Goal: Transaction & Acquisition: Purchase product/service

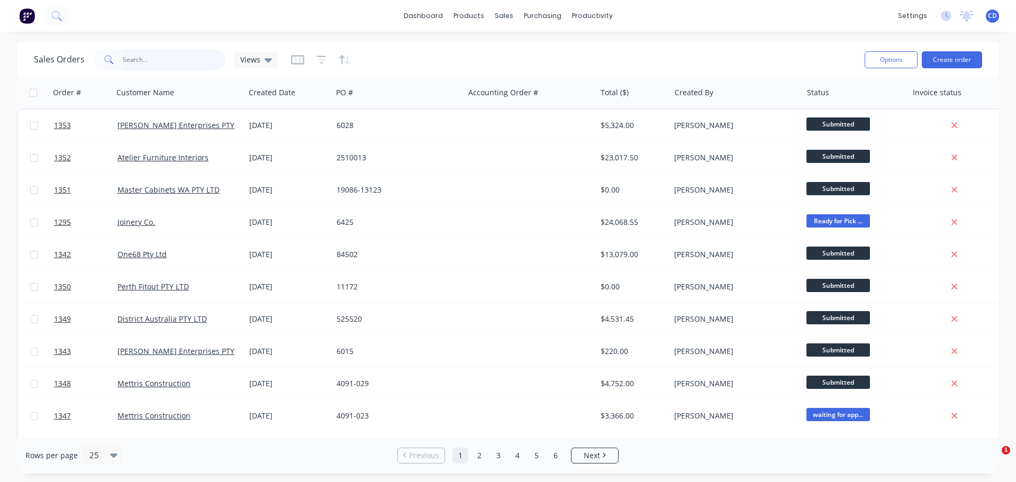
click at [169, 61] on input "text" at bounding box center [174, 59] width 103 height 21
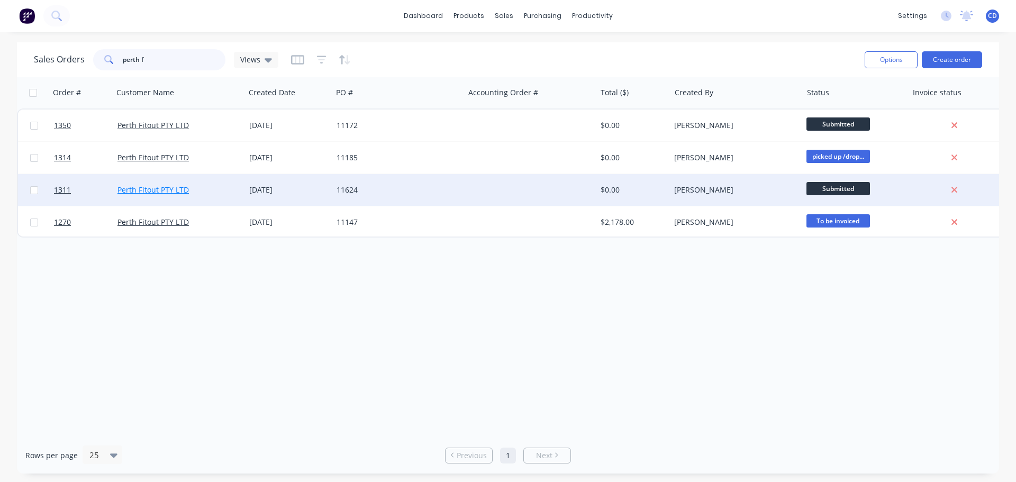
type input "perth f"
click at [127, 192] on link "Perth Fitout PTY LTD" at bounding box center [152, 190] width 71 height 10
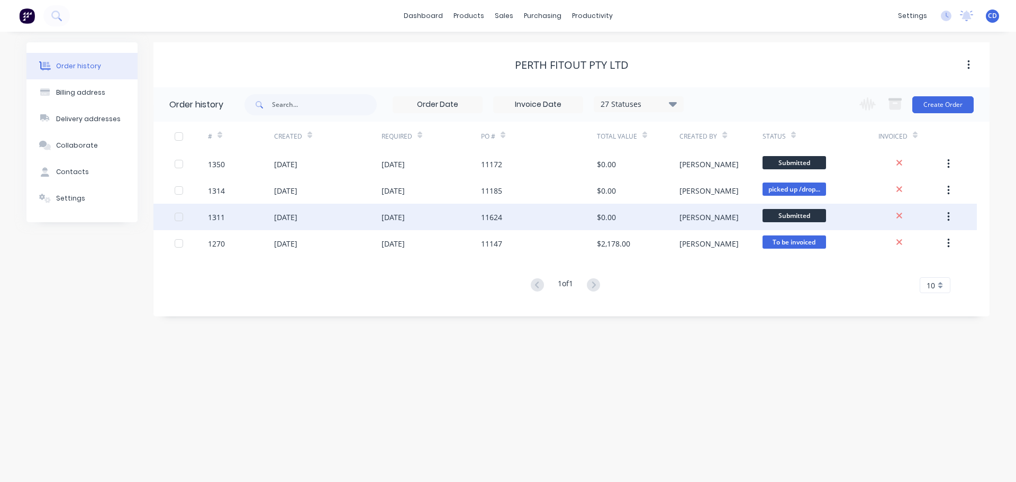
click at [297, 220] on div "[DATE]" at bounding box center [285, 217] width 23 height 11
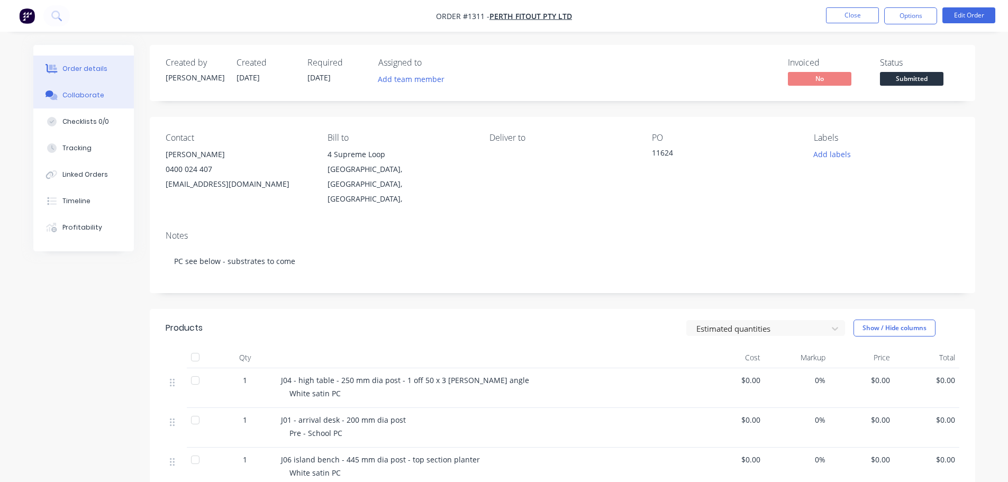
click at [91, 101] on button "Collaborate" at bounding box center [83, 95] width 101 height 26
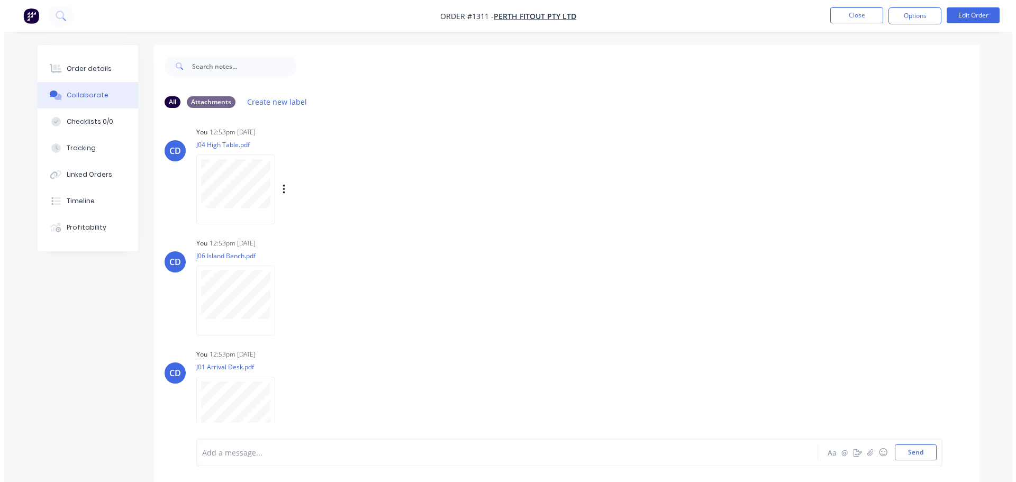
scroll to position [132, 0]
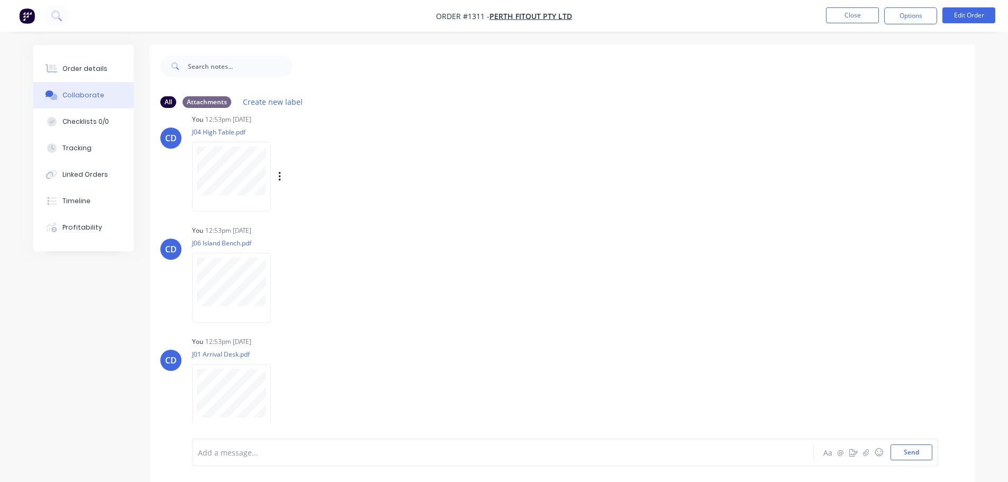
click at [224, 206] on div at bounding box center [231, 176] width 79 height 69
click at [853, 17] on button "Close" at bounding box center [852, 15] width 53 height 16
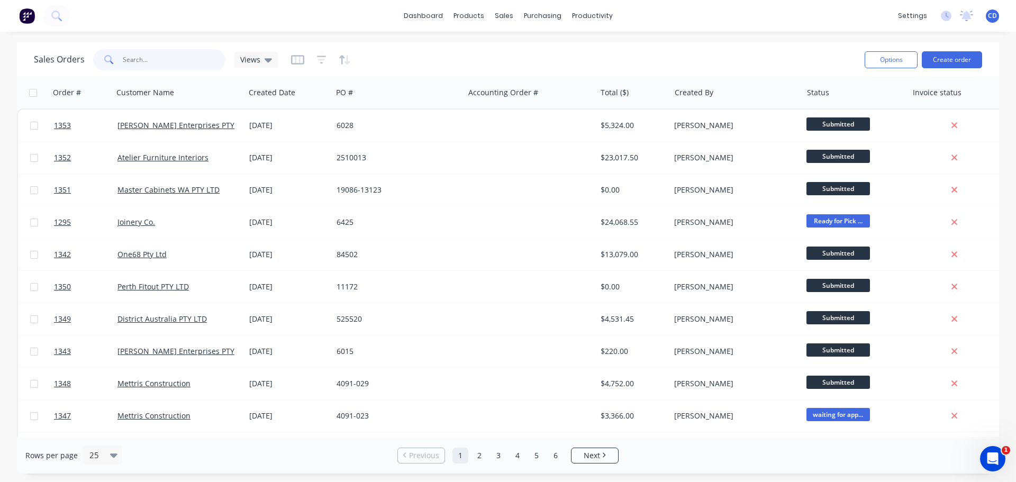
click at [141, 60] on input "text" at bounding box center [174, 59] width 103 height 21
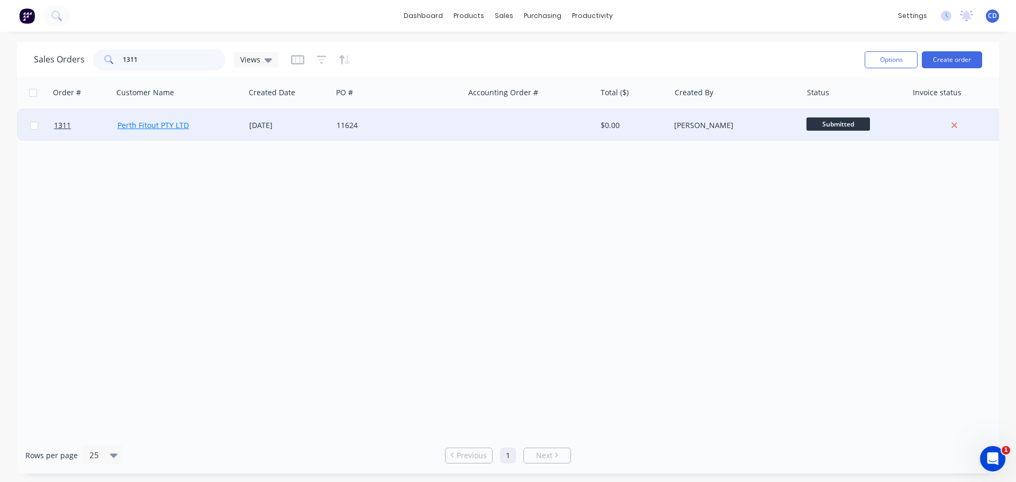
type input "1311"
click at [156, 126] on link "Perth Fitout PTY LTD" at bounding box center [152, 125] width 71 height 10
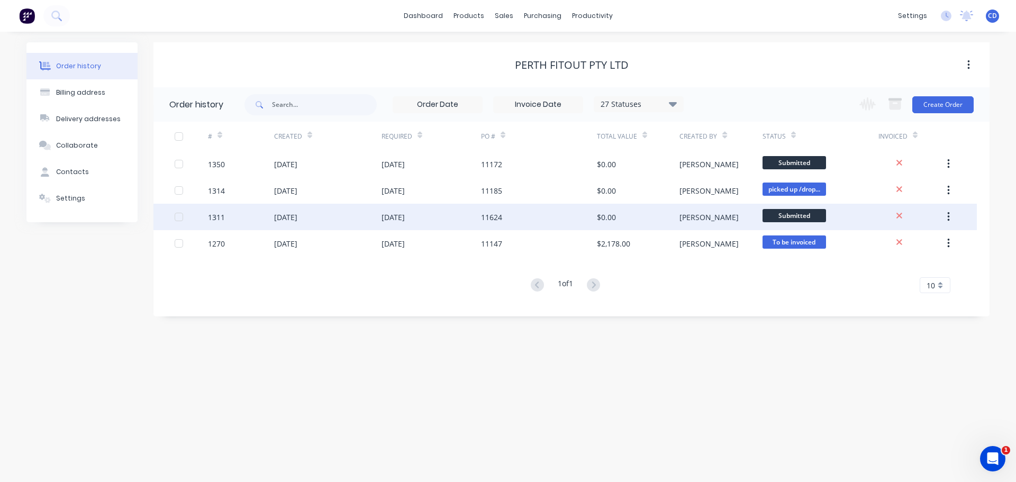
click at [349, 219] on div "[DATE]" at bounding box center [327, 217] width 107 height 26
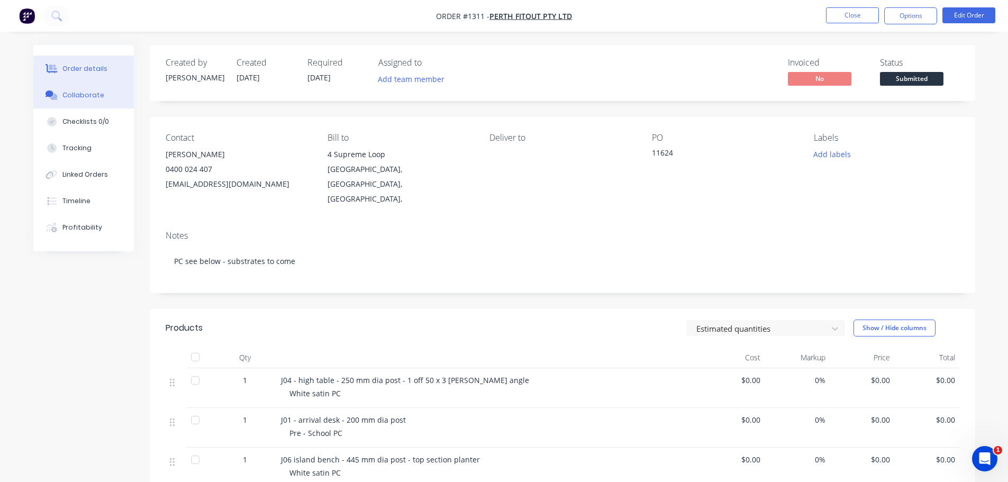
click at [84, 90] on button "Collaborate" at bounding box center [83, 95] width 101 height 26
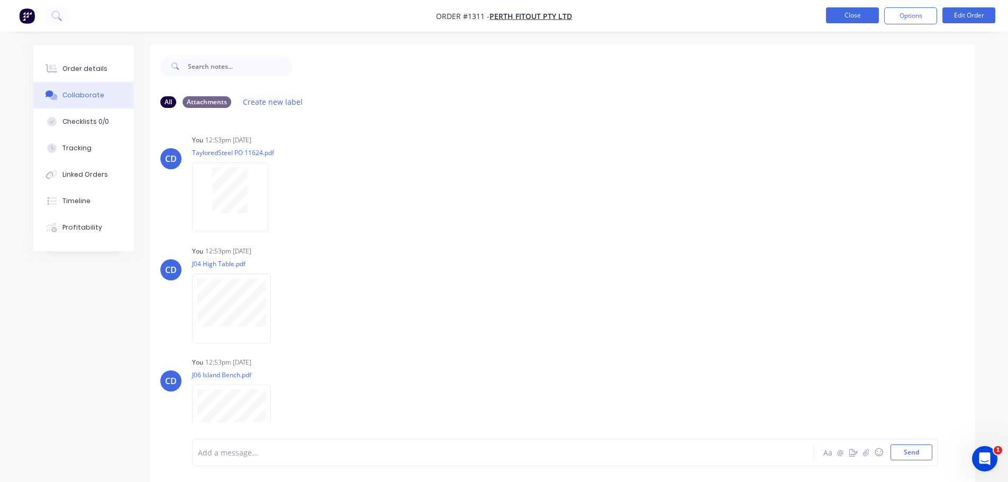
click at [851, 19] on button "Close" at bounding box center [852, 15] width 53 height 16
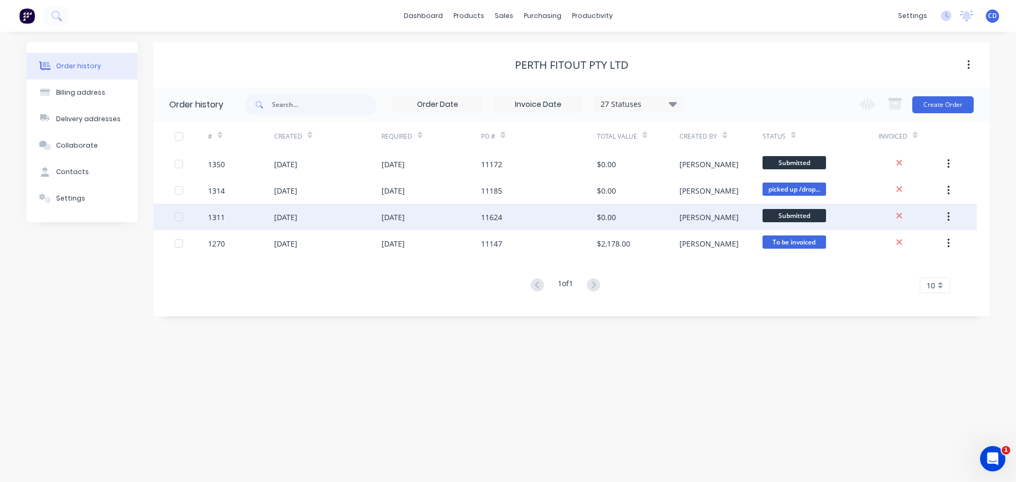
click at [315, 205] on div "[DATE]" at bounding box center [327, 217] width 107 height 26
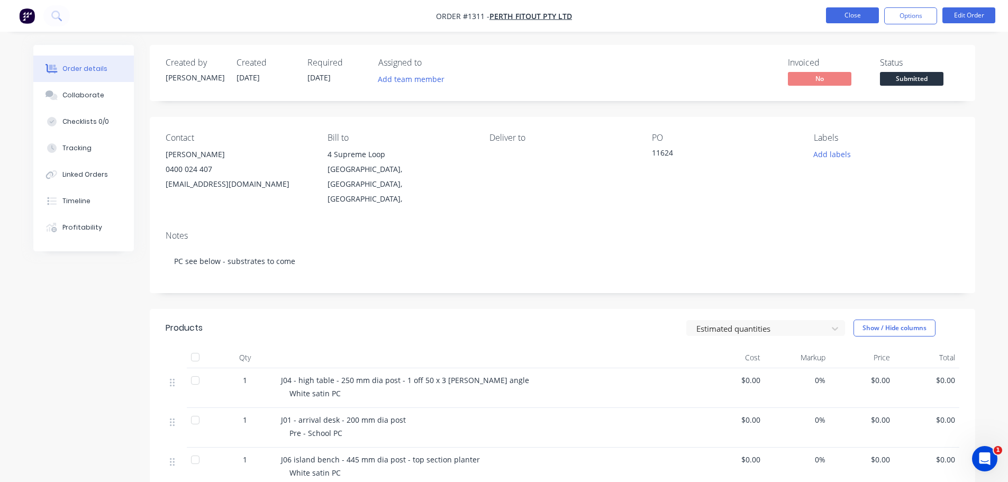
click at [838, 20] on button "Close" at bounding box center [852, 15] width 53 height 16
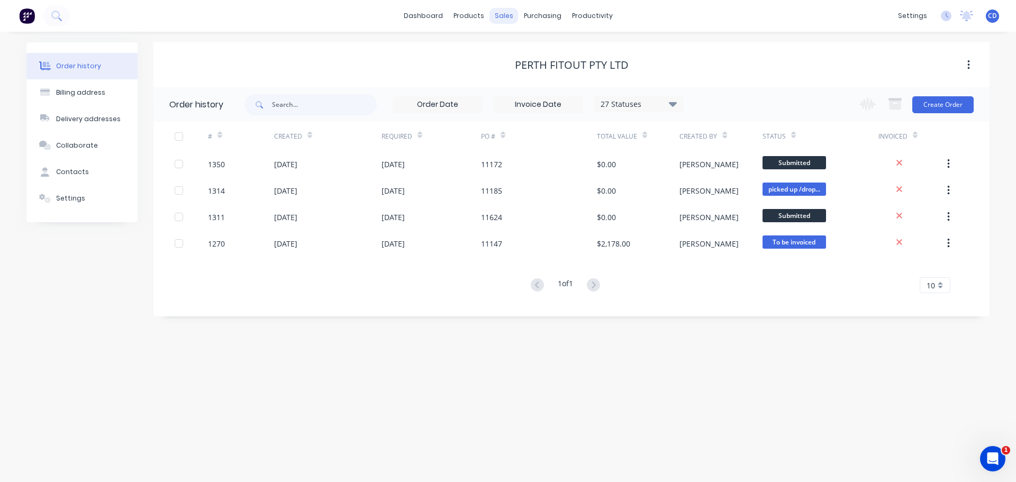
click at [502, 21] on div "sales" at bounding box center [503, 16] width 29 height 16
click at [526, 57] on link "Sales Orders" at bounding box center [559, 50] width 140 height 21
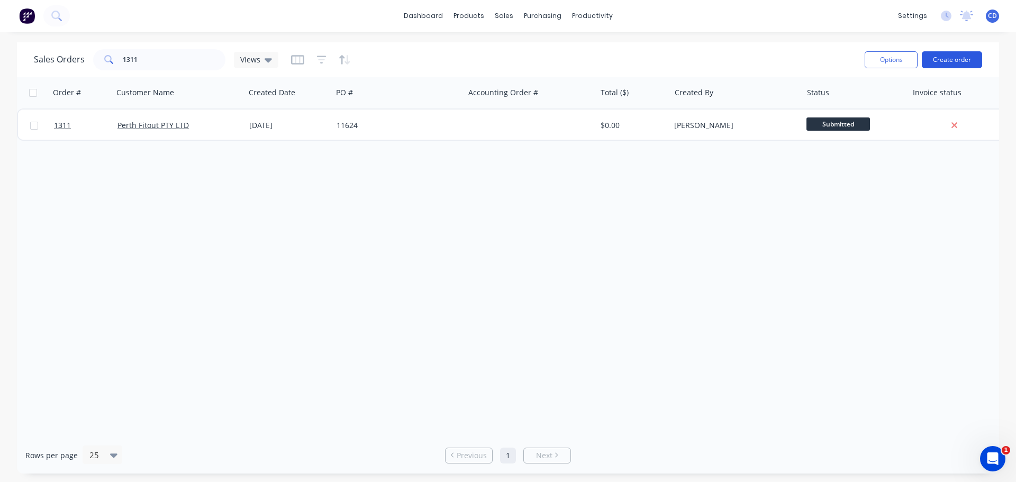
click at [939, 61] on button "Create order" at bounding box center [952, 59] width 60 height 17
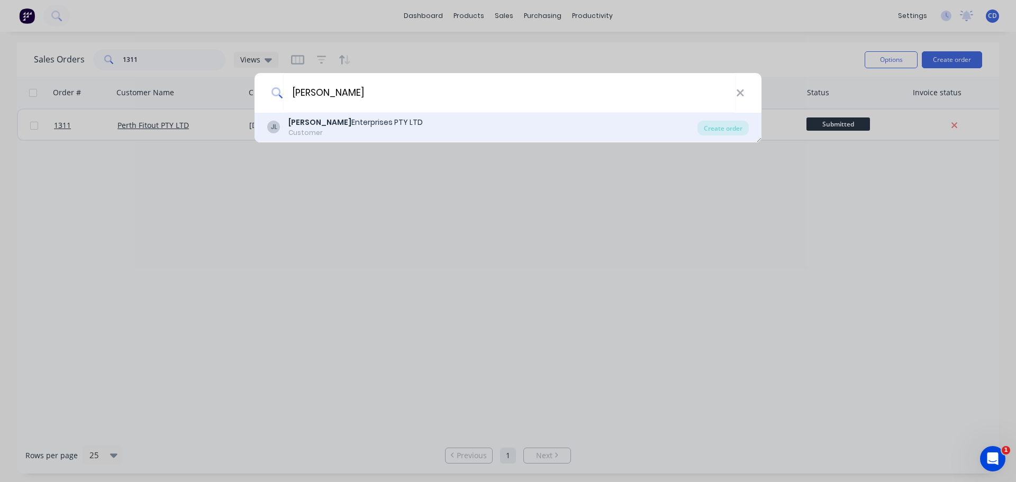
type input "[PERSON_NAME]"
click at [412, 127] on div "[PERSON_NAME] Enterprises PTY LTD Customer" at bounding box center [482, 127] width 430 height 21
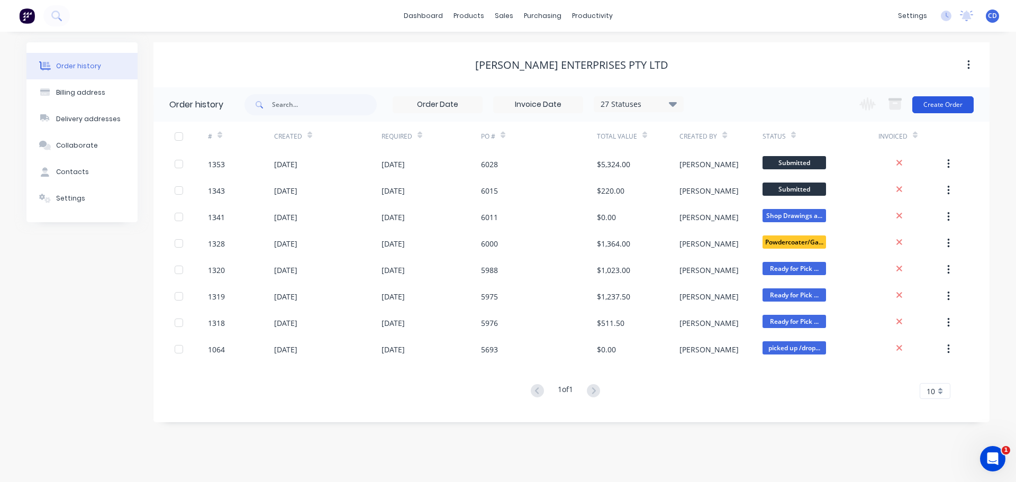
click at [954, 108] on button "Create Order" at bounding box center [942, 104] width 61 height 17
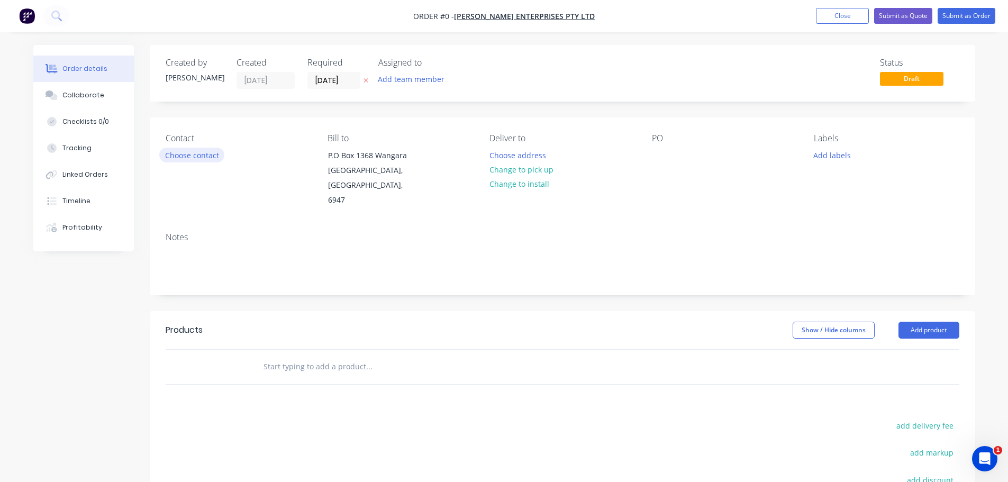
click at [195, 157] on button "Choose contact" at bounding box center [191, 155] width 65 height 14
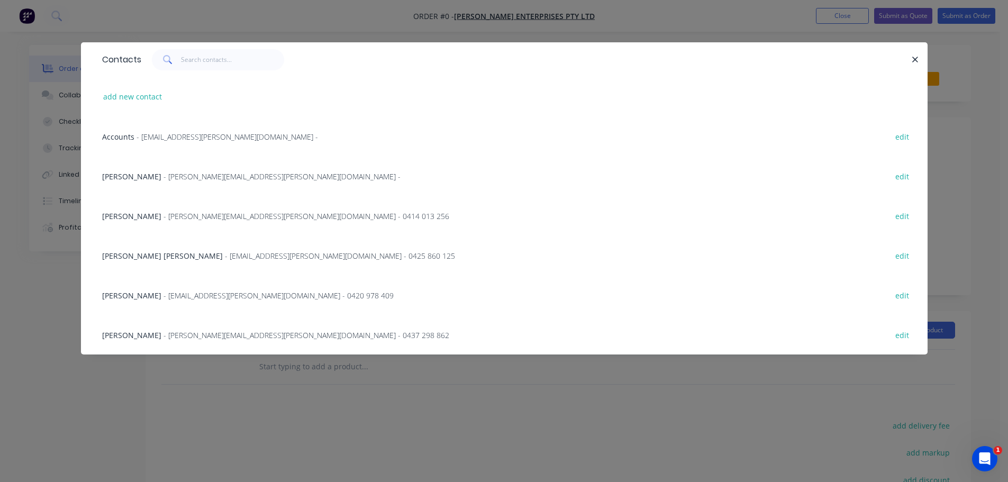
click at [172, 336] on span "- [PERSON_NAME][EMAIL_ADDRESS][PERSON_NAME][DOMAIN_NAME] - 0437 298 862" at bounding box center [306, 335] width 286 height 10
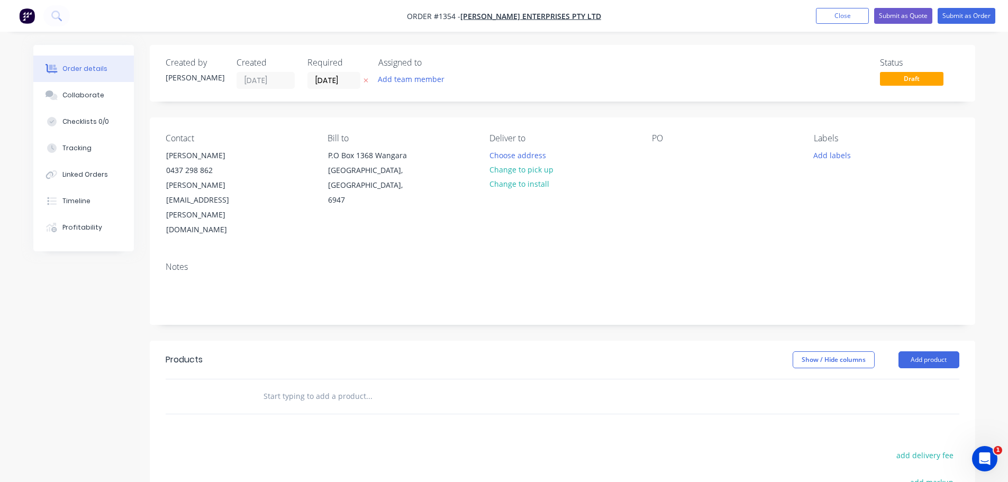
drag, startPoint x: 629, startPoint y: 176, endPoint x: 658, endPoint y: 166, distance: 31.0
click at [632, 176] on div "Deliver to Choose address Change to pick up Change to install" at bounding box center [561, 185] width 145 height 104
drag, startPoint x: 658, startPoint y: 166, endPoint x: 658, endPoint y: 158, distance: 7.9
click at [658, 165] on div "PO" at bounding box center [724, 185] width 145 height 104
click at [658, 158] on div at bounding box center [660, 155] width 17 height 15
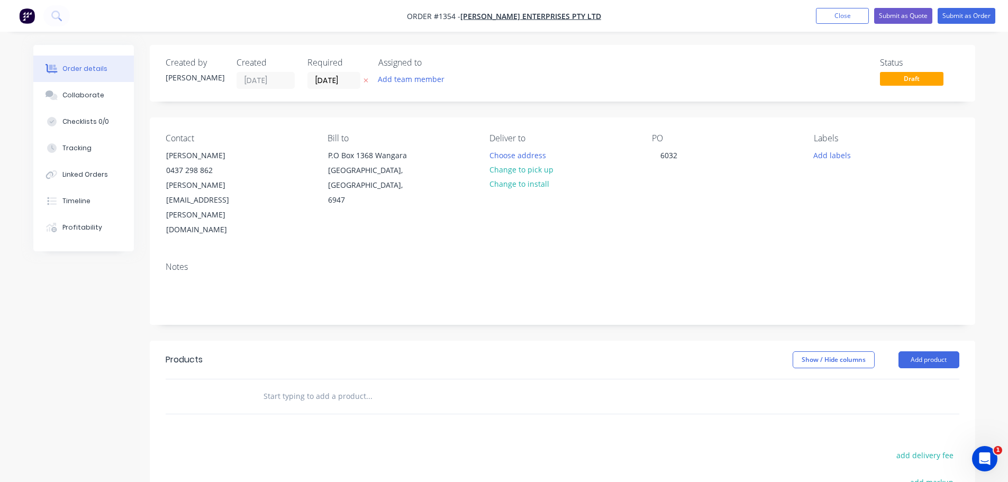
click at [321, 72] on label "[DATE]" at bounding box center [333, 80] width 53 height 17
click at [321, 72] on input "[DATE]" at bounding box center [334, 80] width 52 height 16
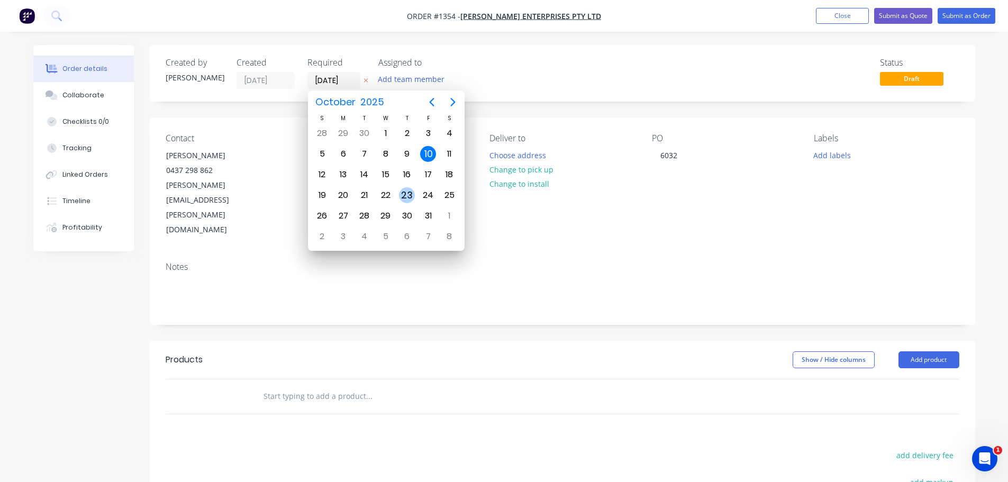
click at [406, 194] on div "23" at bounding box center [407, 195] width 16 height 16
type input "[DATE]"
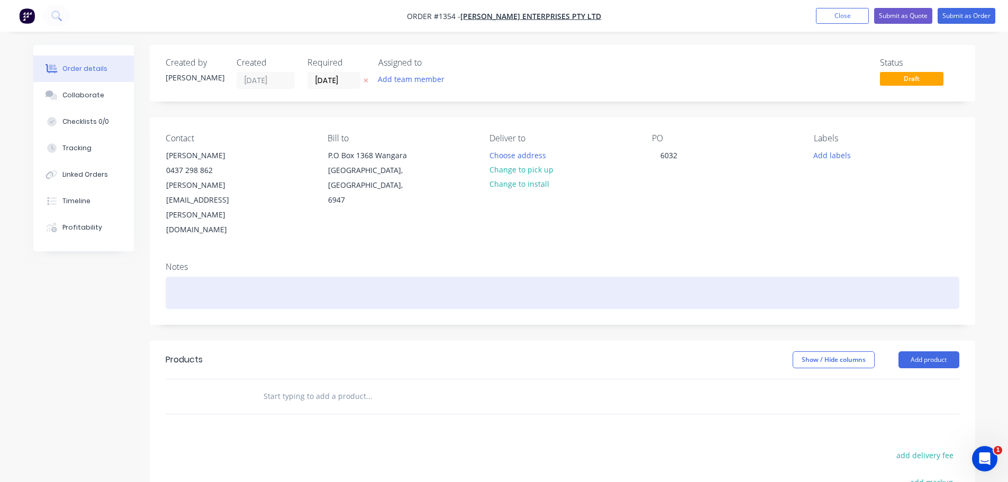
click at [286, 277] on div at bounding box center [562, 293] width 793 height 32
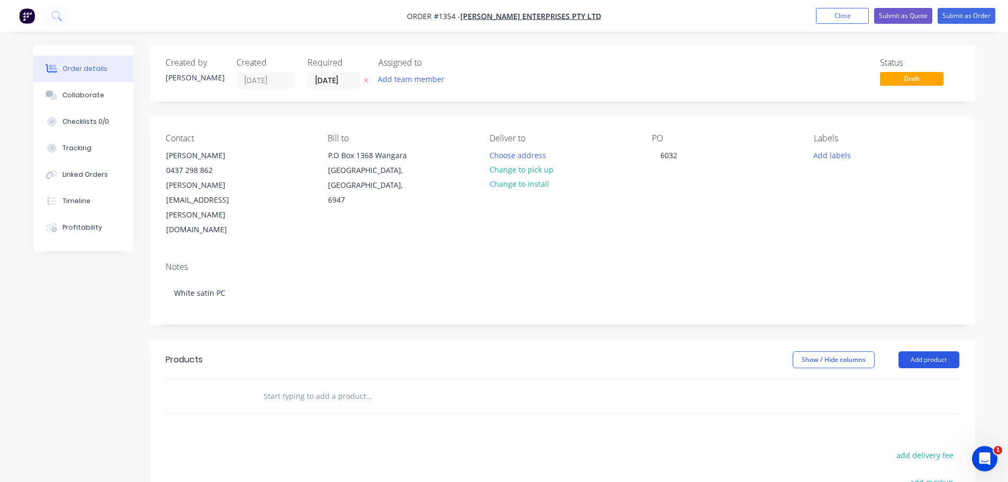
click at [908, 351] on button "Add product" at bounding box center [928, 359] width 61 height 17
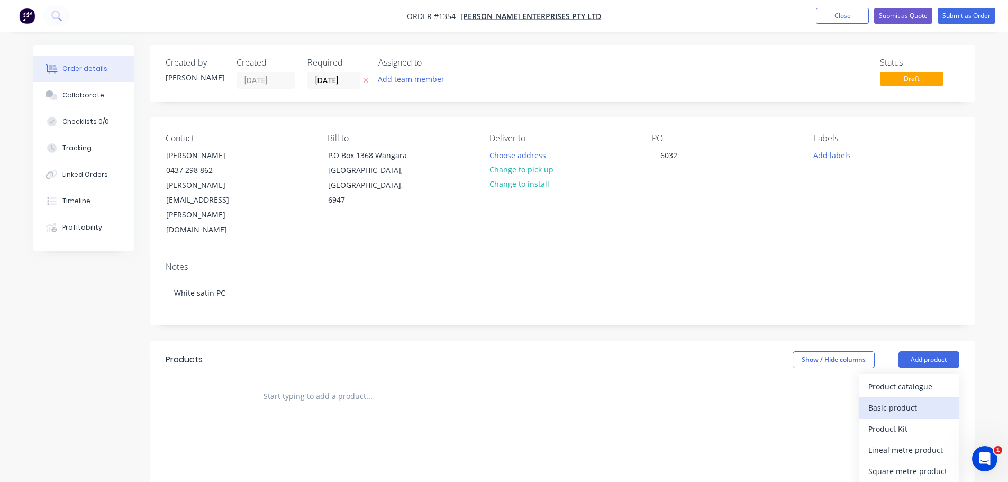
click at [903, 400] on div "Basic product" at bounding box center [908, 407] width 81 height 15
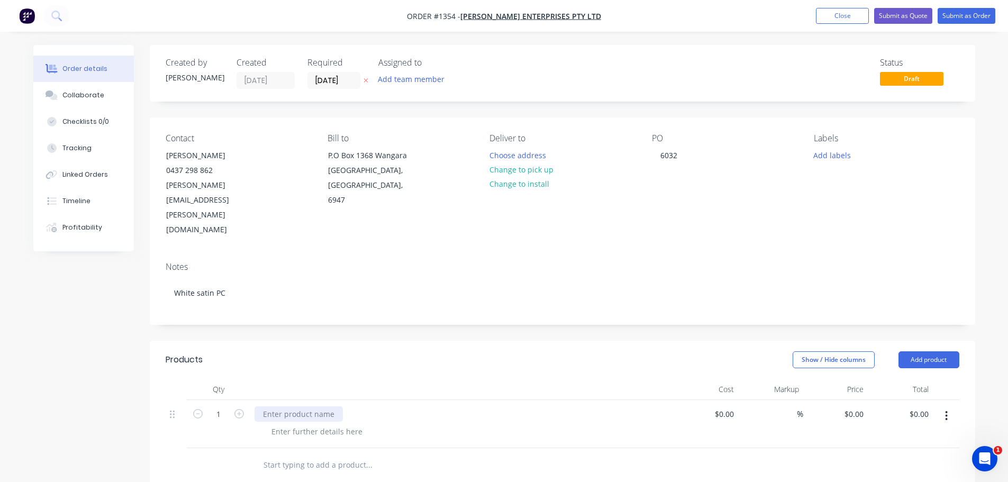
click at [315, 406] on div at bounding box center [298, 413] width 88 height 15
paste div
click at [920, 351] on button "Add product" at bounding box center [928, 359] width 61 height 17
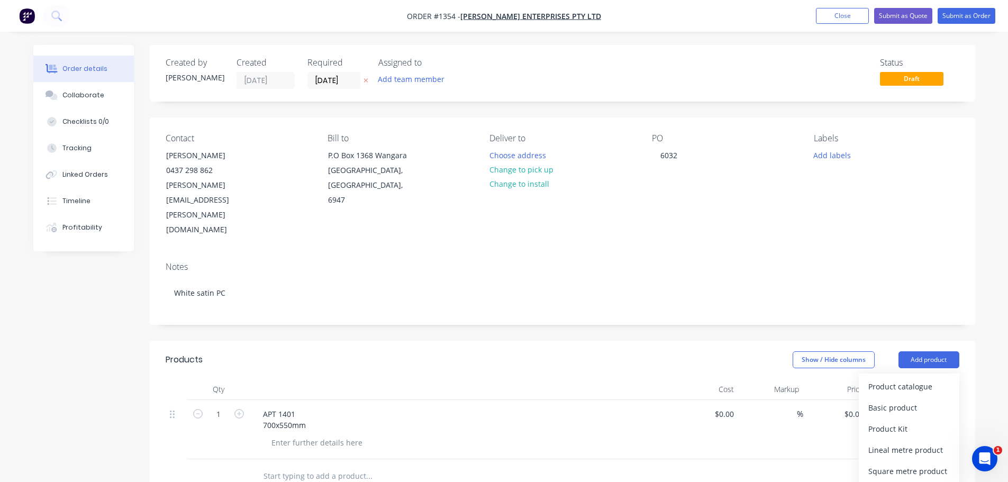
drag, startPoint x: 893, startPoint y: 361, endPoint x: 861, endPoint y: 356, distance: 32.7
click at [892, 400] on div "Basic product" at bounding box center [908, 407] width 81 height 15
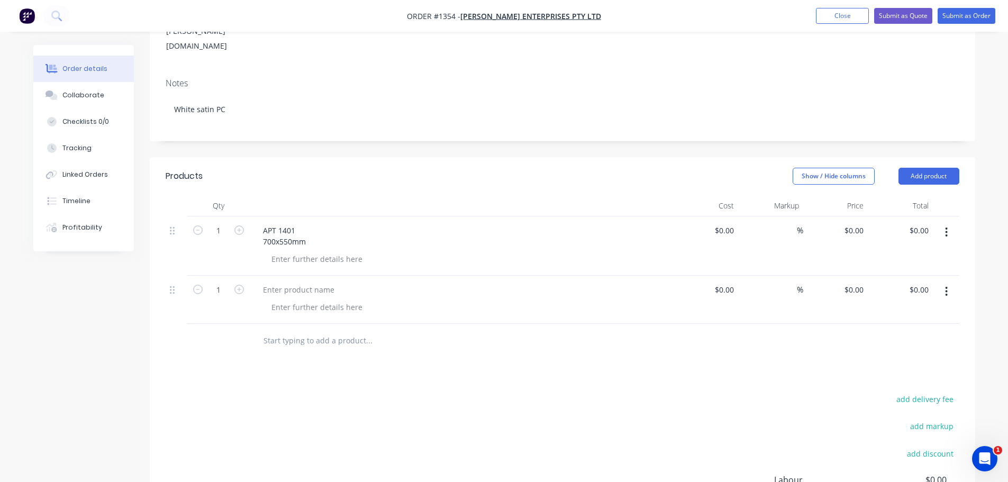
scroll to position [212, 0]
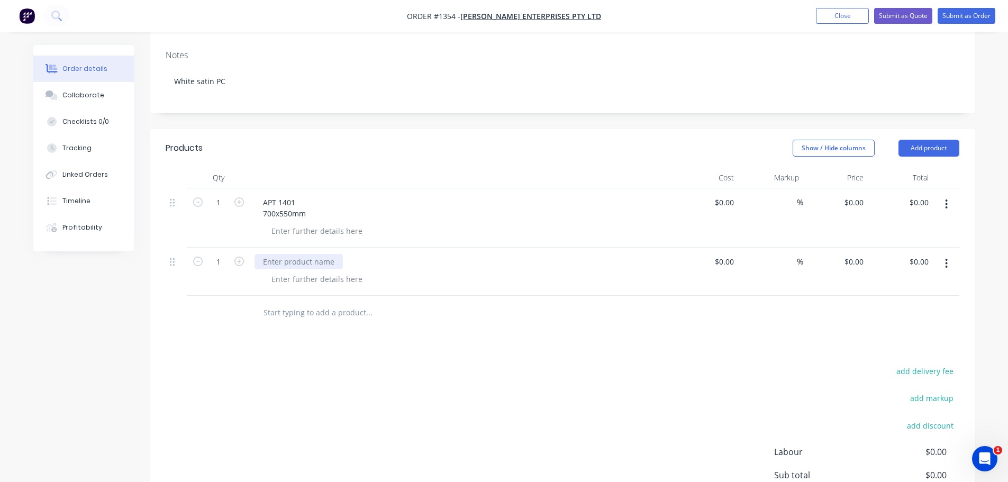
click at [297, 254] on div at bounding box center [298, 261] width 88 height 15
paste div
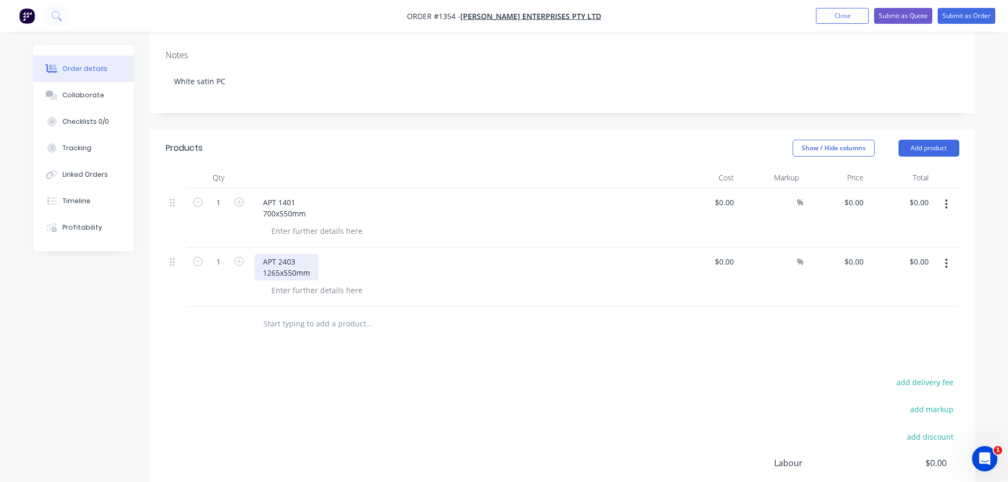
click at [279, 254] on div "APT 2403 1265x550mm" at bounding box center [286, 267] width 64 height 26
click at [284, 254] on div "APT 2403 1265 x550mm" at bounding box center [287, 267] width 66 height 26
click at [276, 195] on div "APT 1401 700x550mm" at bounding box center [284, 208] width 60 height 26
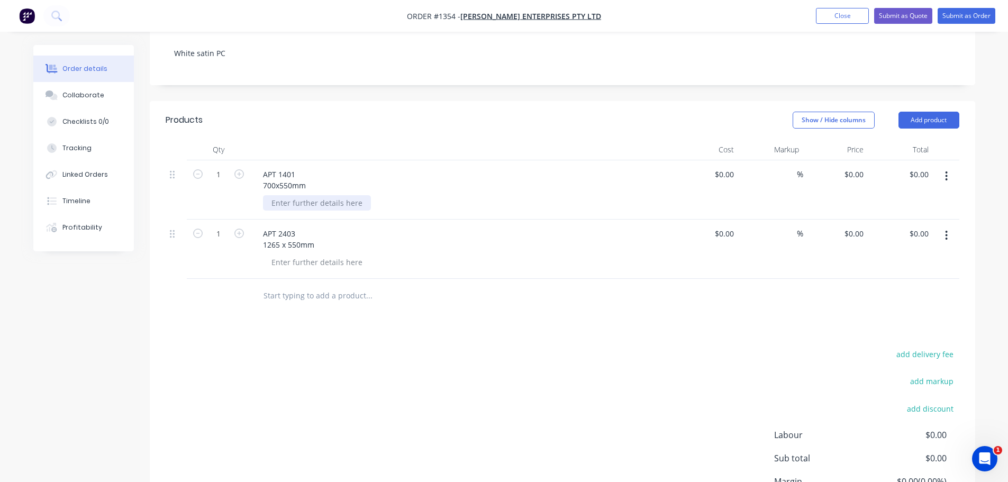
scroll to position [296, 0]
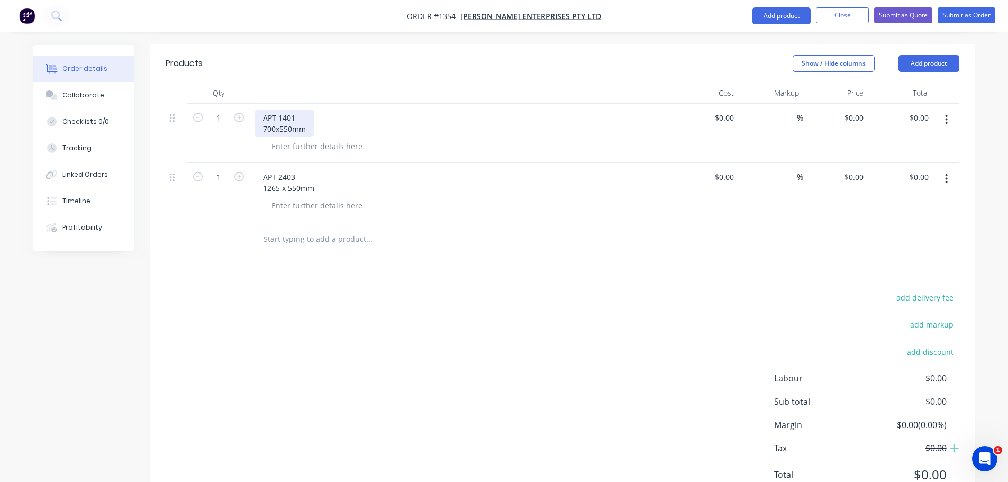
click at [279, 110] on div "APT 1401 700x550mm" at bounding box center [284, 123] width 60 height 26
click at [275, 110] on div "APT 1401 700x 550mm" at bounding box center [285, 123] width 62 height 26
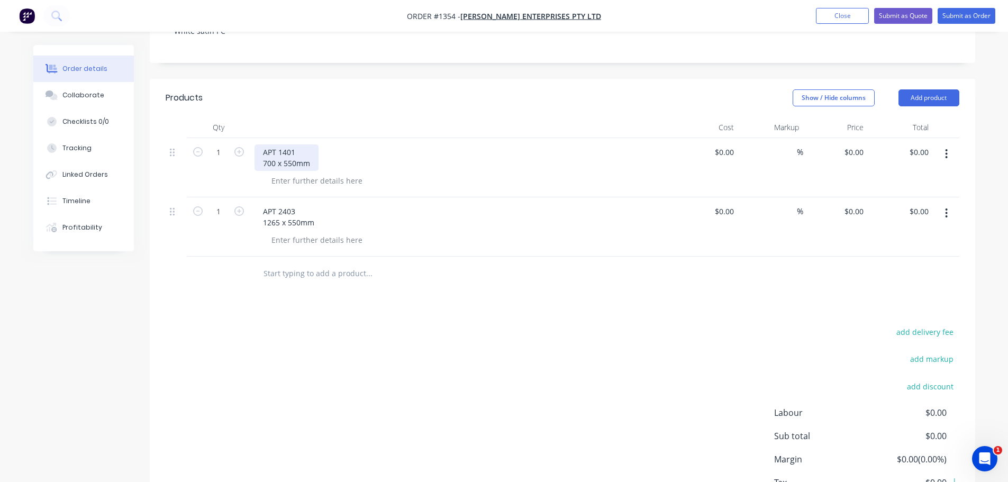
scroll to position [243, 0]
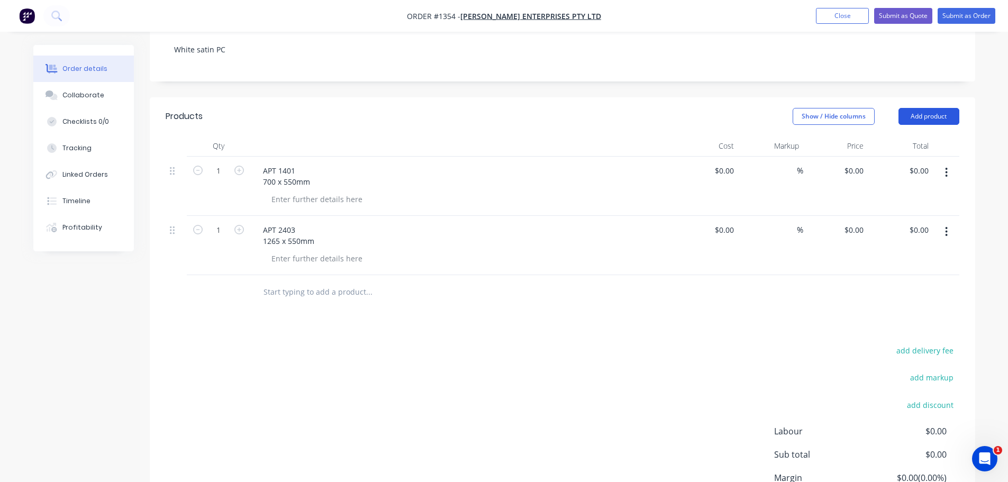
click at [949, 108] on button "Add product" at bounding box center [928, 116] width 61 height 17
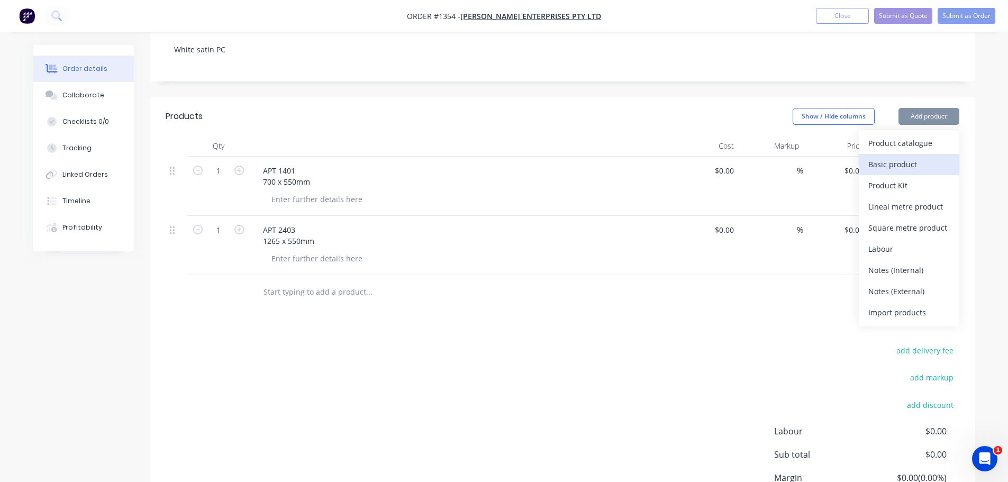
click at [913, 157] on div "Basic product" at bounding box center [908, 164] width 81 height 15
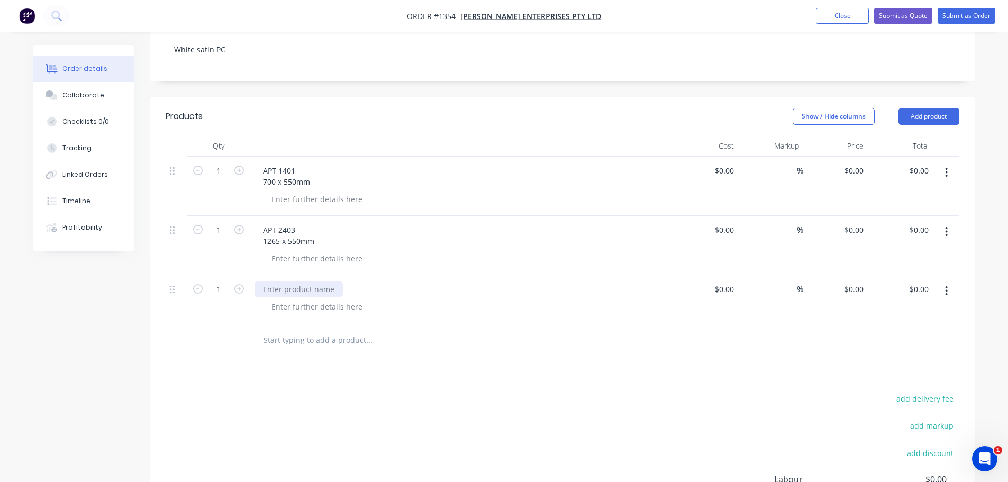
click at [288, 281] on div at bounding box center [298, 288] width 88 height 15
paste div
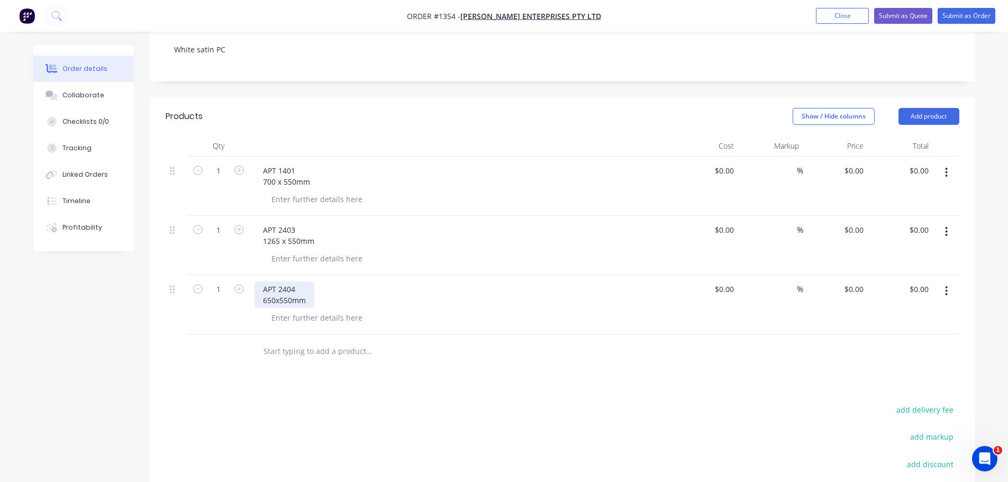
click at [275, 281] on div "APT 2404 650x550mm" at bounding box center [284, 294] width 60 height 26
click at [281, 281] on div "APT 2404 650 x550mm" at bounding box center [285, 294] width 62 height 26
click at [948, 108] on button "Add product" at bounding box center [928, 116] width 61 height 17
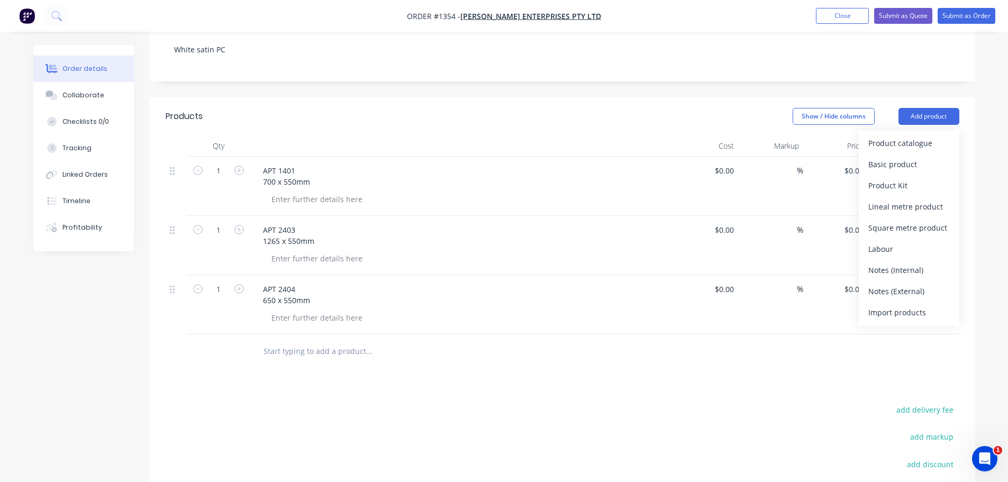
drag, startPoint x: 889, startPoint y: 116, endPoint x: 871, endPoint y: 127, distance: 20.9
click at [889, 157] on div "Basic product" at bounding box center [908, 164] width 81 height 15
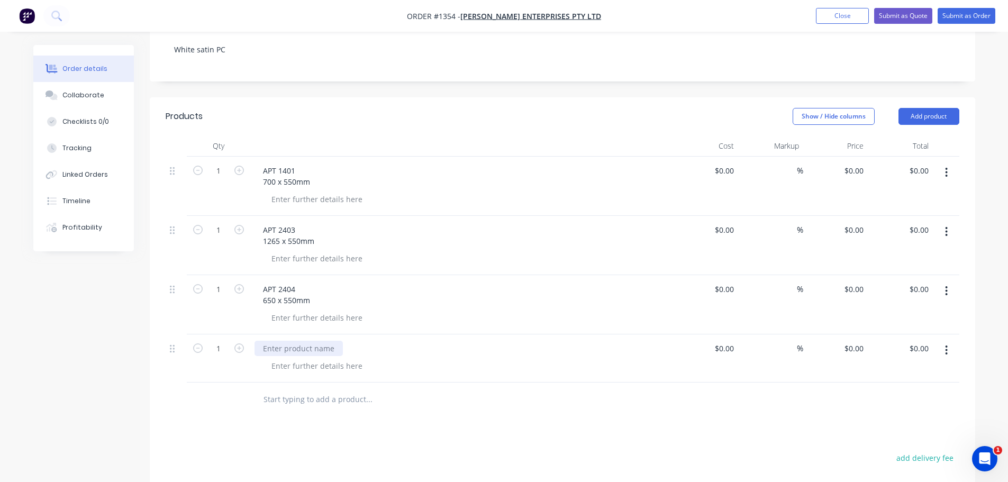
click at [294, 341] on div at bounding box center [298, 348] width 88 height 15
paste div
click at [278, 341] on div "APT 1402 700x550mm" at bounding box center [284, 354] width 60 height 26
click at [277, 341] on div "APT 1402 700x 550mm" at bounding box center [285, 354] width 62 height 26
click at [922, 108] on button "Add product" at bounding box center [928, 116] width 61 height 17
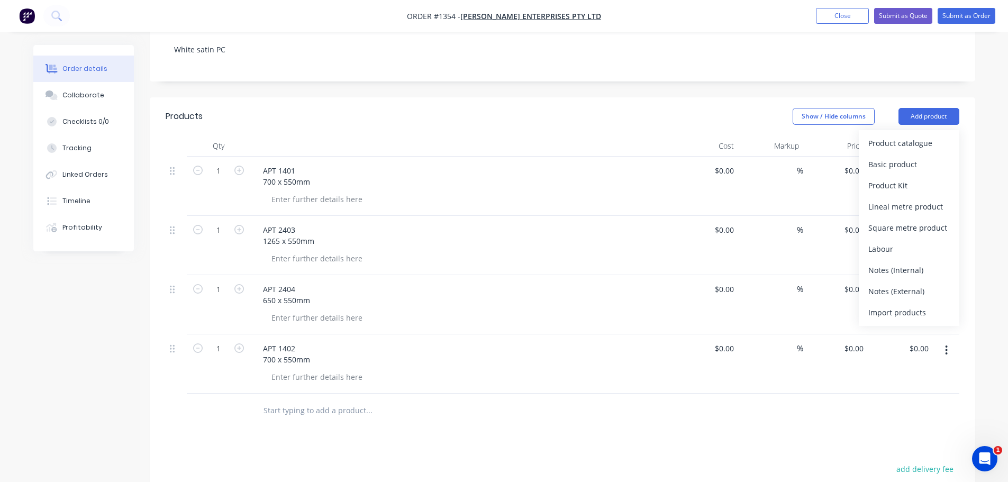
click at [895, 157] on div "Basic product" at bounding box center [908, 164] width 81 height 15
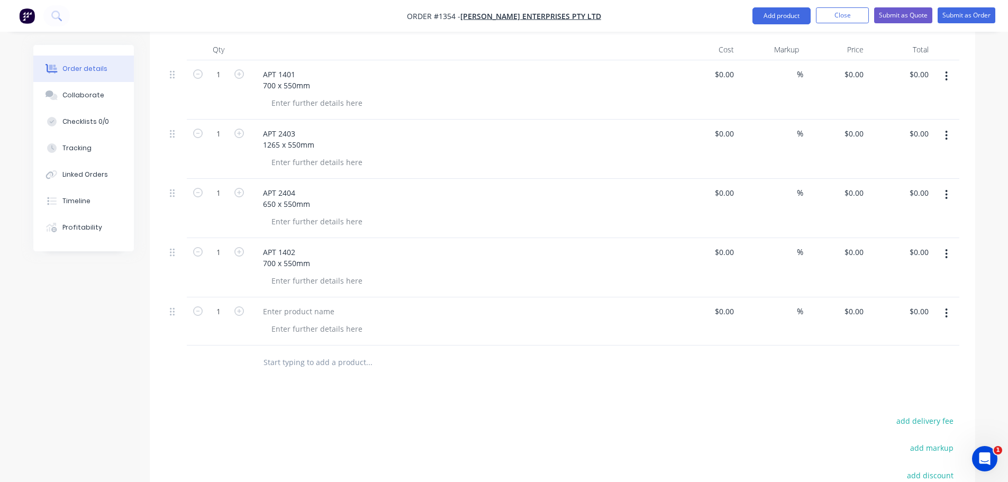
scroll to position [349, 0]
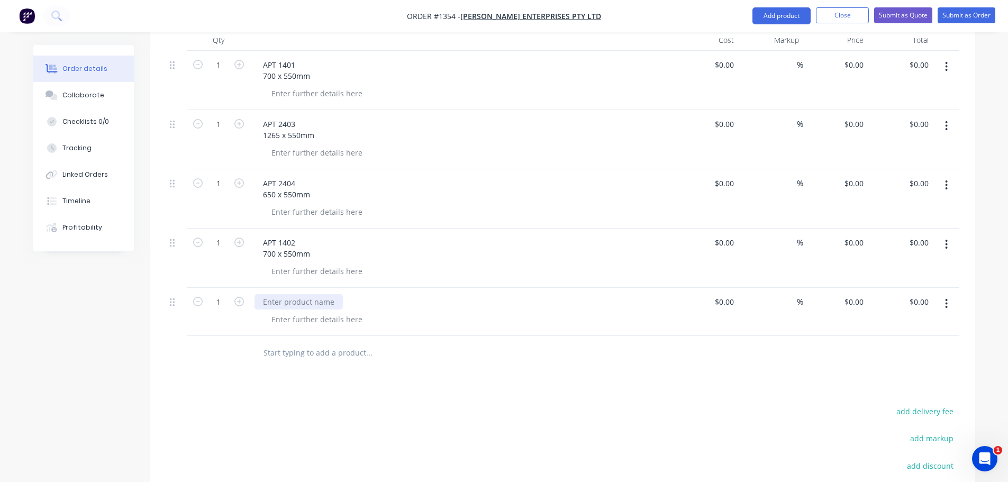
click at [277, 294] on div at bounding box center [298, 301] width 88 height 15
paste div
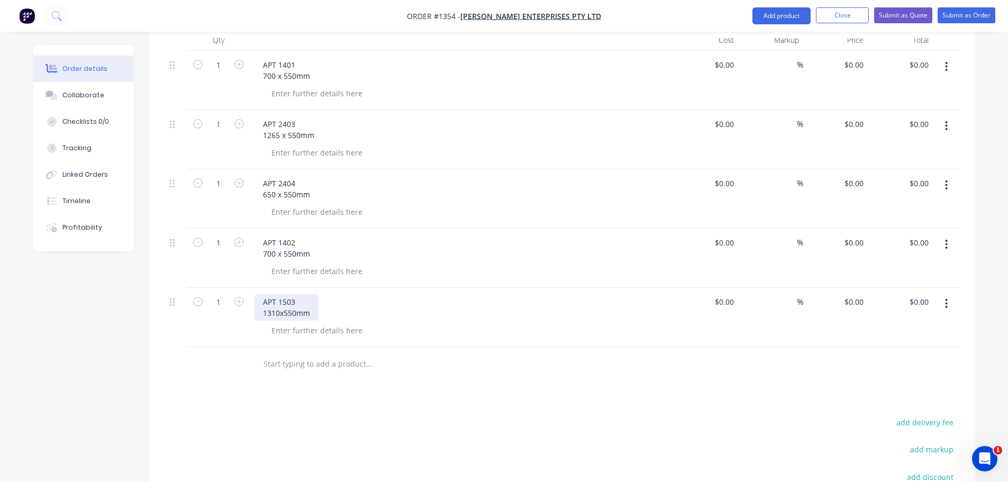
click at [285, 294] on div "APT 1503 1310x550mm" at bounding box center [286, 307] width 64 height 26
click at [279, 294] on div "APT 1503 1310x 550mm" at bounding box center [287, 307] width 66 height 26
click at [969, 19] on button "Submit as Order" at bounding box center [966, 15] width 58 height 16
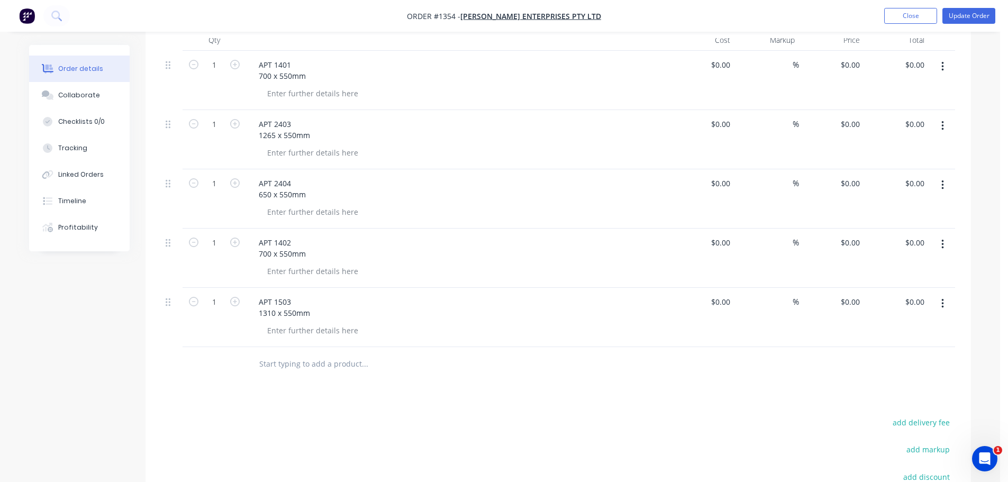
scroll to position [0, 0]
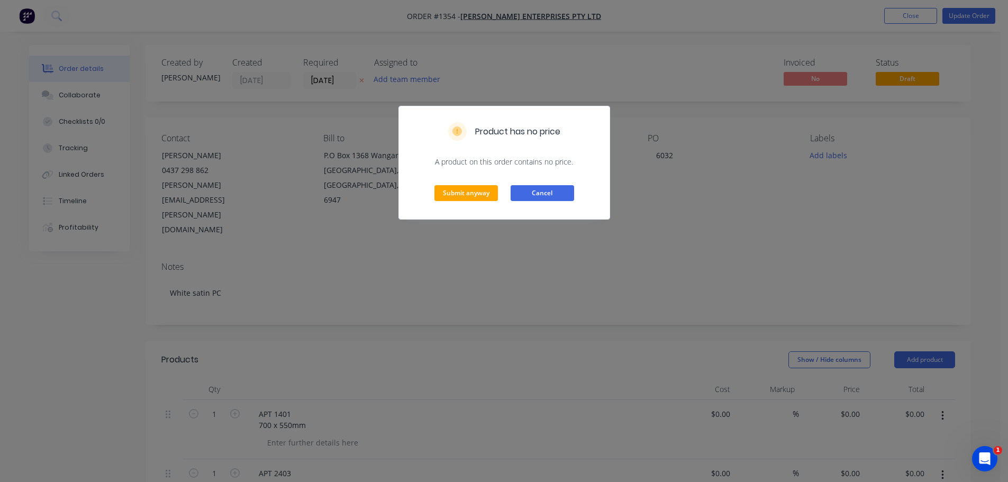
click at [555, 191] on button "Cancel" at bounding box center [541, 193] width 63 height 16
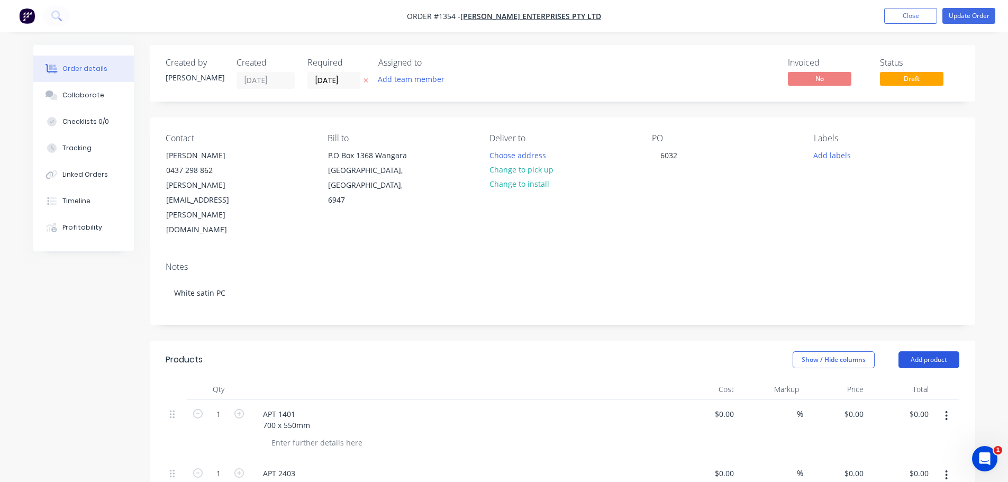
click at [928, 351] on button "Add product" at bounding box center [928, 359] width 61 height 17
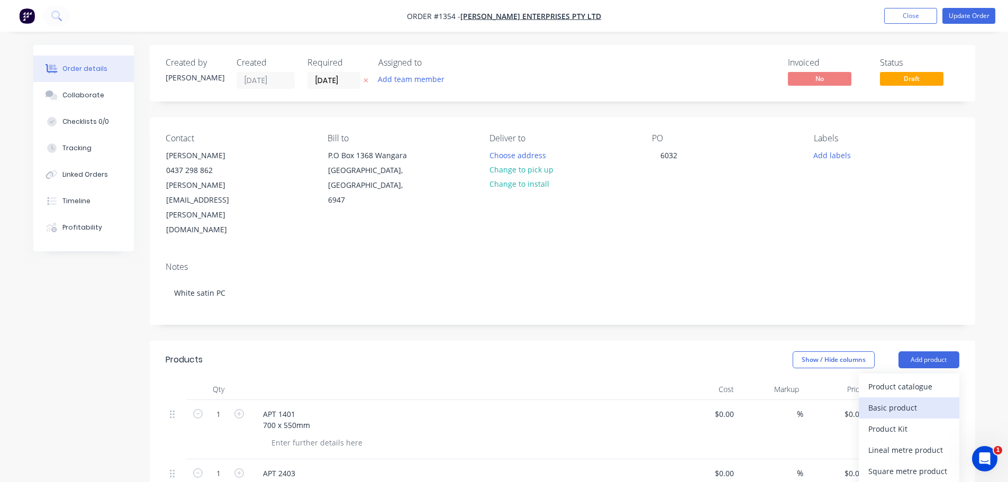
click at [894, 400] on div "Basic product" at bounding box center [908, 407] width 81 height 15
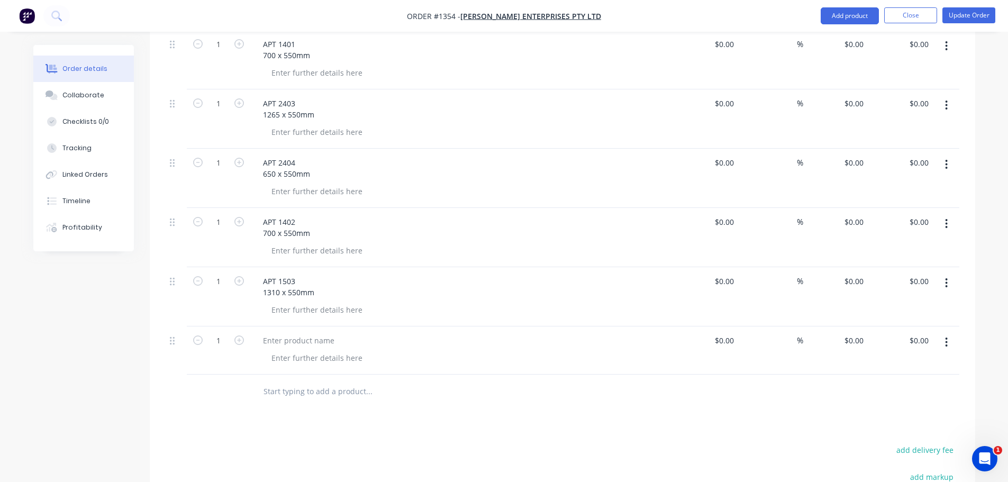
scroll to position [370, 0]
click at [300, 332] on div at bounding box center [298, 339] width 88 height 15
paste div
click at [278, 332] on div "APT 1504 1310x550mm" at bounding box center [286, 345] width 64 height 26
click at [284, 332] on div "APT 1504 1310 x550mm" at bounding box center [287, 345] width 66 height 26
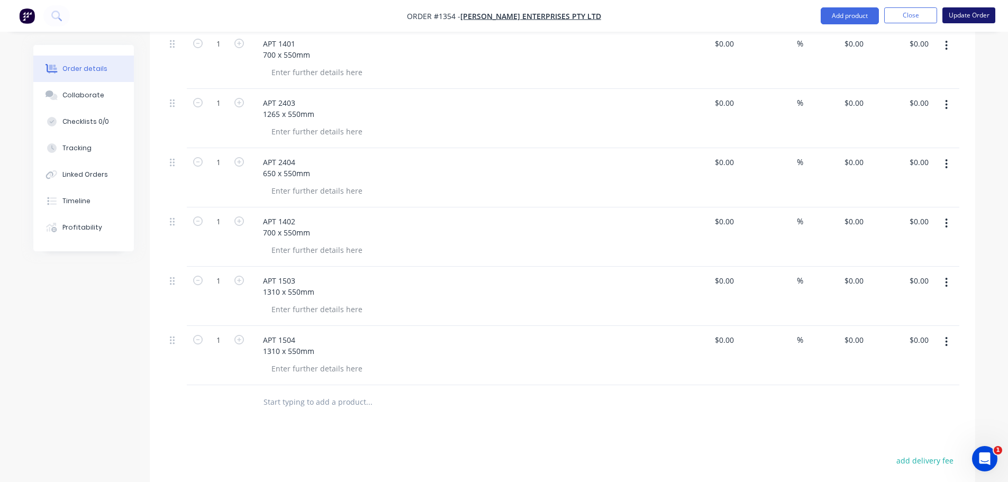
click at [968, 19] on button "Update Order" at bounding box center [968, 15] width 53 height 16
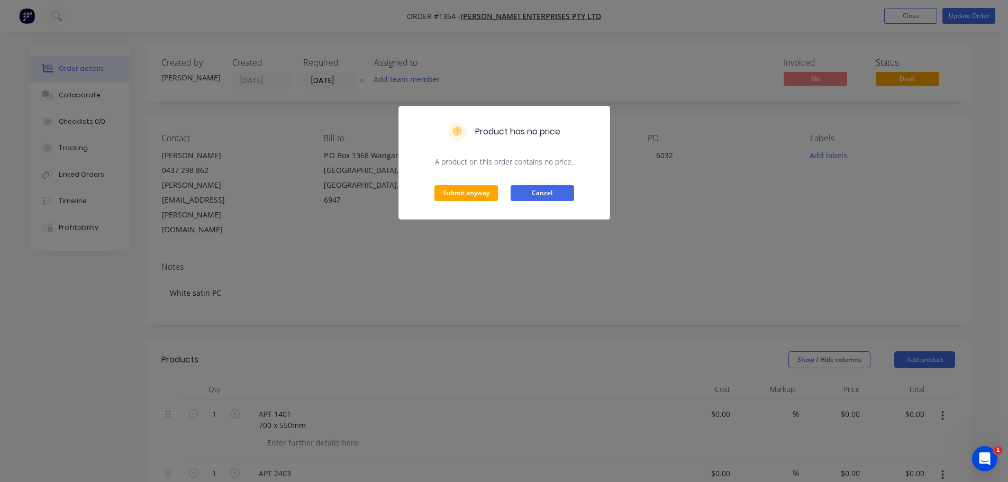
click at [550, 194] on button "Cancel" at bounding box center [541, 193] width 63 height 16
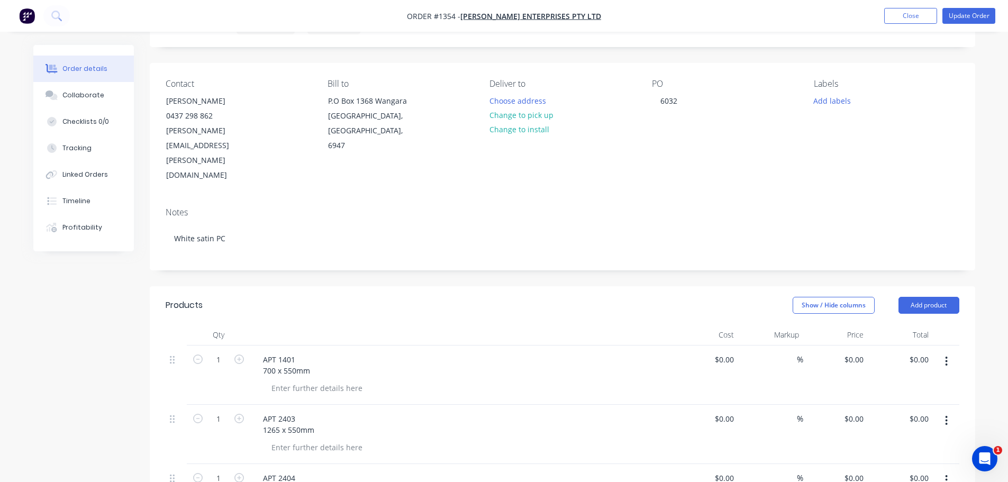
scroll to position [106, 0]
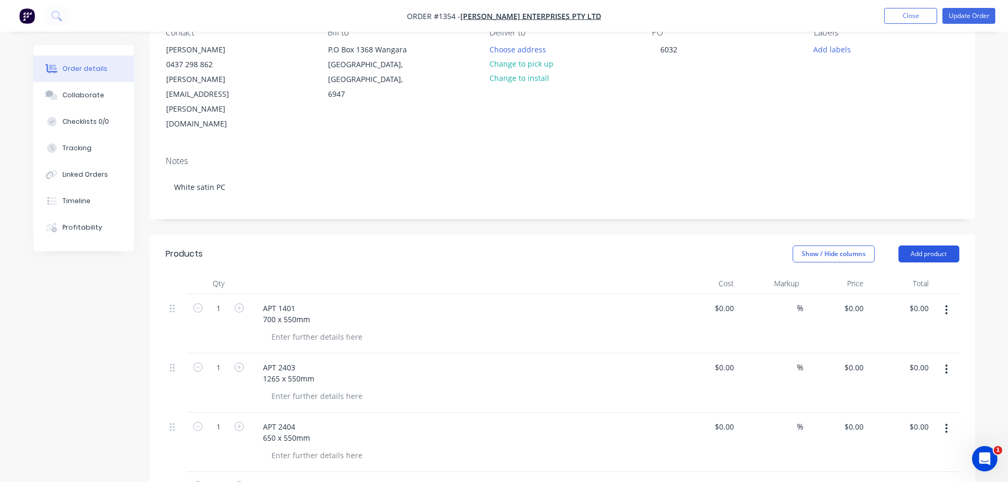
click at [924, 245] on button "Add product" at bounding box center [928, 253] width 61 height 17
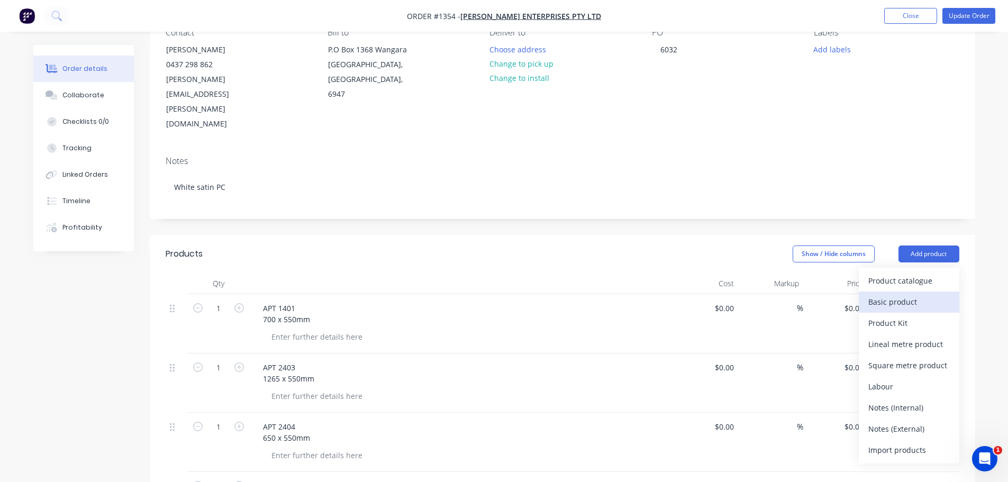
click at [893, 294] on div "Basic product" at bounding box center [908, 301] width 81 height 15
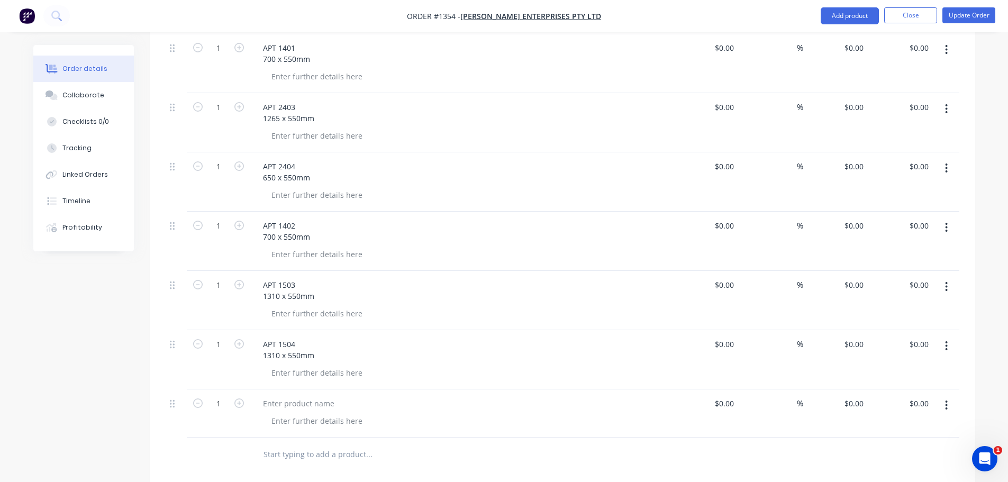
scroll to position [423, 0]
click at [277, 339] on div at bounding box center [298, 346] width 88 height 15
paste div
click at [278, 339] on div "APT 2405 700x550mm" at bounding box center [284, 352] width 60 height 26
click at [274, 339] on div "APT 2405 700x 550mm" at bounding box center [285, 352] width 62 height 26
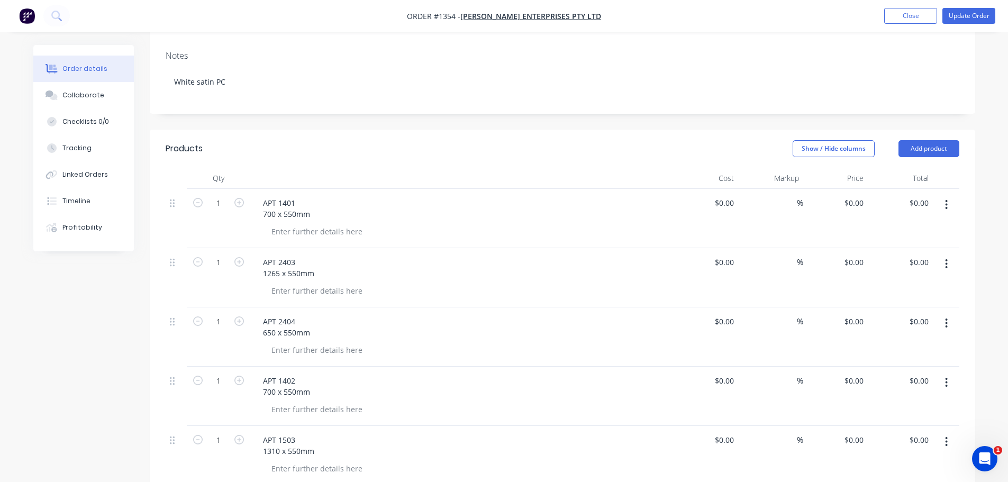
scroll to position [53, 0]
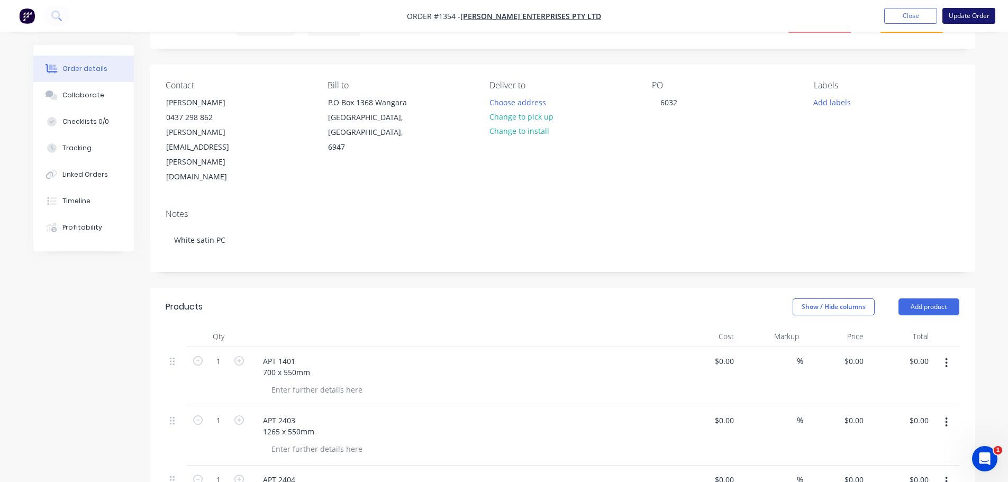
click at [959, 21] on button "Update Order" at bounding box center [968, 16] width 53 height 16
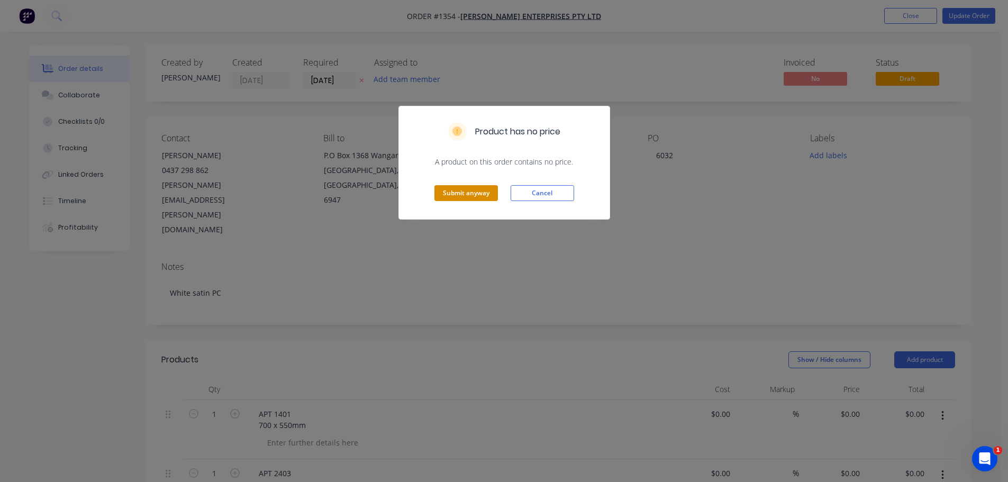
click at [492, 195] on button "Submit anyway" at bounding box center [465, 193] width 63 height 16
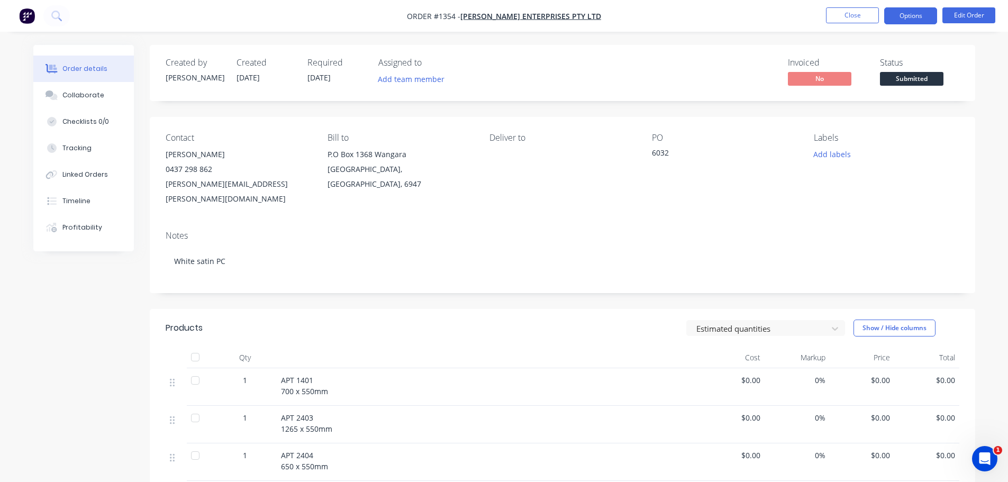
click at [909, 20] on button "Options" at bounding box center [910, 15] width 53 height 17
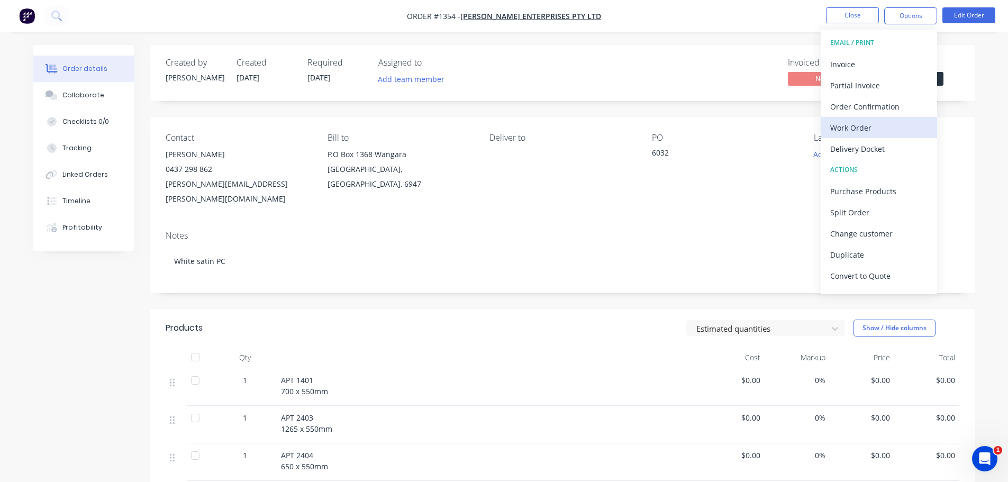
click at [862, 130] on div "Work Order" at bounding box center [878, 127] width 97 height 15
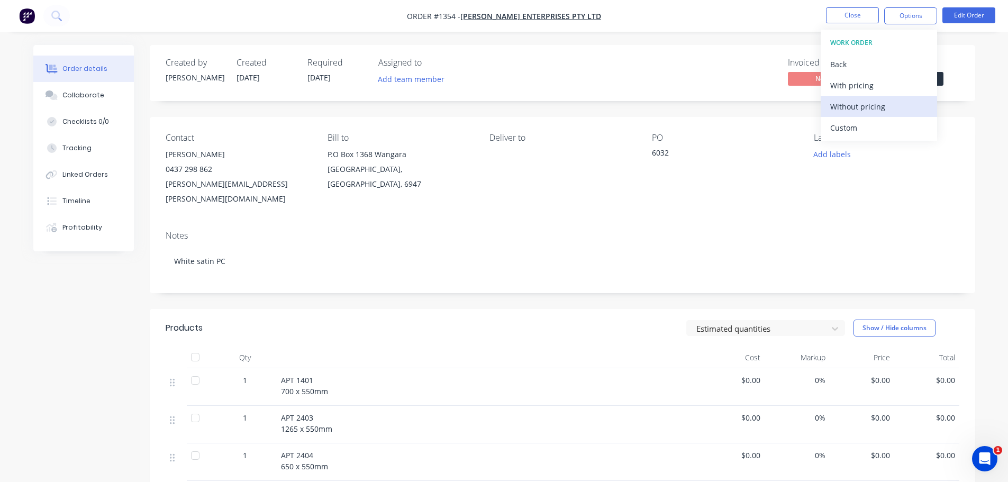
click at [858, 110] on div "Without pricing" at bounding box center [878, 106] width 97 height 15
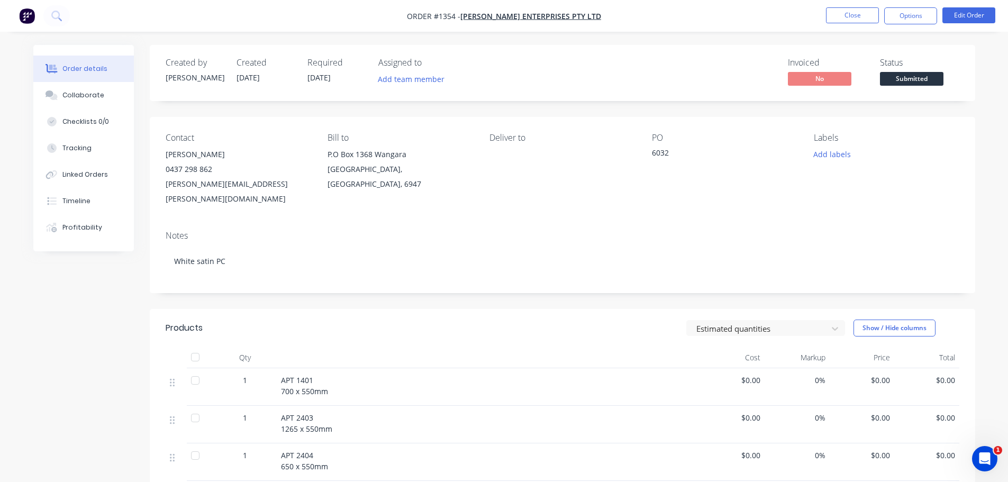
drag, startPoint x: 632, startPoint y: 203, endPoint x: 755, endPoint y: 167, distance: 128.4
click at [639, 201] on div "Contact [PERSON_NAME] [PHONE_NUMBER] [PERSON_NAME][EMAIL_ADDRESS][PERSON_NAME][…" at bounding box center [562, 169] width 825 height 105
click at [809, 153] on button "Add labels" at bounding box center [832, 154] width 49 height 14
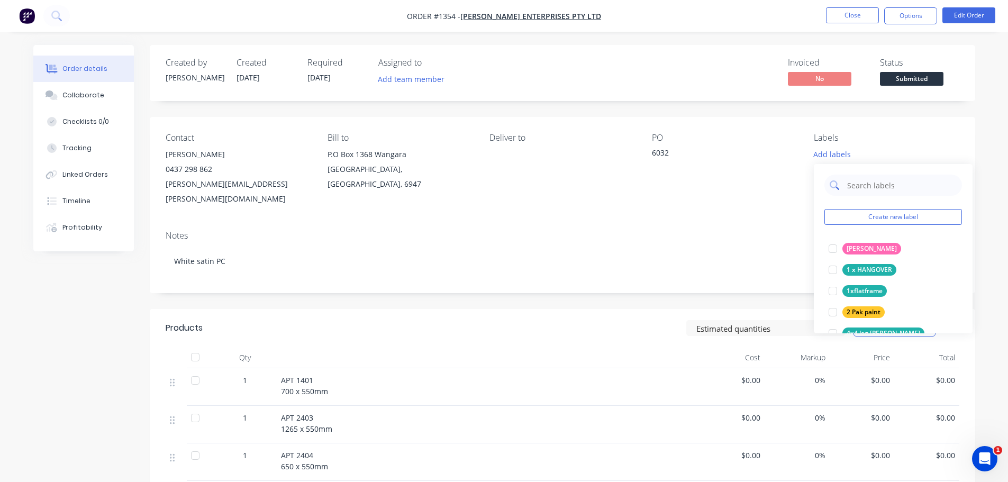
click at [847, 188] on input "text" at bounding box center [901, 185] width 111 height 21
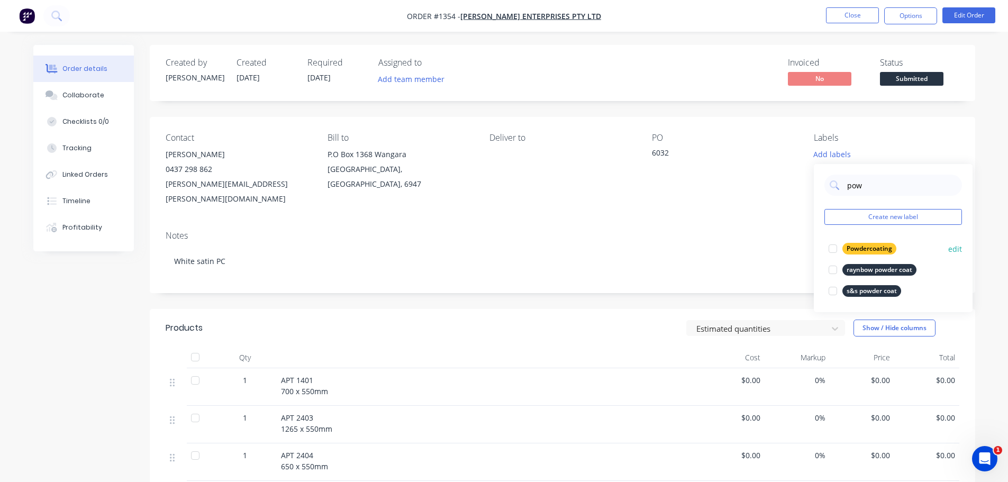
type input "pow"
click at [852, 250] on div "Powdercoating" at bounding box center [869, 249] width 54 height 12
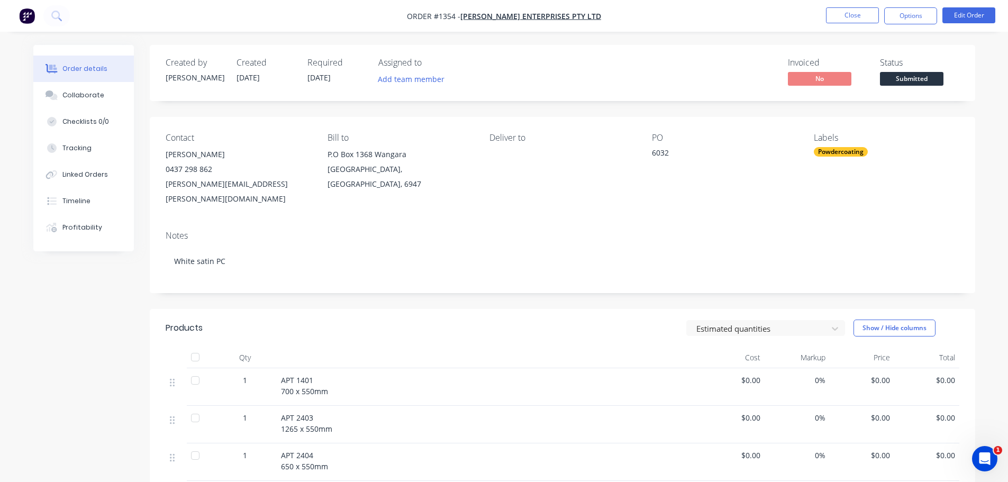
click at [726, 231] on div "Notes" at bounding box center [562, 236] width 793 height 10
click at [878, 375] on span "$0.00" at bounding box center [862, 380] width 57 height 11
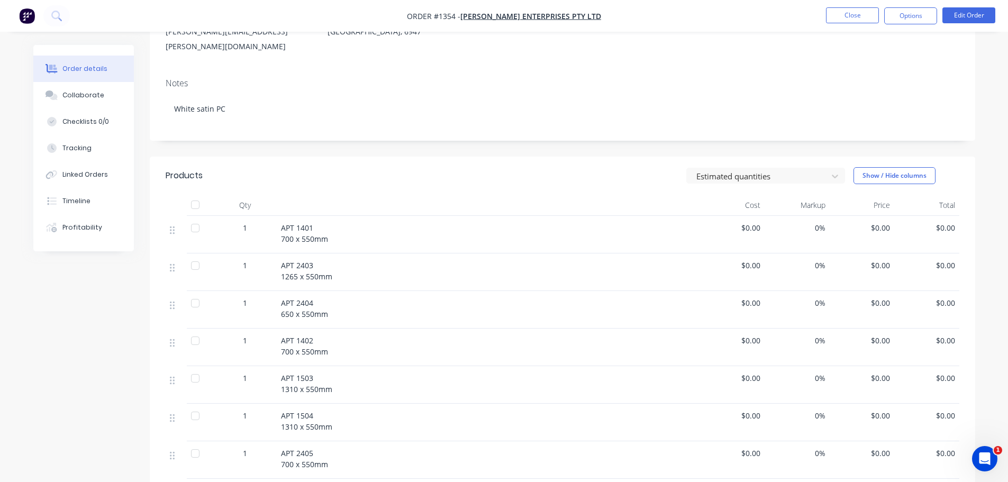
scroll to position [159, 0]
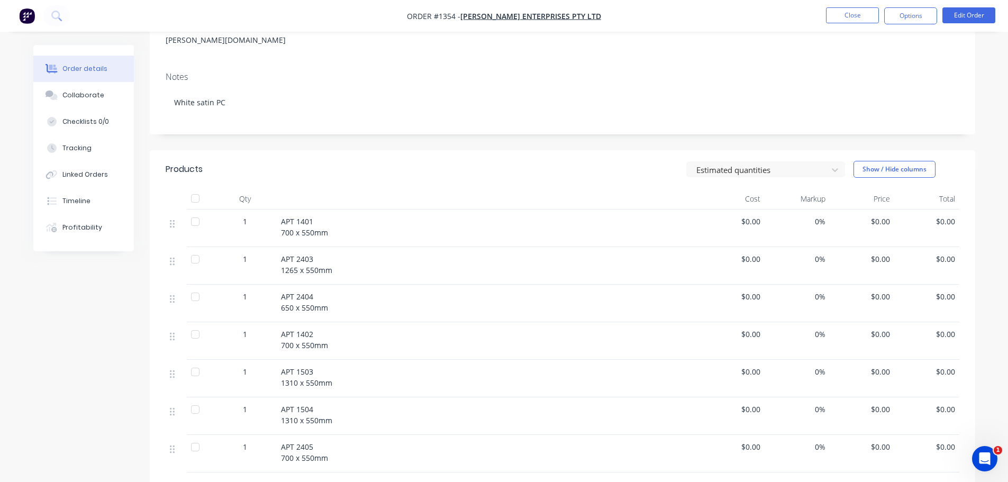
drag, startPoint x: 876, startPoint y: 205, endPoint x: 868, endPoint y: 205, distance: 7.9
click at [876, 216] on span "$0.00" at bounding box center [862, 221] width 57 height 11
click at [975, 15] on button "Edit Order" at bounding box center [968, 15] width 53 height 16
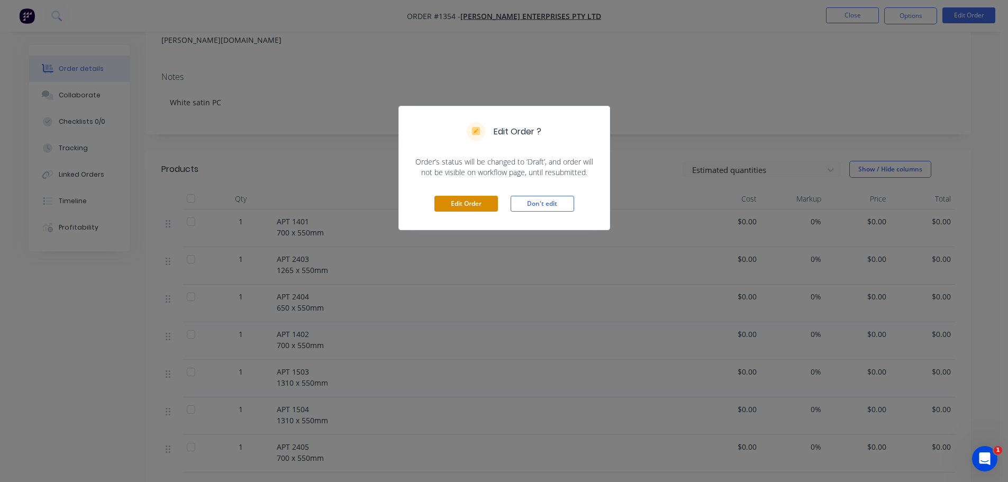
click at [476, 202] on button "Edit Order" at bounding box center [465, 204] width 63 height 16
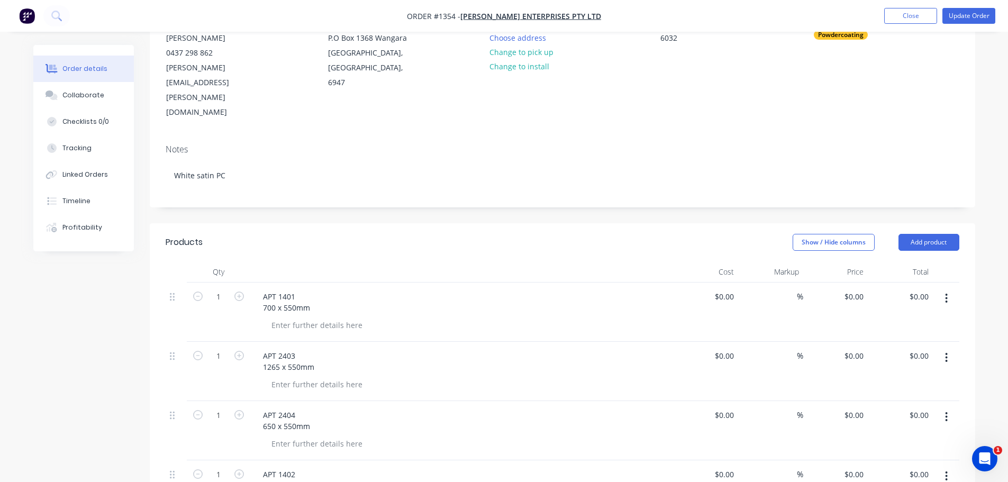
scroll to position [212, 0]
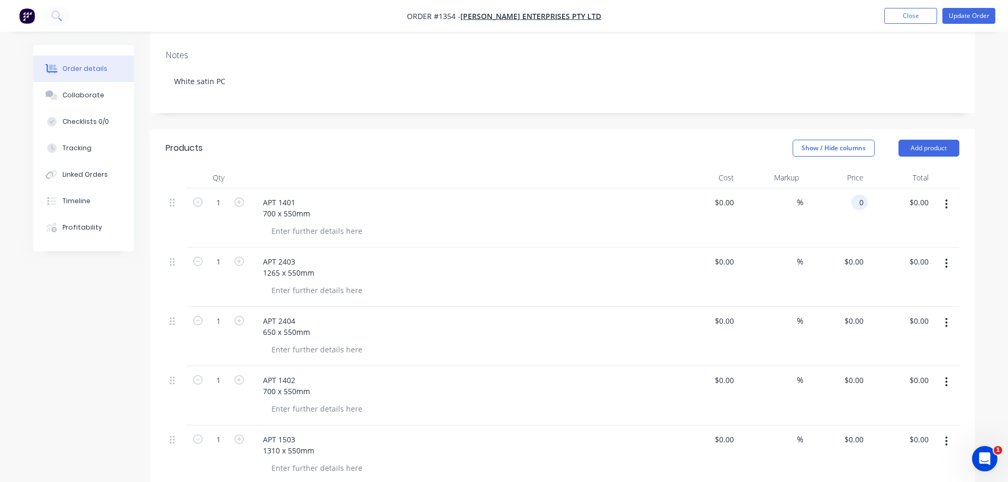
click at [846, 188] on div "0 0" at bounding box center [835, 217] width 65 height 59
type input "$155.00"
click at [849, 248] on div "0 $0.00" at bounding box center [835, 277] width 65 height 59
type input "$155.00"
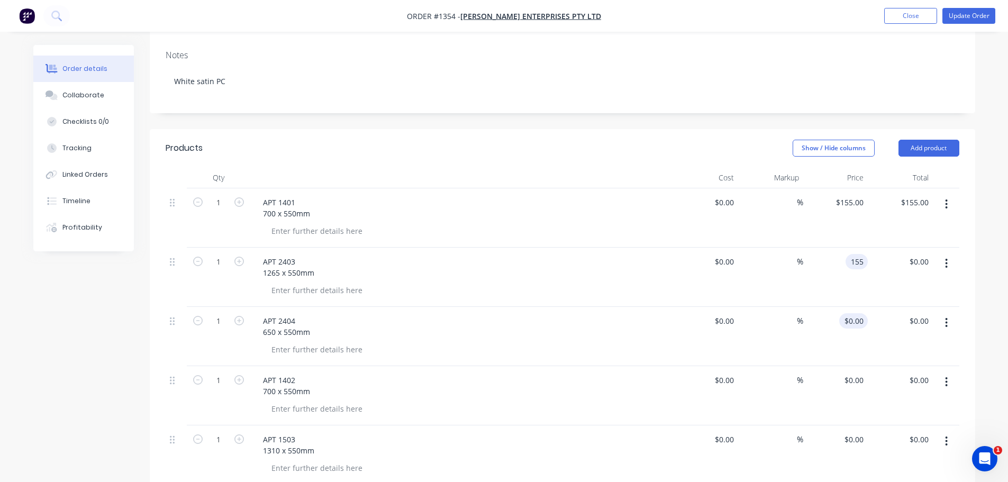
type input "$155.00"
click at [859, 313] on input "0" at bounding box center [861, 320] width 12 height 15
type input "$155.00"
click at [850, 366] on div "0 0" at bounding box center [835, 395] width 65 height 59
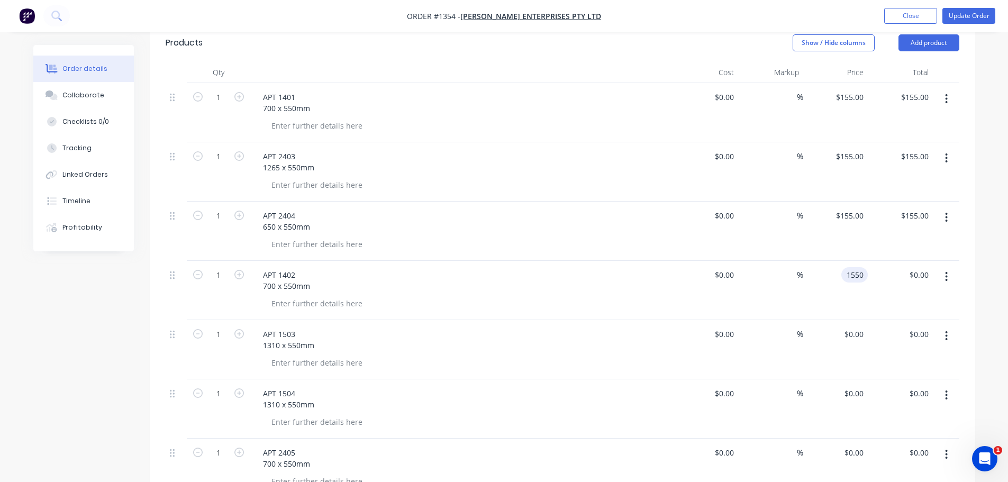
scroll to position [317, 0]
type input "$1,550.00"
click at [841, 320] on div "0 0" at bounding box center [835, 349] width 65 height 59
type input "$155.00"
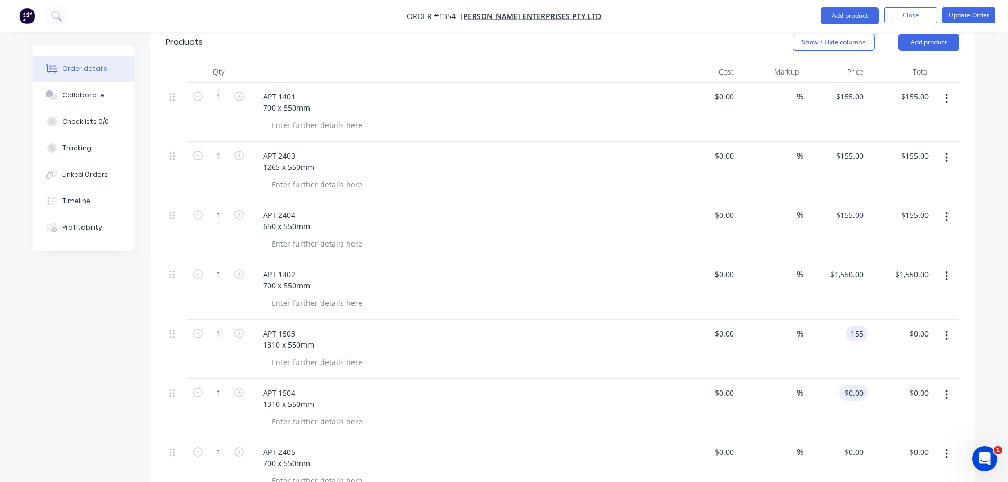
type input "$155.00"
click at [860, 385] on input "0" at bounding box center [855, 392] width 24 height 15
type input "$155.00"
click at [862, 444] on input "0" at bounding box center [861, 451] width 12 height 15
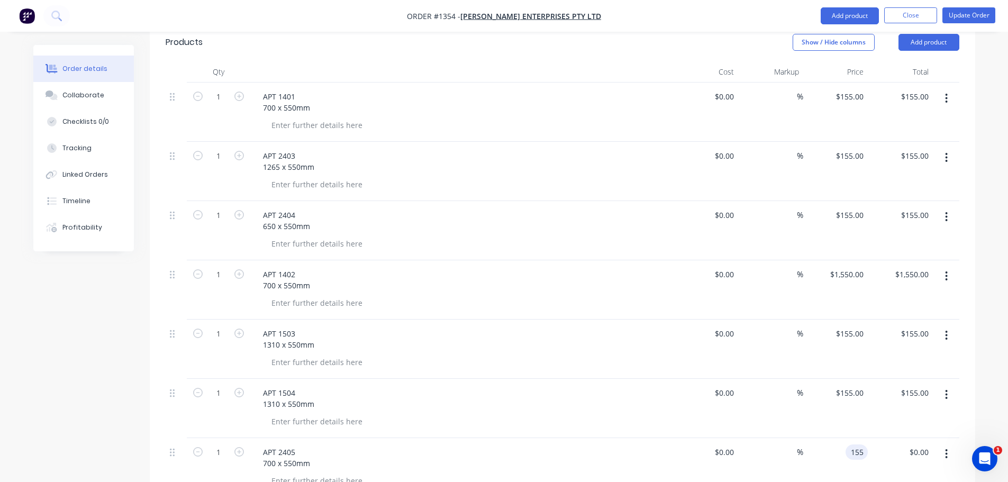
type input "$155.00"
click at [773, 379] on div "%" at bounding box center [770, 408] width 65 height 59
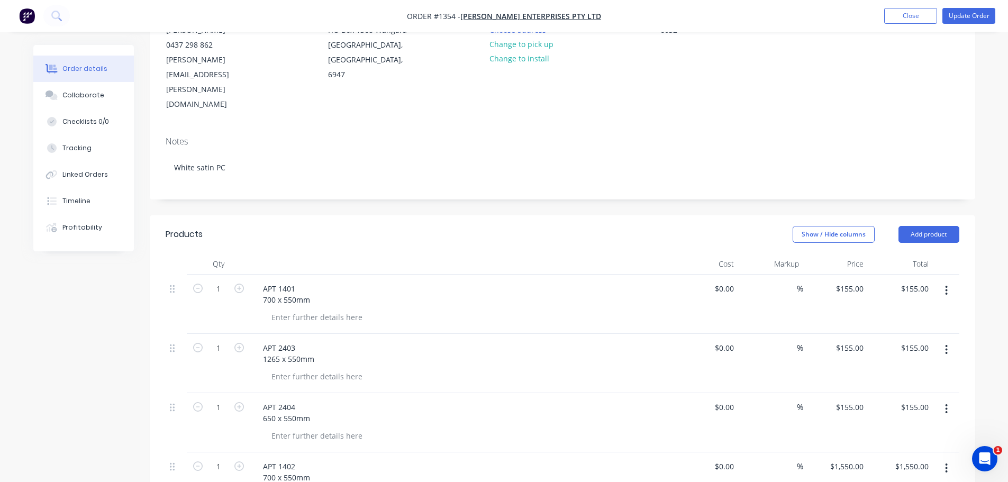
scroll to position [116, 0]
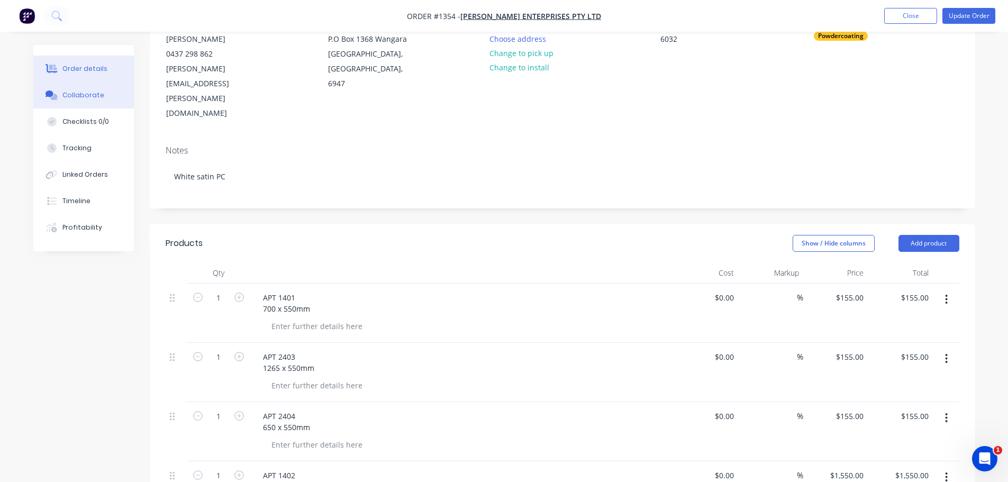
click at [83, 97] on div "Collaborate" at bounding box center [83, 95] width 42 height 10
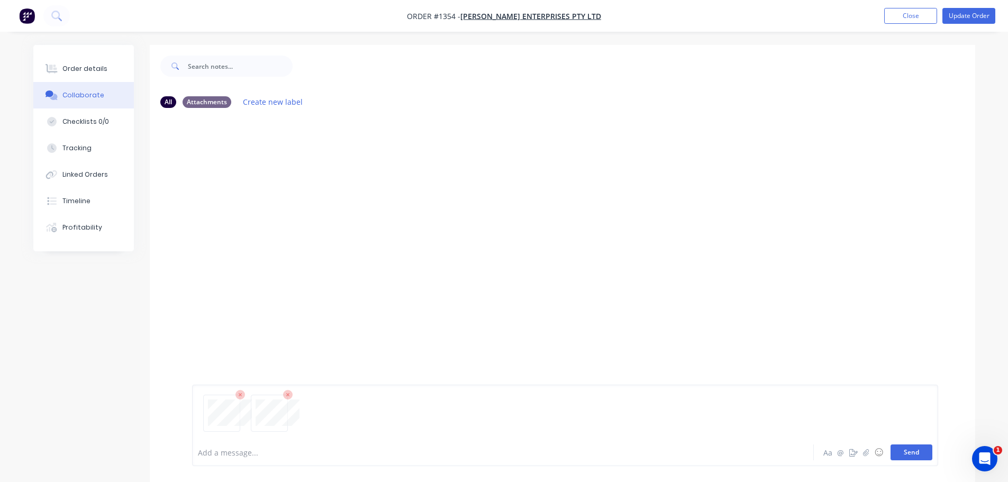
click at [905, 454] on button "Send" at bounding box center [911, 452] width 42 height 16
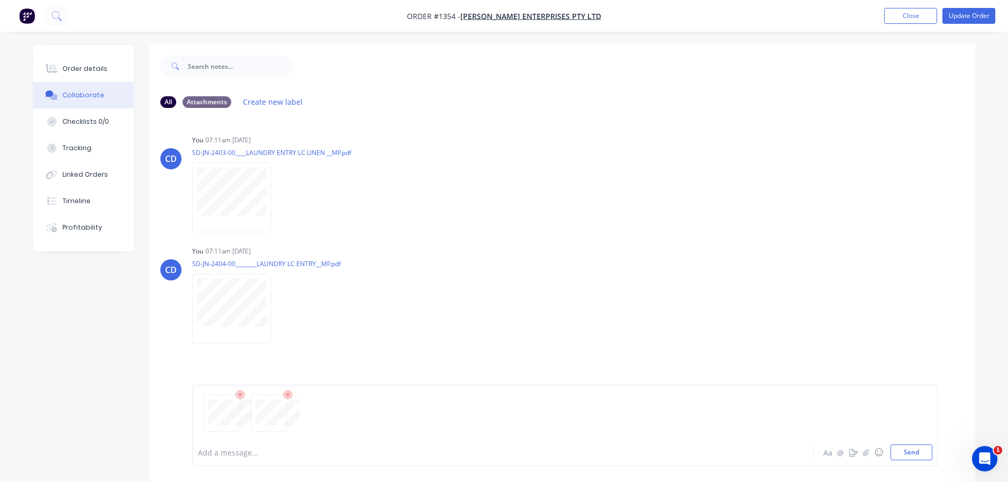
scroll to position [70, 0]
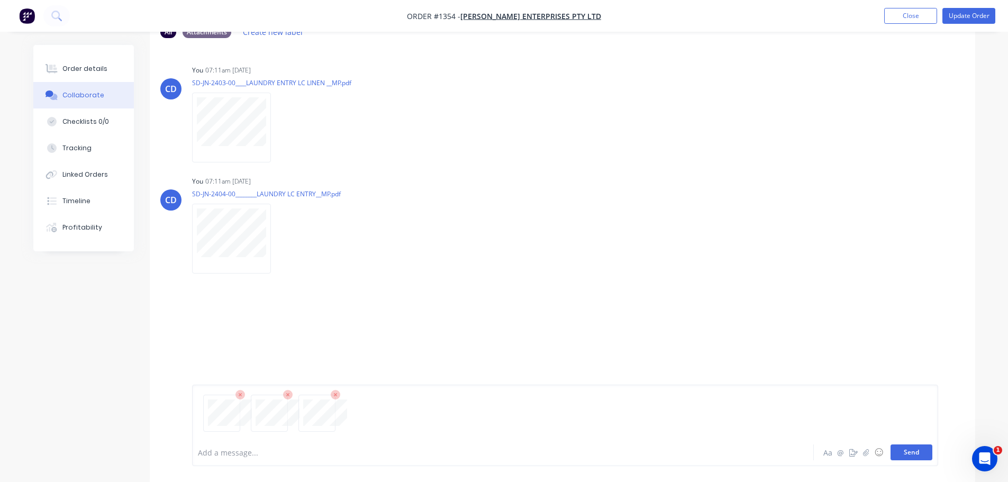
click at [905, 456] on button "Send" at bounding box center [911, 452] width 42 height 16
click at [920, 451] on button "Send" at bounding box center [911, 452] width 42 height 16
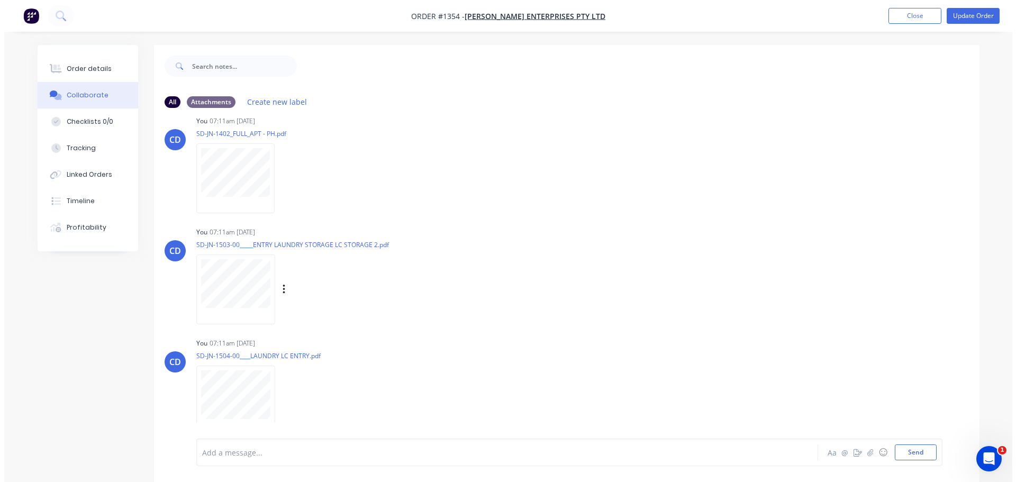
scroll to position [465, 0]
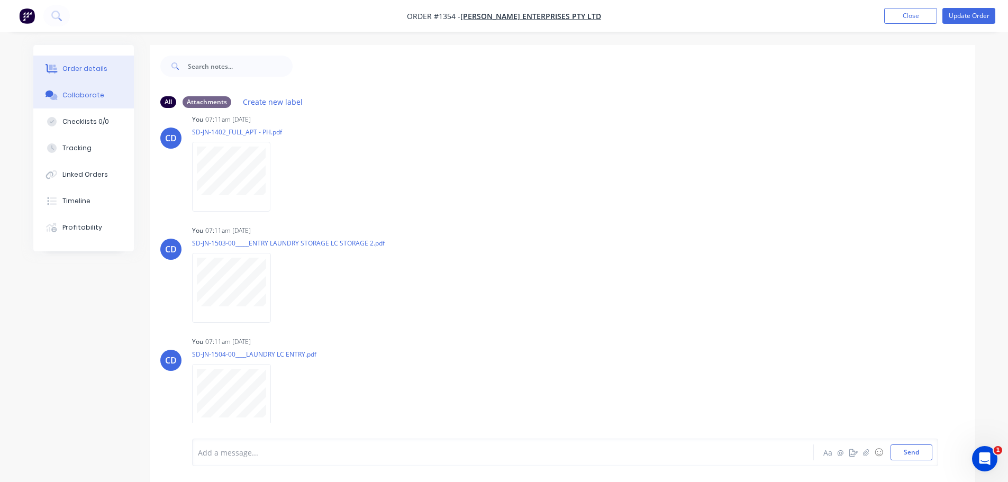
click at [96, 62] on button "Order details" at bounding box center [83, 69] width 101 height 26
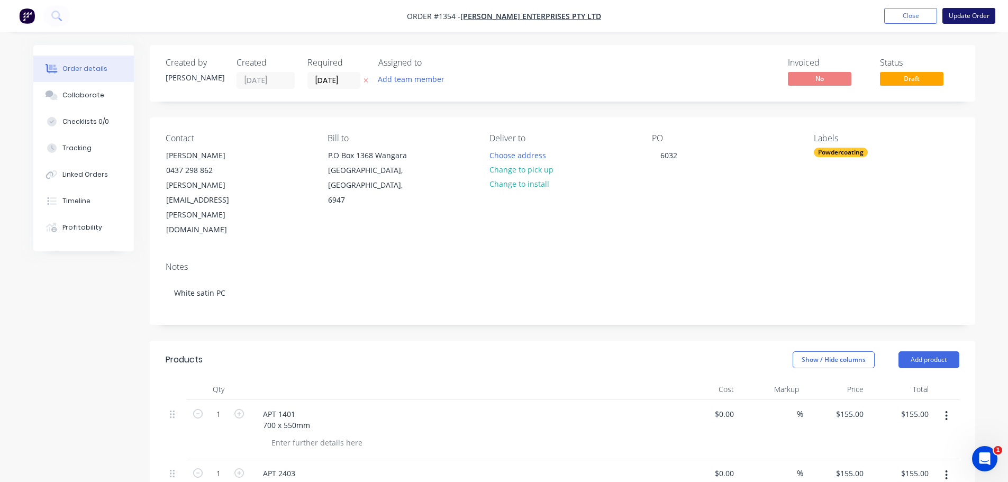
click at [968, 13] on button "Update Order" at bounding box center [968, 16] width 53 height 16
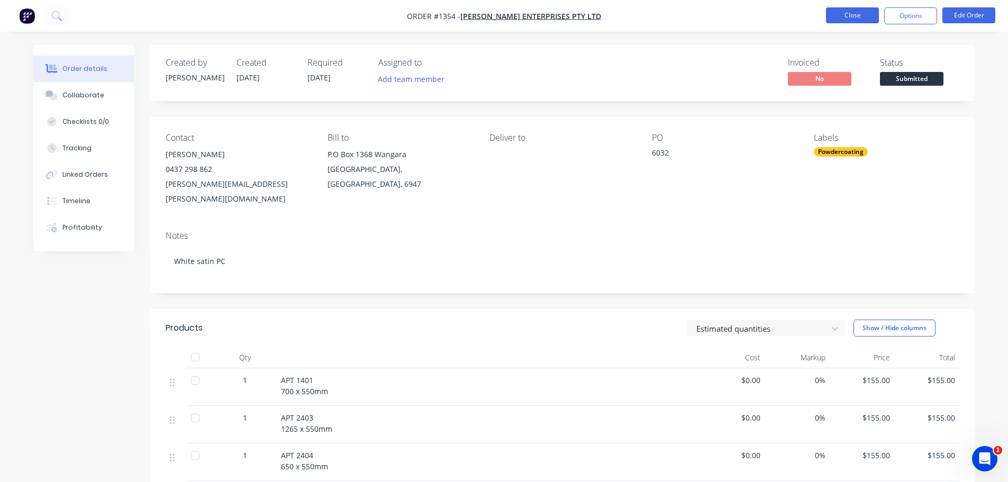
click at [842, 13] on button "Close" at bounding box center [852, 15] width 53 height 16
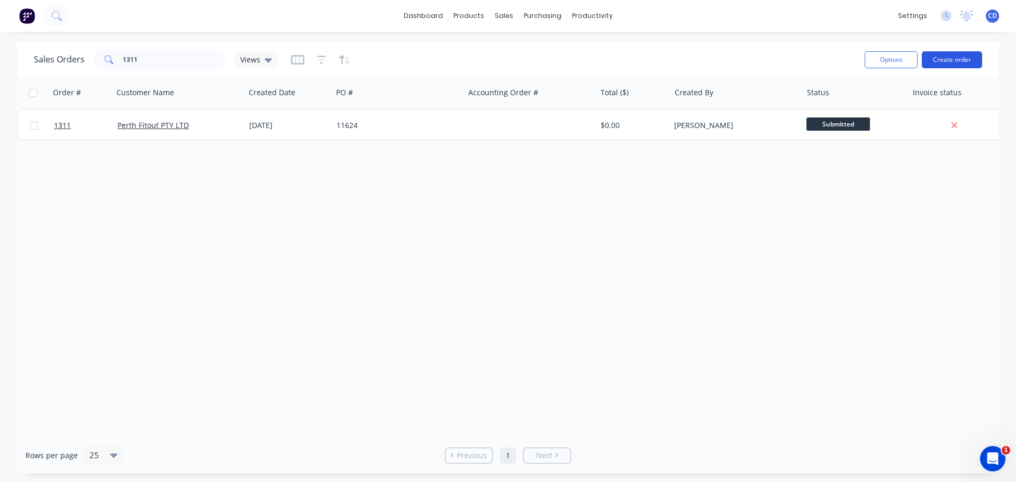
click at [934, 62] on button "Create order" at bounding box center [952, 59] width 60 height 17
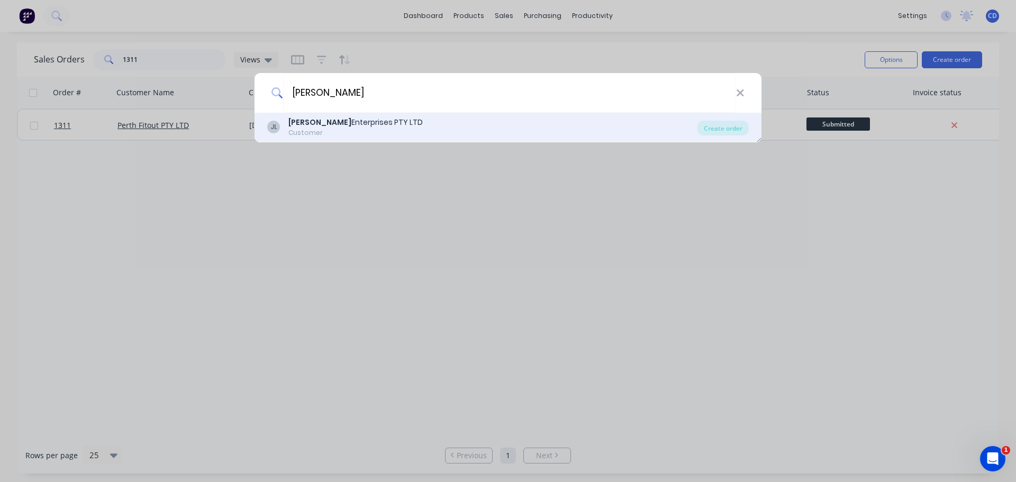
type input "[PERSON_NAME]"
click at [388, 130] on div "[PERSON_NAME] Enterprises PTY LTD Customer" at bounding box center [482, 127] width 430 height 21
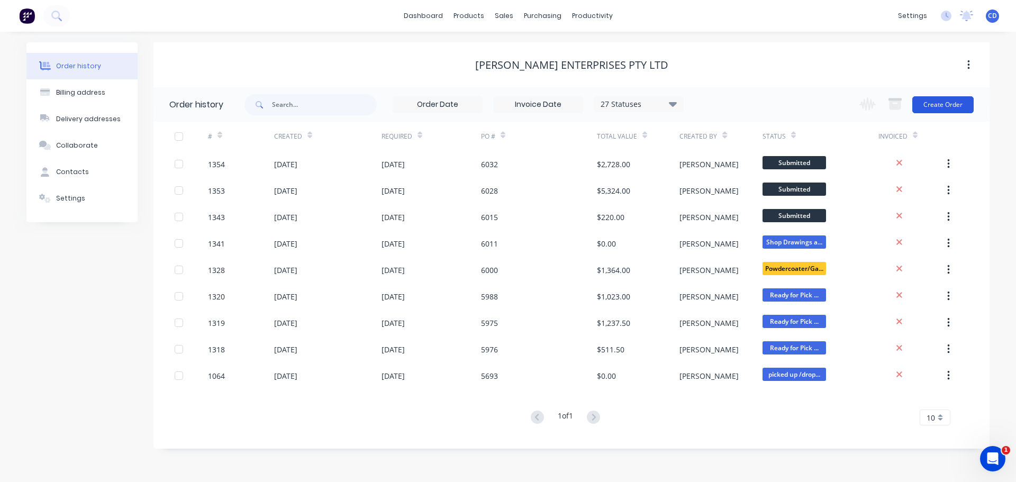
click at [951, 103] on button "Create Order" at bounding box center [942, 104] width 61 height 17
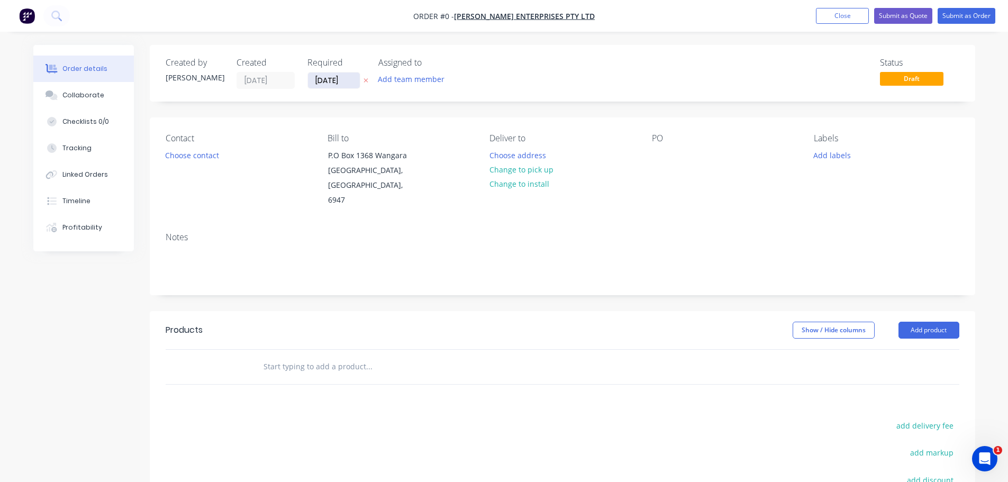
click at [330, 83] on input "[DATE]" at bounding box center [334, 80] width 52 height 16
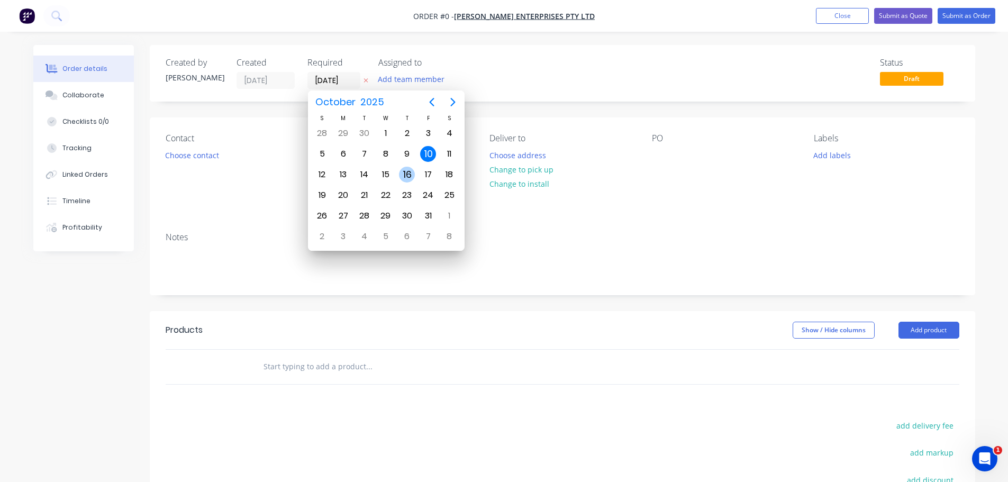
click at [404, 175] on div "16" at bounding box center [407, 175] width 16 height 16
type input "[DATE]"
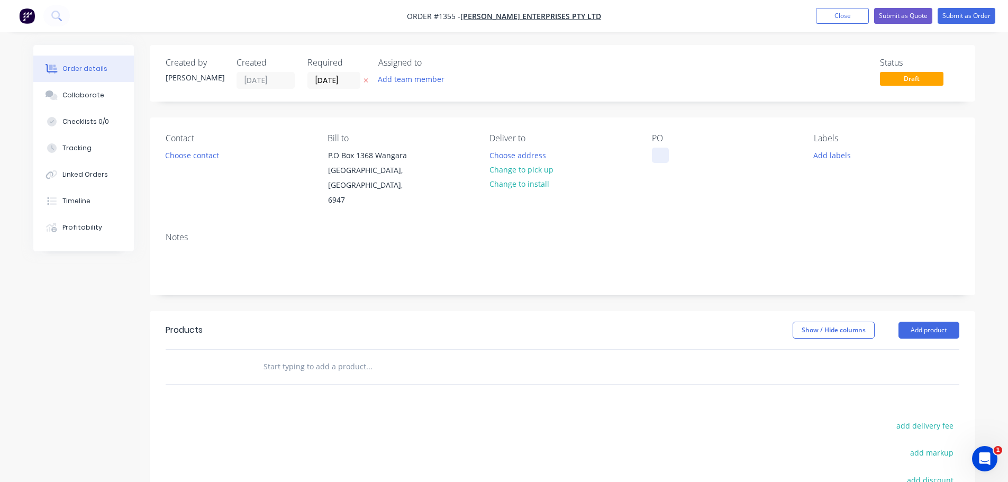
click at [652, 152] on div "Contact Choose contact [PERSON_NAME] to P.O [GEOGRAPHIC_DATA] Deliver to Choose…" at bounding box center [562, 170] width 825 height 106
click at [107, 101] on button "Collaborate" at bounding box center [83, 95] width 101 height 26
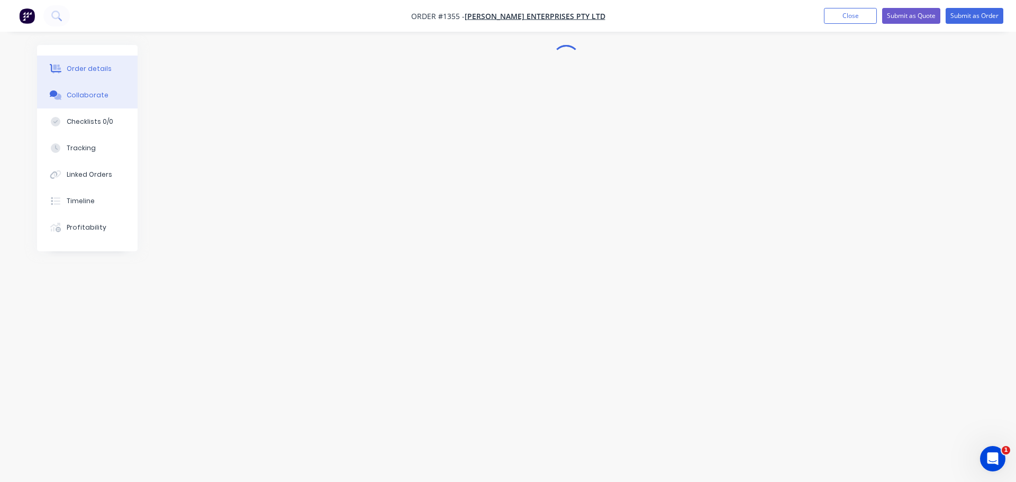
click at [99, 69] on div "Order details" at bounding box center [89, 69] width 45 height 10
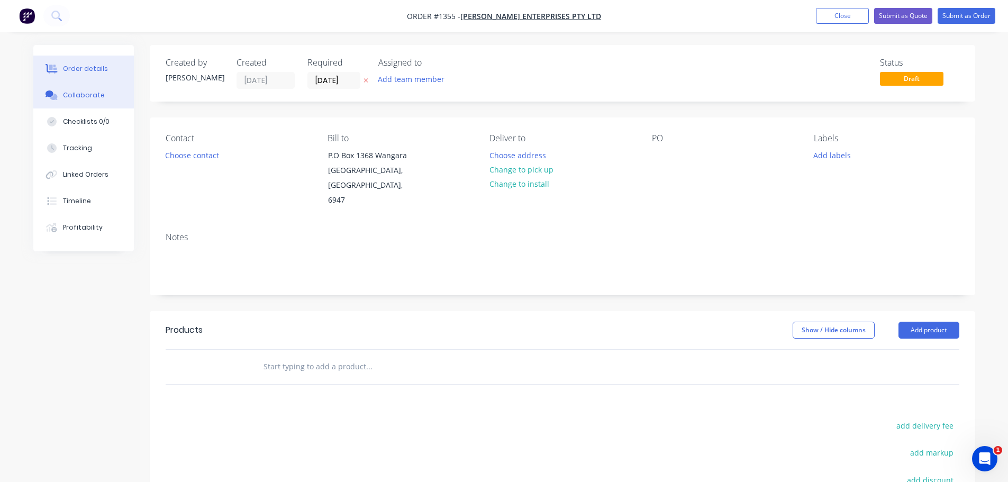
click at [88, 92] on div "Collaborate" at bounding box center [83, 95] width 42 height 10
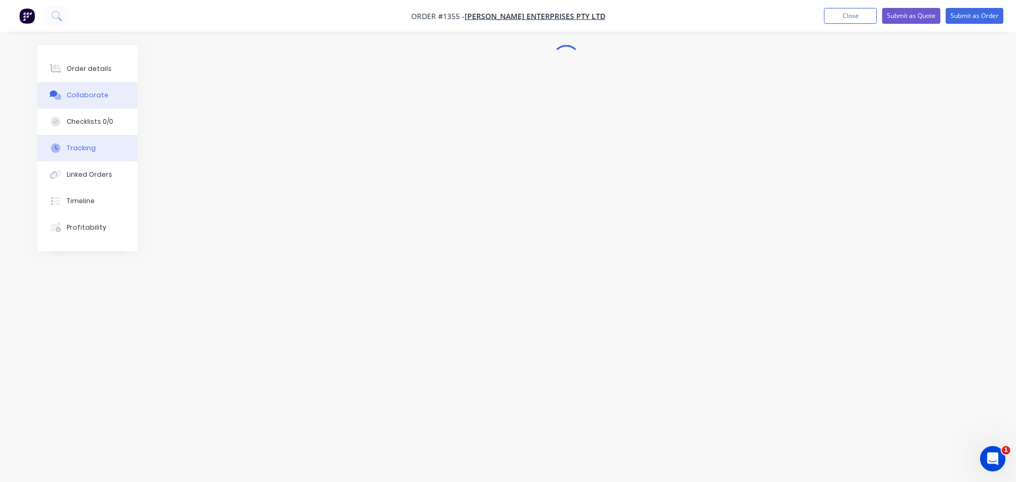
click at [75, 136] on button "Tracking" at bounding box center [87, 148] width 101 height 26
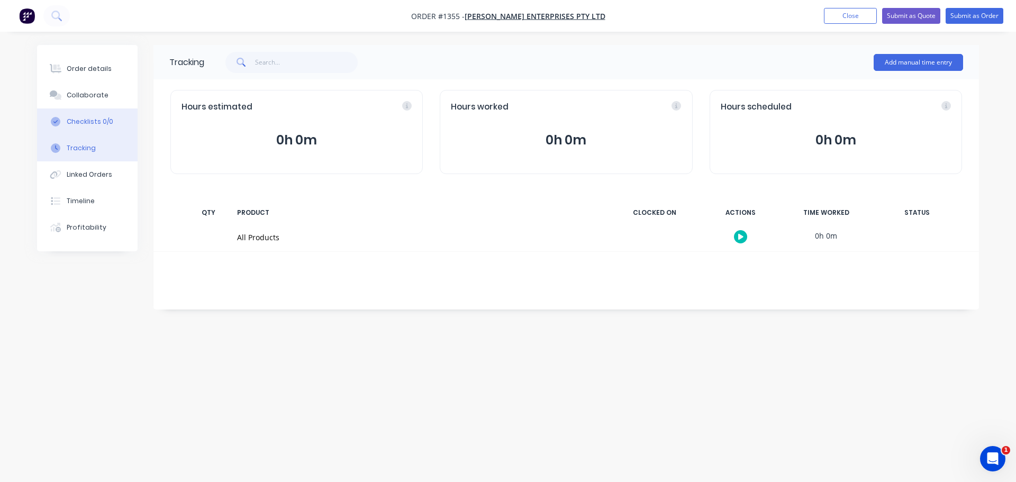
click at [81, 119] on div "Checklists 0/0" at bounding box center [90, 122] width 47 height 10
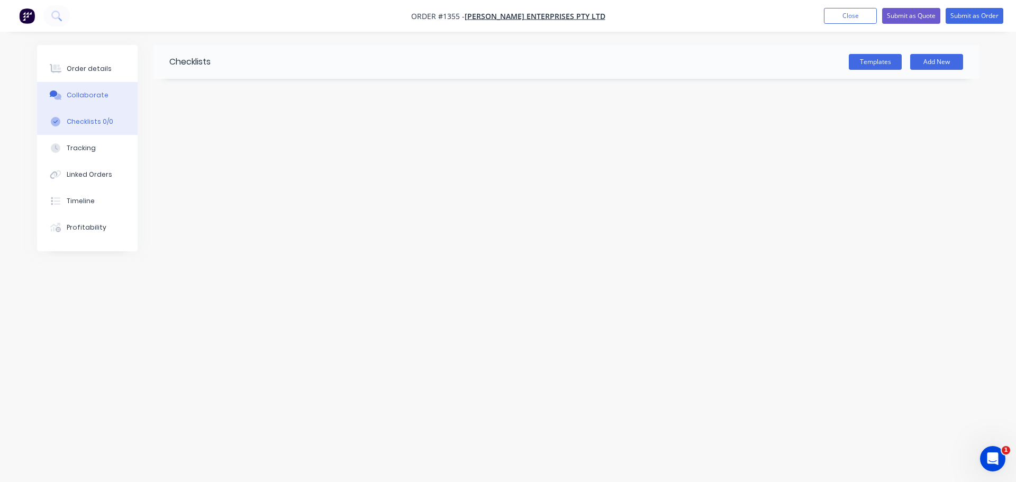
click at [84, 95] on div "Collaborate" at bounding box center [88, 95] width 42 height 10
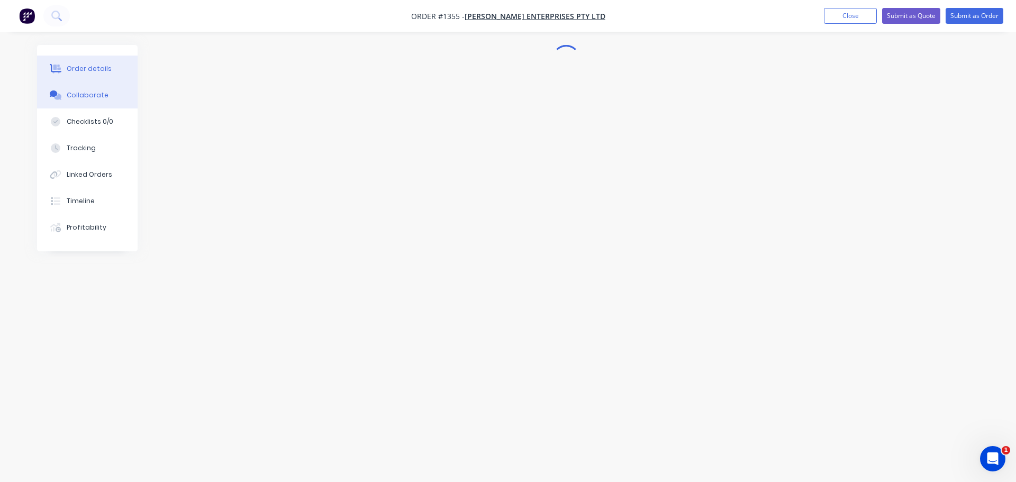
click at [87, 69] on div "Order details" at bounding box center [89, 69] width 45 height 10
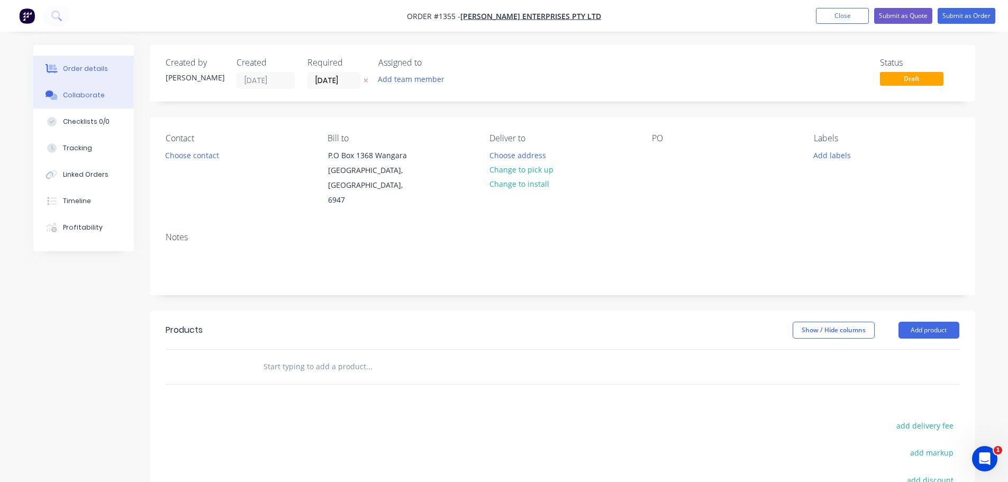
click at [84, 92] on div "Collaborate" at bounding box center [83, 95] width 42 height 10
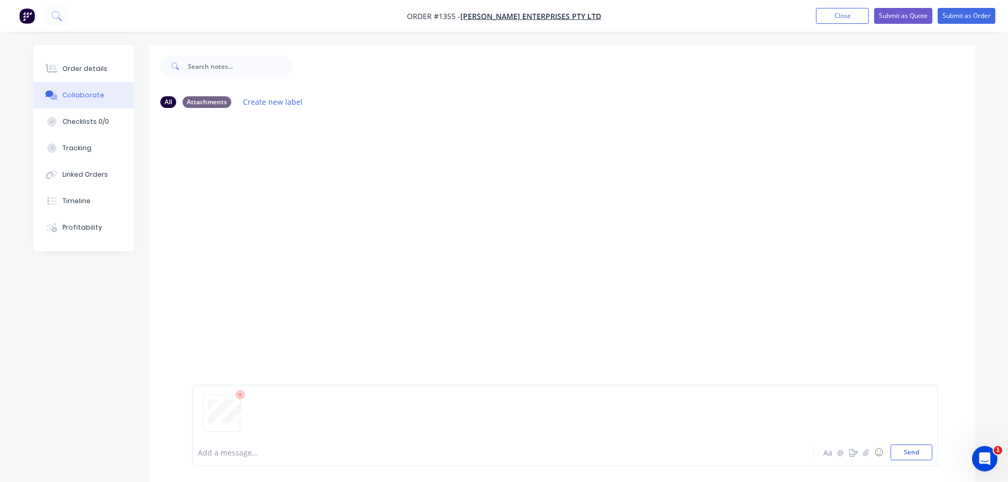
click at [901, 443] on div at bounding box center [565, 417] width 734 height 54
drag, startPoint x: 908, startPoint y: 449, endPoint x: 947, endPoint y: 441, distance: 40.4
click at [909, 449] on button "Send" at bounding box center [911, 452] width 42 height 16
click at [922, 457] on button "Send" at bounding box center [911, 452] width 42 height 16
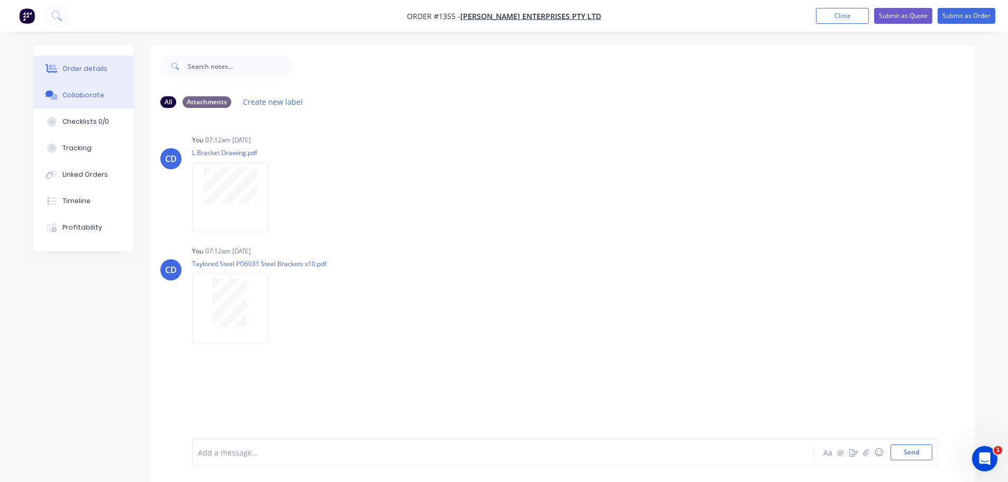
click at [76, 64] on div "Order details" at bounding box center [84, 69] width 45 height 10
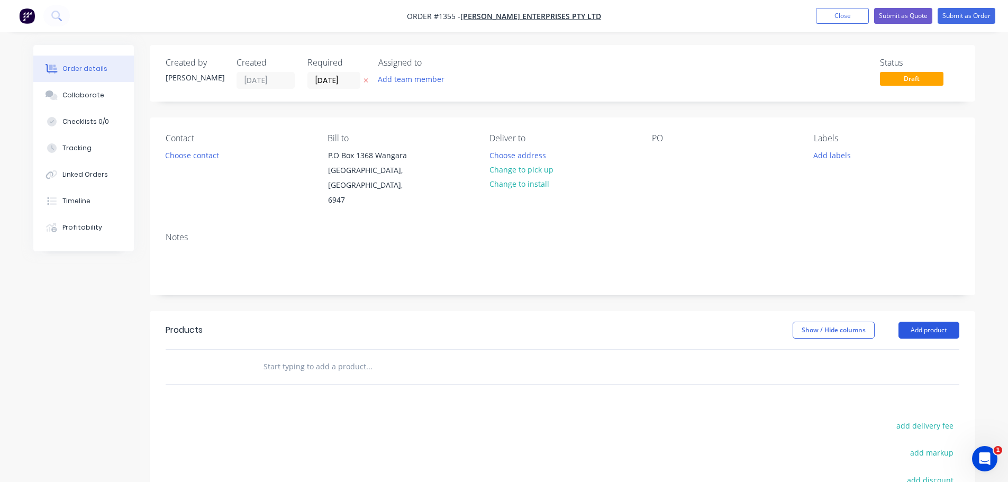
click at [937, 322] on button "Add product" at bounding box center [928, 330] width 61 height 17
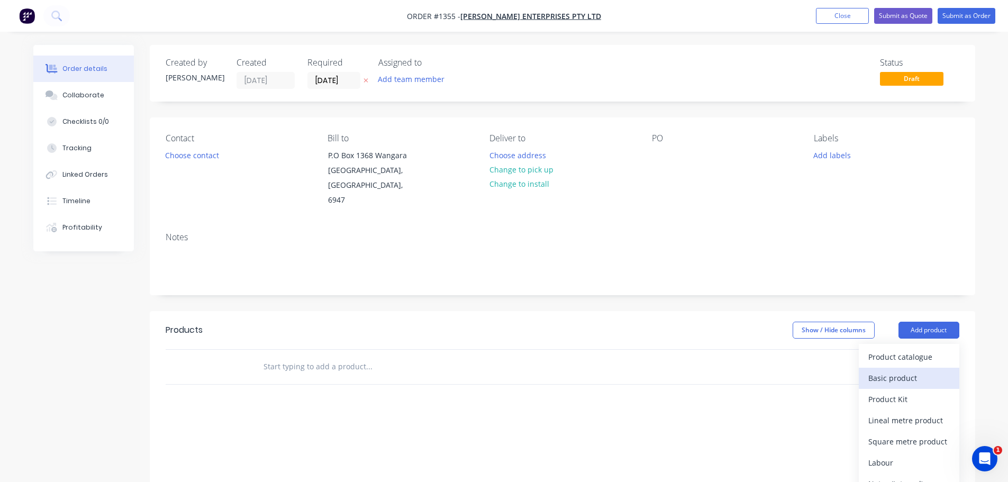
click at [910, 370] on div "Basic product" at bounding box center [908, 377] width 81 height 15
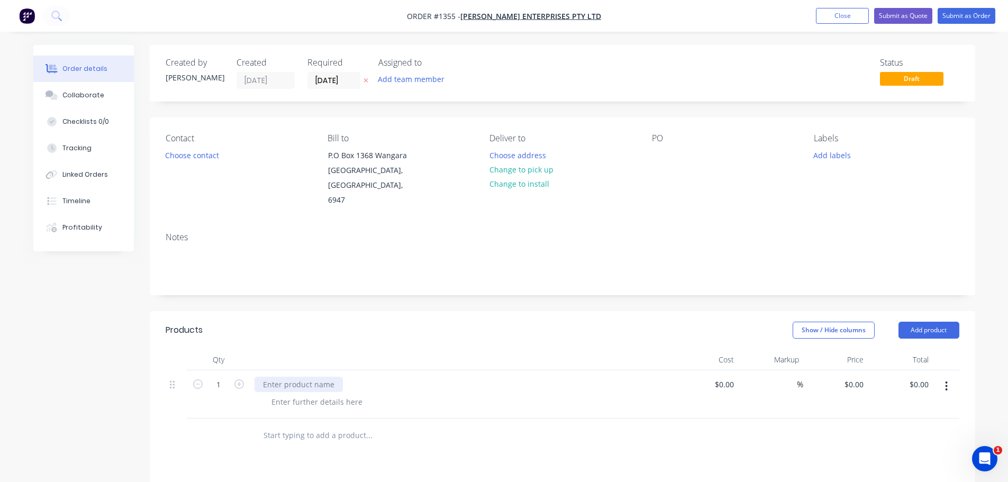
click at [302, 377] on div at bounding box center [298, 384] width 88 height 15
paste div
click at [263, 377] on div "10mm Steel 50mm Flat Bar D400mm H567mm - 2 x 10mm holes" at bounding box center [310, 396] width 112 height 38
click at [243, 379] on icon "button" at bounding box center [239, 384] width 10 height 10
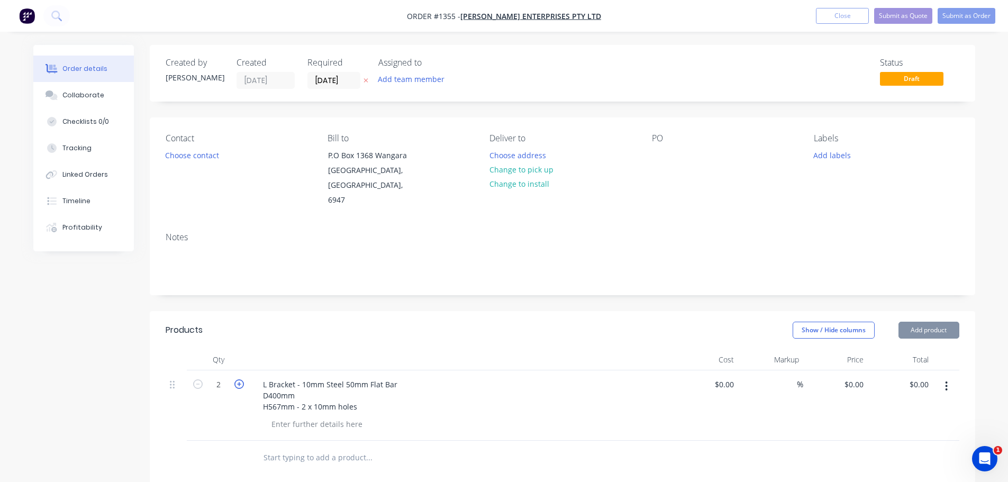
click at [243, 379] on icon "button" at bounding box center [239, 384] width 10 height 10
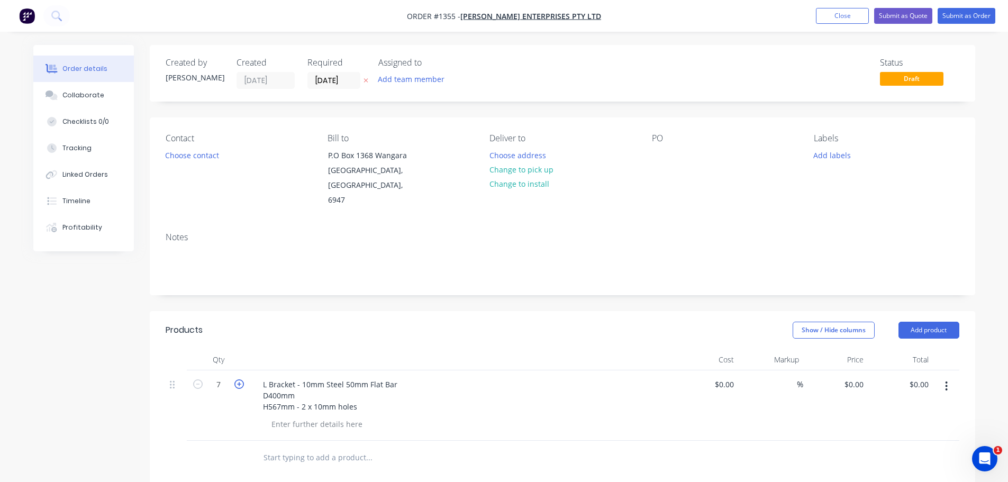
click at [243, 379] on icon "button" at bounding box center [239, 384] width 10 height 10
type input "10"
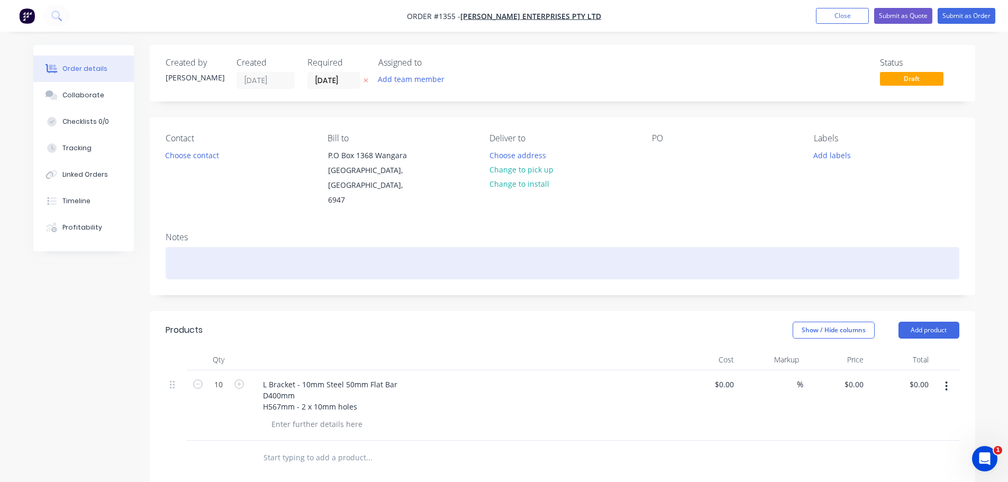
click at [302, 253] on div at bounding box center [562, 263] width 793 height 32
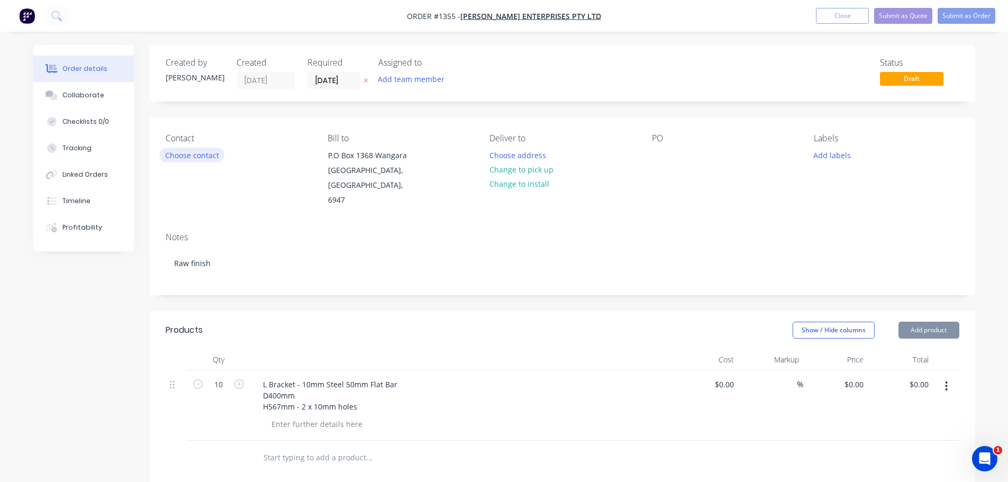
click at [195, 151] on button "Choose contact" at bounding box center [191, 155] width 65 height 14
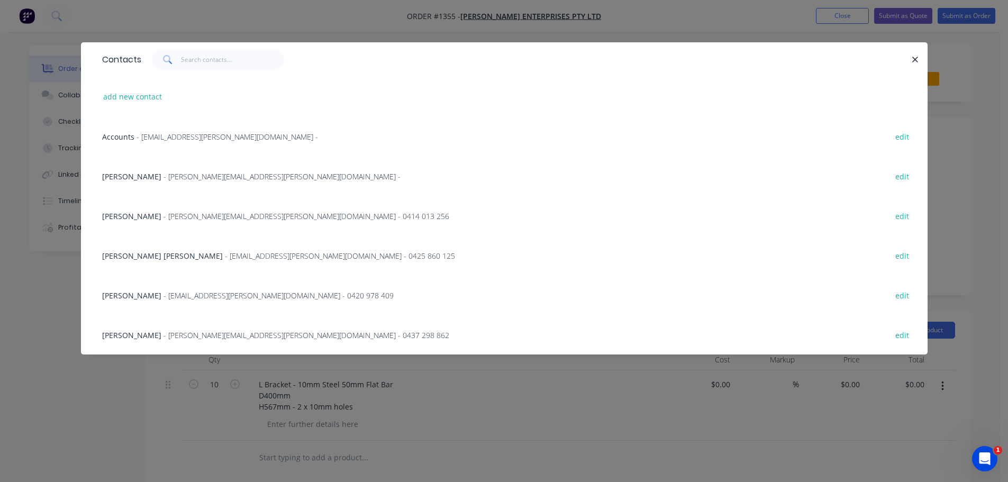
drag, startPoint x: 200, startPoint y: 347, endPoint x: 206, endPoint y: 328, distance: 19.9
click at [200, 346] on div "[PERSON_NAME] - [PERSON_NAME][EMAIL_ADDRESS][PERSON_NAME][DOMAIN_NAME] - 0437 2…" at bounding box center [504, 335] width 815 height 40
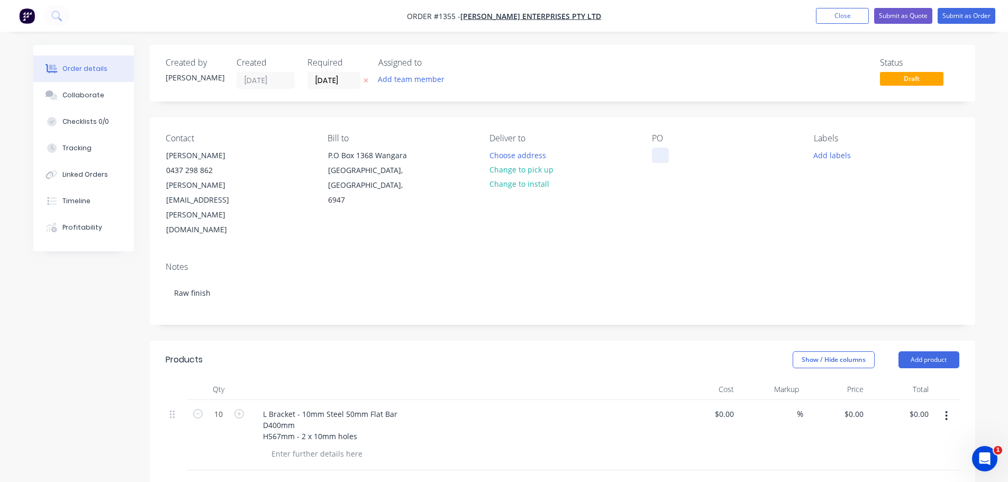
click at [656, 151] on div at bounding box center [660, 155] width 17 height 15
click at [740, 184] on div "PO 6031" at bounding box center [724, 185] width 145 height 104
click at [858, 406] on div "0 $0.00" at bounding box center [855, 413] width 24 height 15
type input "$45.00"
type input "$450.00"
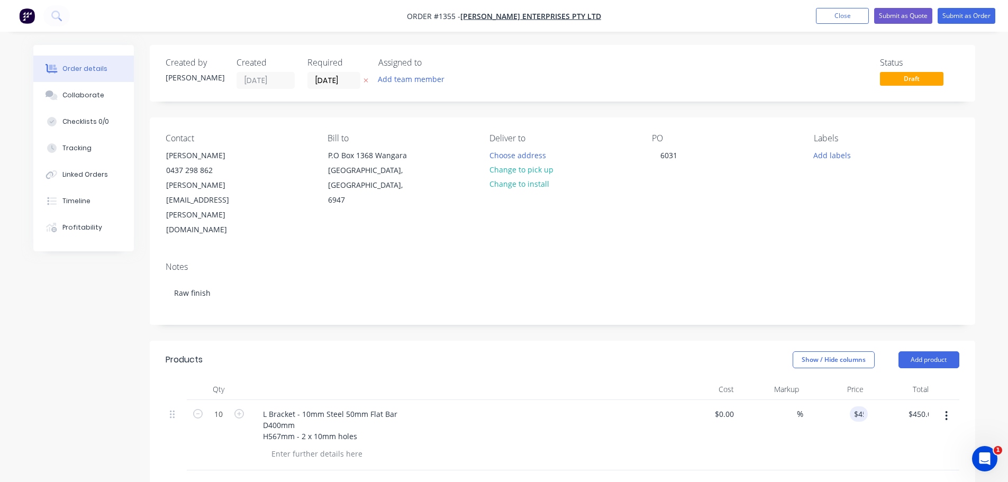
click at [841, 204] on div "Contact [PERSON_NAME] [PHONE_NUMBER] [PERSON_NAME][EMAIL_ADDRESS][PERSON_NAME][…" at bounding box center [562, 185] width 825 height 136
click at [971, 14] on button "Submit as Order" at bounding box center [966, 16] width 58 height 16
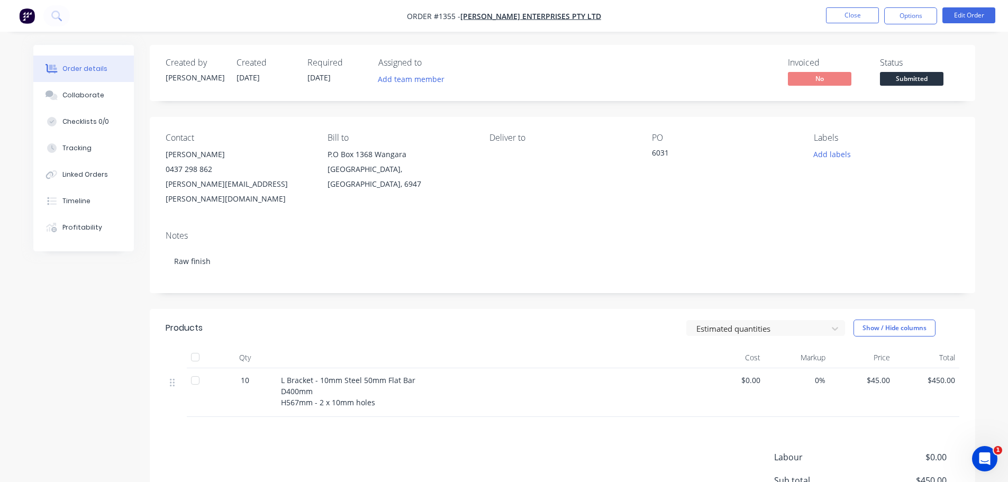
drag, startPoint x: 904, startPoint y: 13, endPoint x: 906, endPoint y: 29, distance: 15.6
click at [904, 13] on button "Options" at bounding box center [910, 15] width 53 height 17
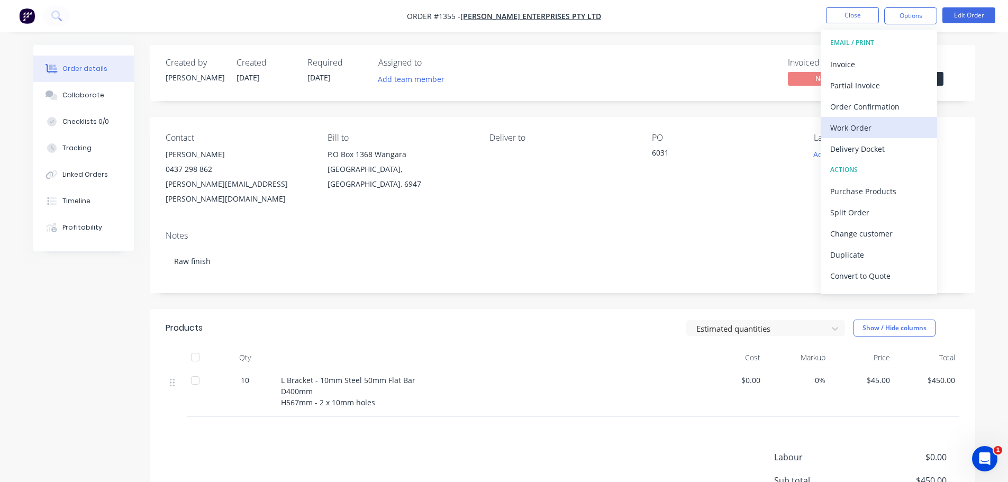
click at [861, 126] on div "Work Order" at bounding box center [878, 127] width 97 height 15
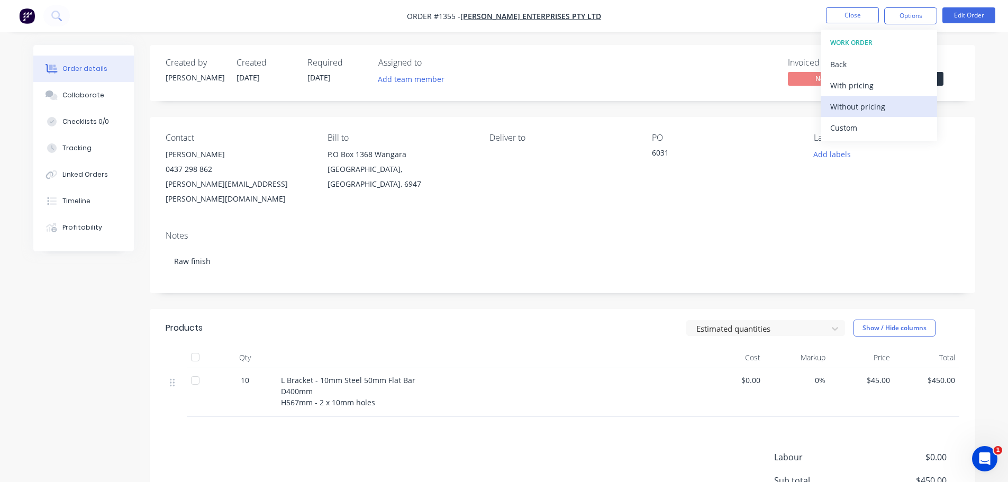
click at [861, 104] on div "Without pricing" at bounding box center [878, 106] width 97 height 15
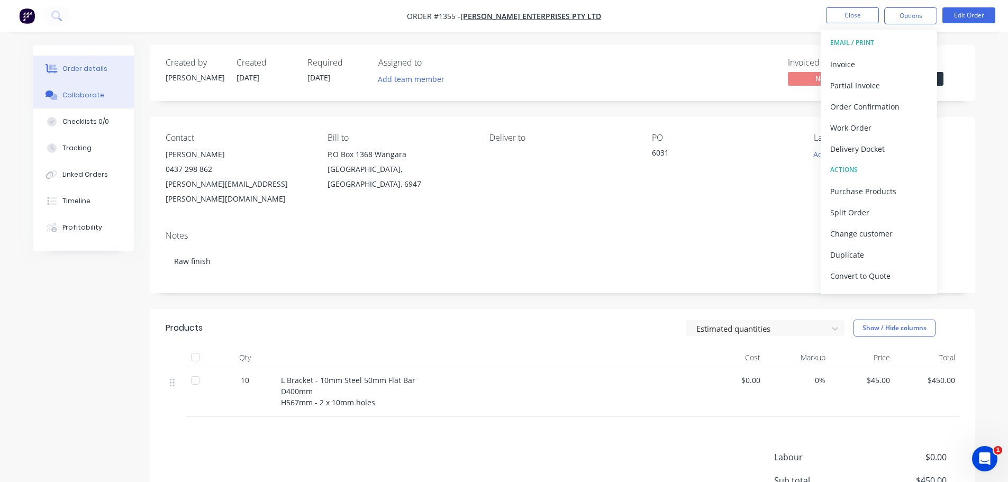
click at [105, 96] on button "Collaborate" at bounding box center [83, 95] width 101 height 26
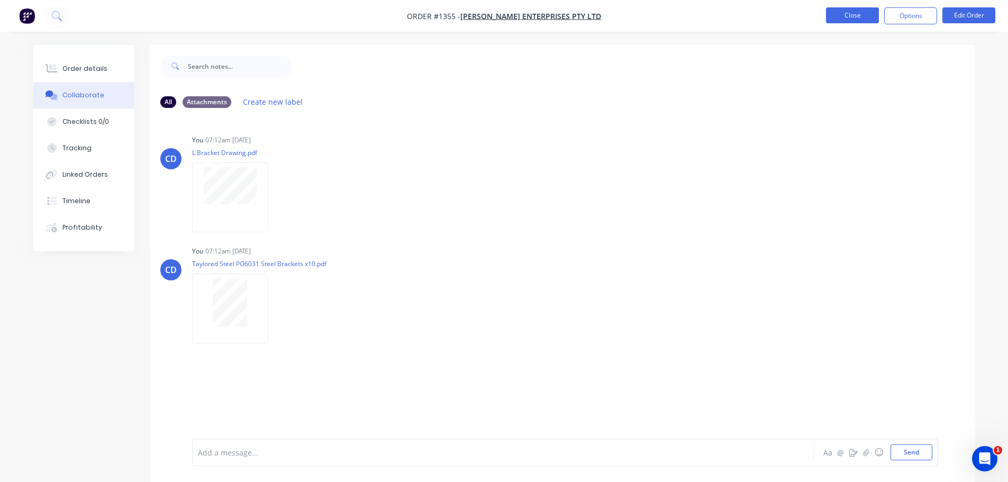
click at [858, 11] on button "Close" at bounding box center [852, 15] width 53 height 16
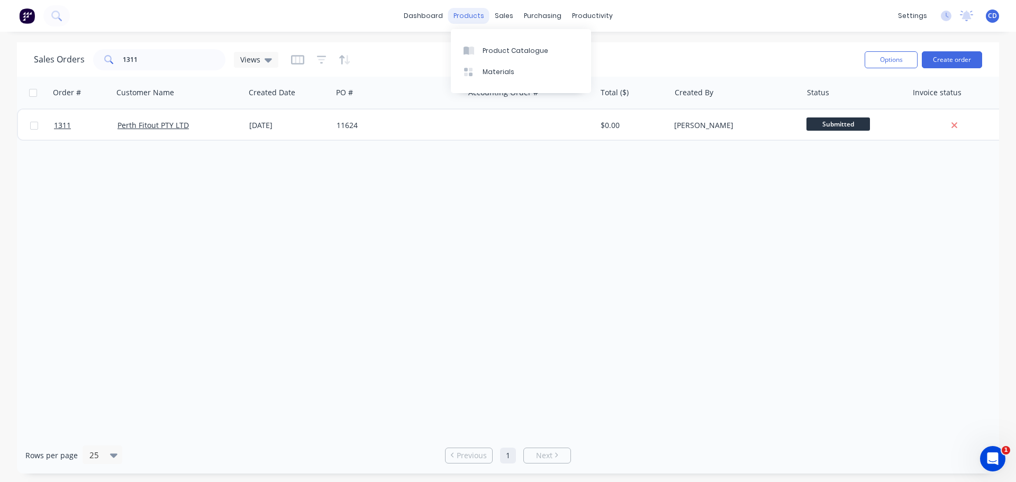
click at [487, 13] on div "products" at bounding box center [468, 16] width 41 height 16
drag, startPoint x: 542, startPoint y: 13, endPoint x: 542, endPoint y: 23, distance: 9.5
click at [542, 13] on div "purchasing" at bounding box center [542, 16] width 48 height 16
click at [556, 50] on div "Purchase Orders" at bounding box center [577, 51] width 56 height 10
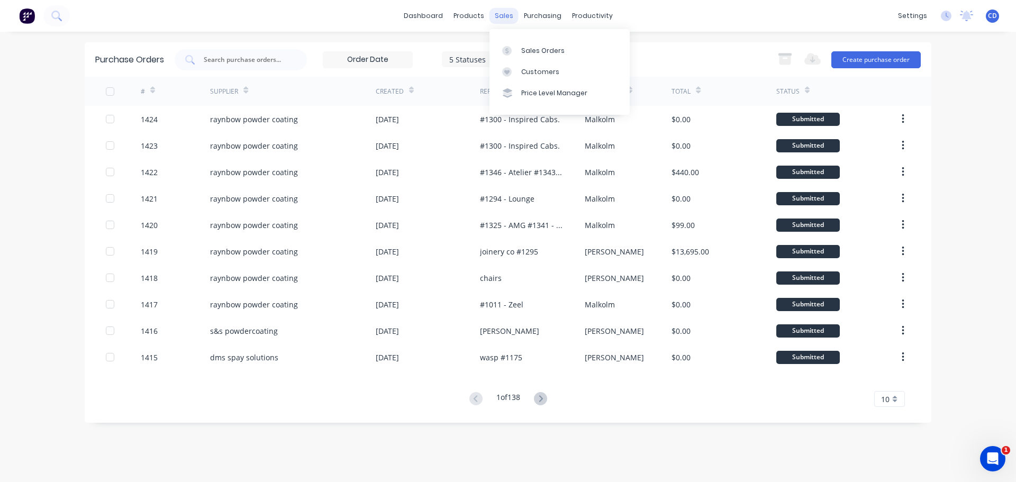
click at [500, 13] on div "sales" at bounding box center [503, 16] width 29 height 16
click at [542, 46] on div "Sales Orders" at bounding box center [542, 51] width 43 height 10
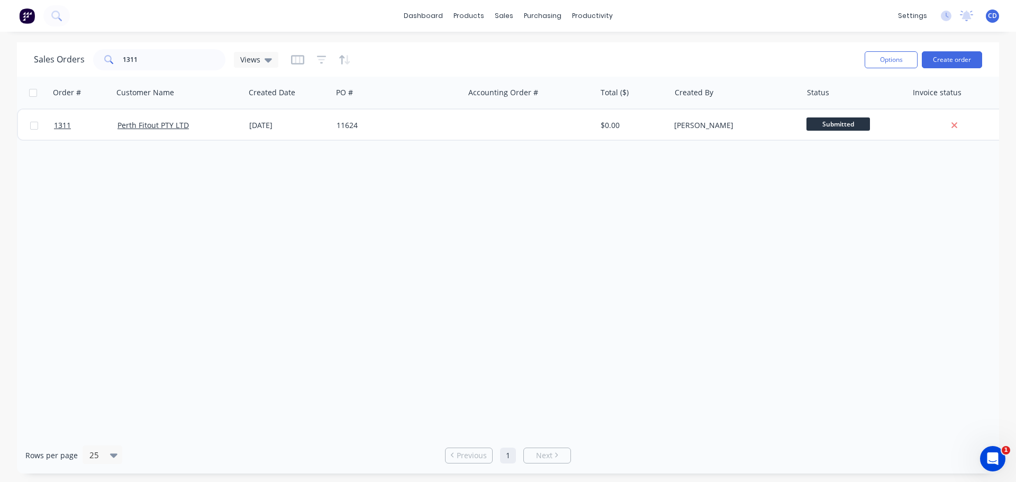
click at [217, 49] on div "1311" at bounding box center [159, 59] width 132 height 21
drag, startPoint x: 208, startPoint y: 53, endPoint x: 84, endPoint y: 64, distance: 124.2
click at [202, 56] on input "1311" at bounding box center [174, 59] width 103 height 21
click at [84, 64] on div "Sales Orders 1311 Views" at bounding box center [156, 59] width 244 height 21
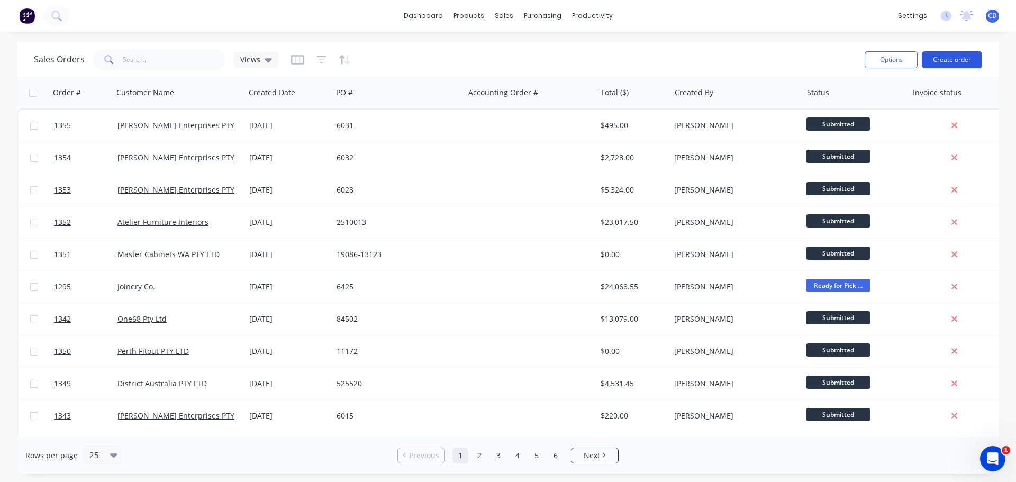
click at [954, 60] on button "Create order" at bounding box center [952, 59] width 60 height 17
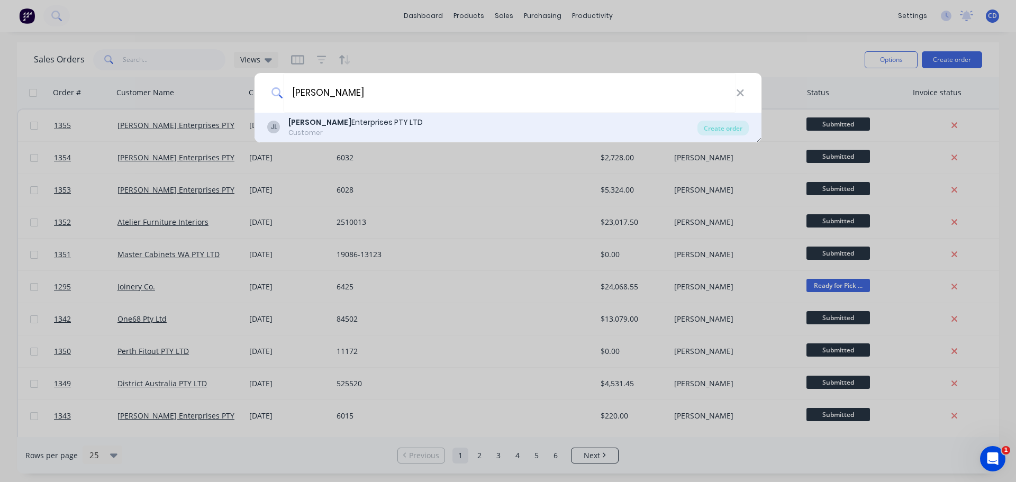
type input "[PERSON_NAME]"
click at [411, 124] on div "[PERSON_NAME] Enterprises PTY LTD Customer" at bounding box center [482, 127] width 430 height 21
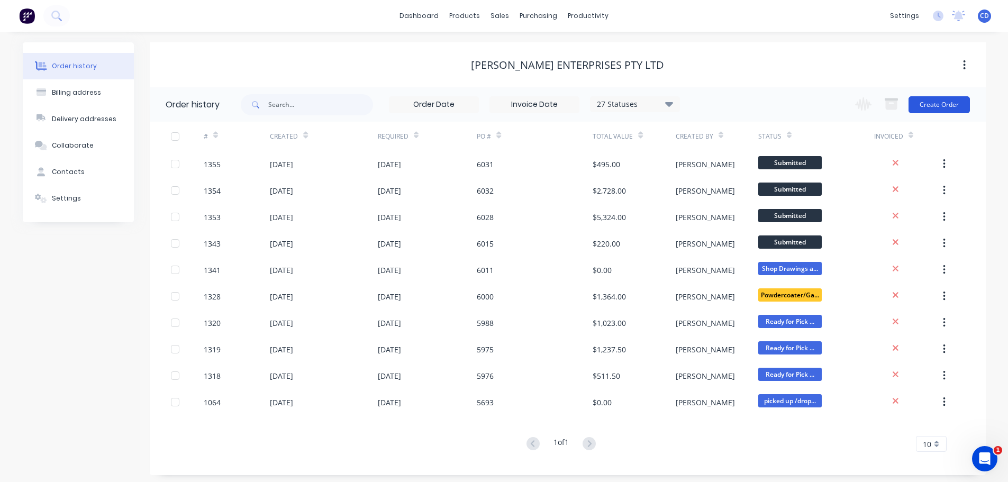
click at [925, 105] on button "Create Order" at bounding box center [938, 104] width 61 height 17
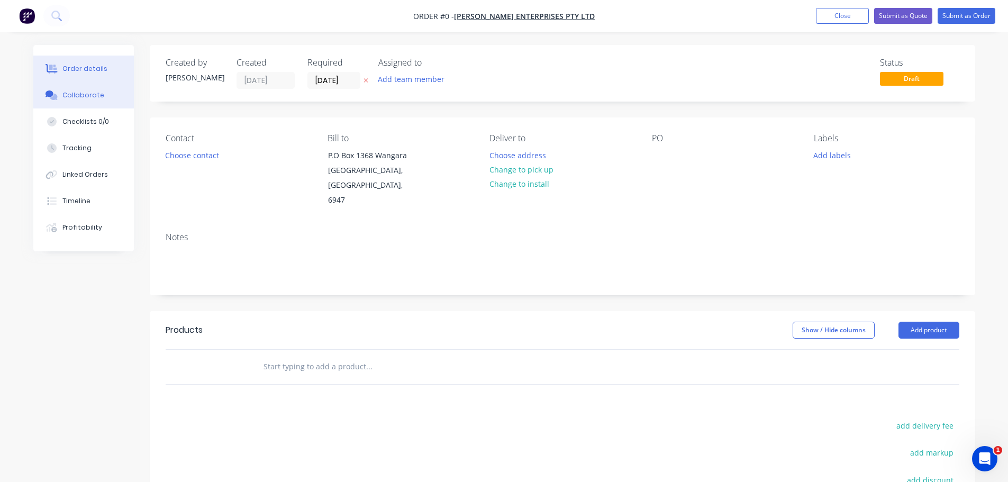
click at [78, 102] on button "Collaborate" at bounding box center [83, 95] width 101 height 26
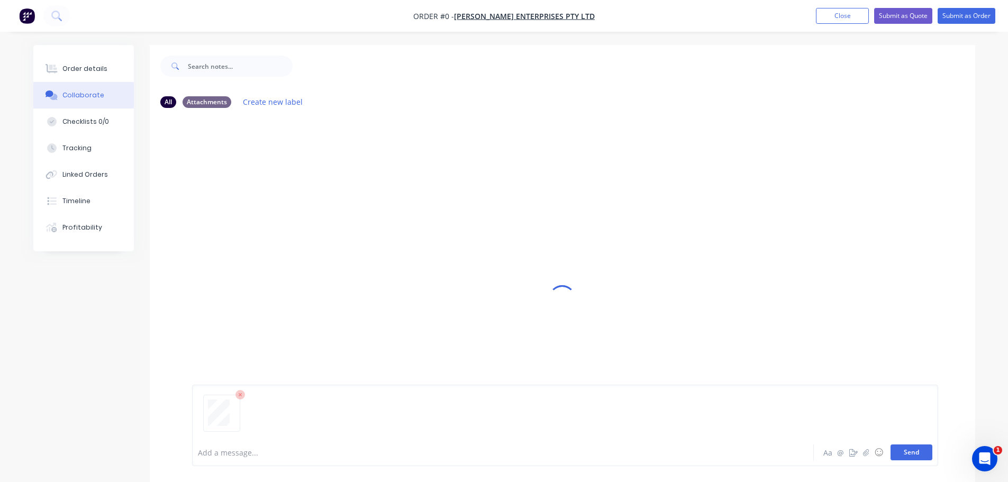
click at [917, 453] on button "Send" at bounding box center [911, 452] width 42 height 16
click at [911, 451] on button "Send" at bounding box center [911, 452] width 42 height 16
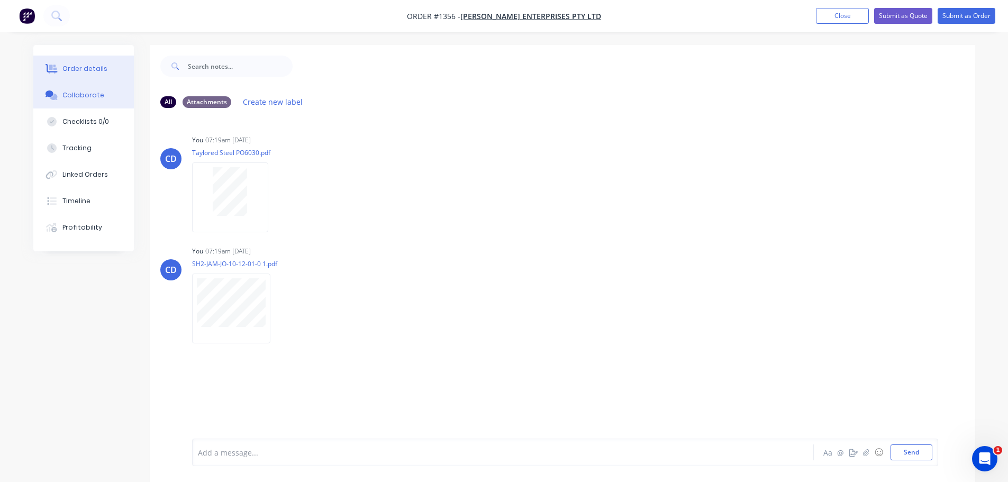
click at [78, 66] on div "Order details" at bounding box center [84, 69] width 45 height 10
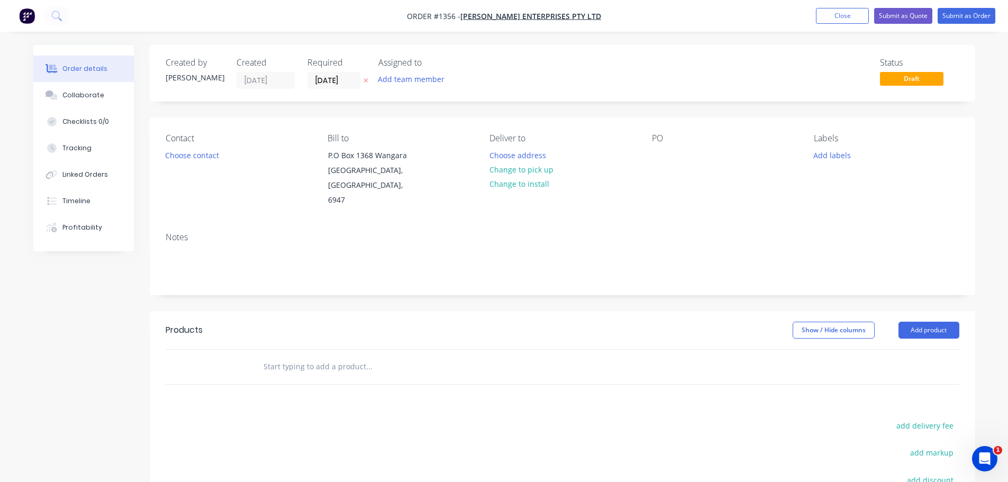
drag, startPoint x: 689, startPoint y: 163, endPoint x: 683, endPoint y: 163, distance: 5.8
click at [683, 163] on div "PO" at bounding box center [724, 170] width 145 height 75
click at [662, 159] on div at bounding box center [660, 155] width 17 height 15
click at [660, 232] on div "Notes" at bounding box center [562, 237] width 793 height 10
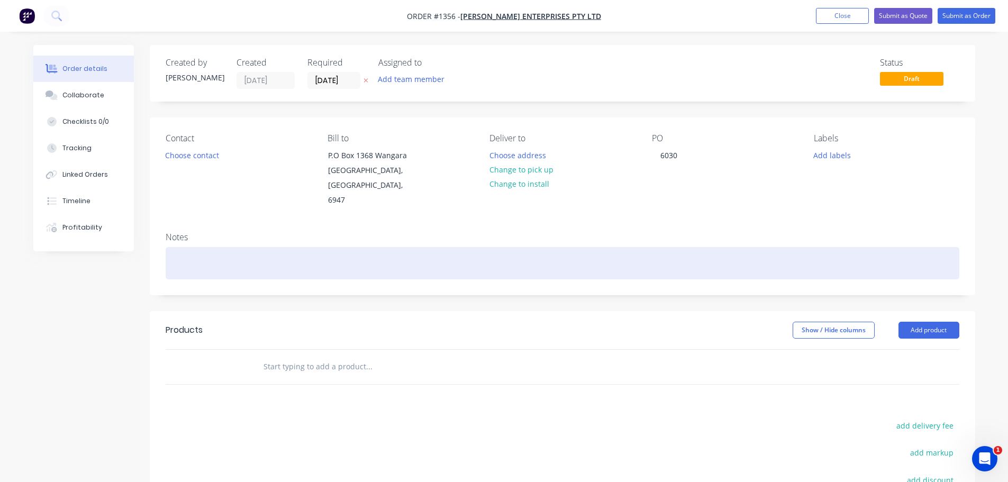
drag, startPoint x: 259, startPoint y: 232, endPoint x: 253, endPoint y: 239, distance: 8.3
click at [259, 247] on div at bounding box center [562, 263] width 793 height 32
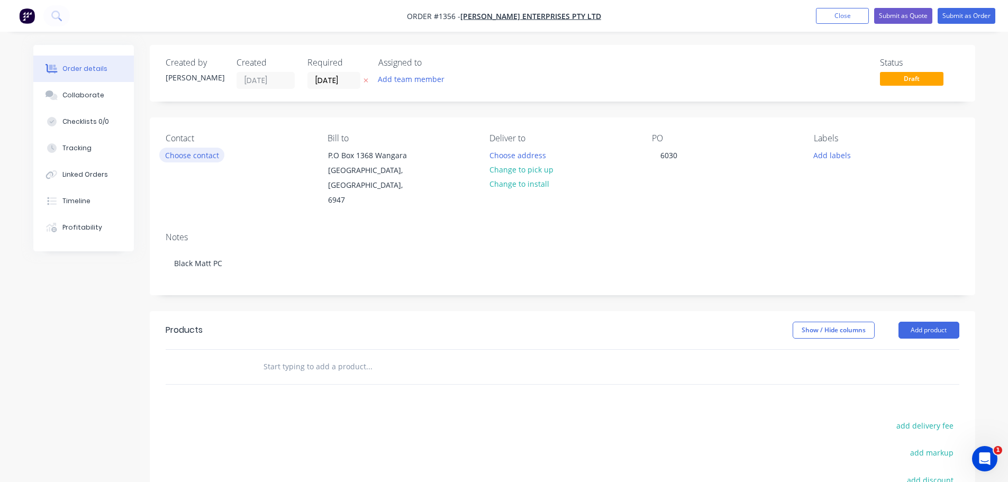
click at [206, 149] on button "Choose contact" at bounding box center [191, 155] width 65 height 14
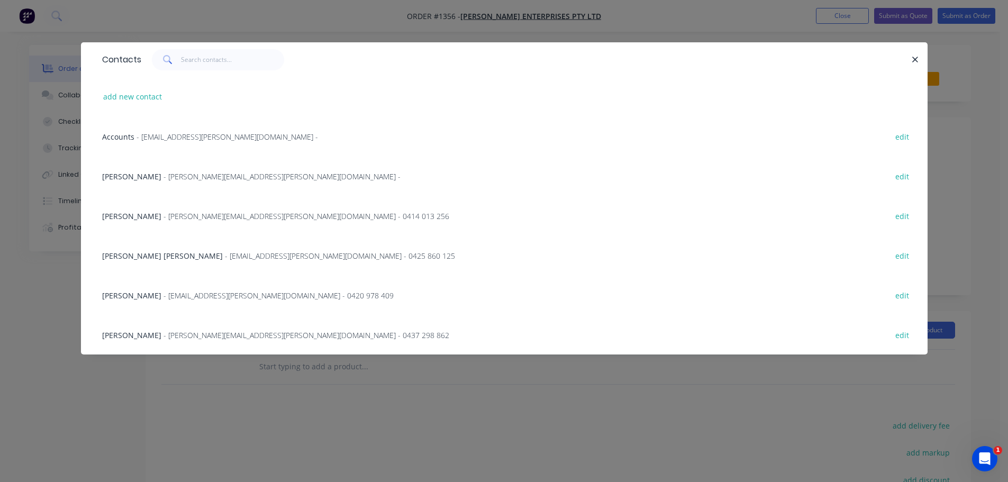
click at [174, 337] on span "- [PERSON_NAME][EMAIL_ADDRESS][PERSON_NAME][DOMAIN_NAME] - 0437 298 862" at bounding box center [306, 335] width 286 height 10
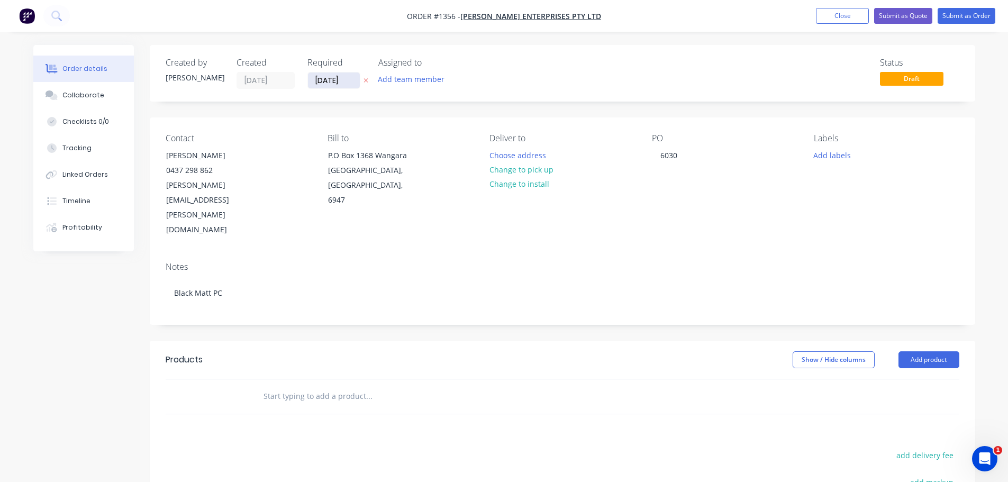
click at [331, 81] on input "[DATE]" at bounding box center [334, 80] width 52 height 16
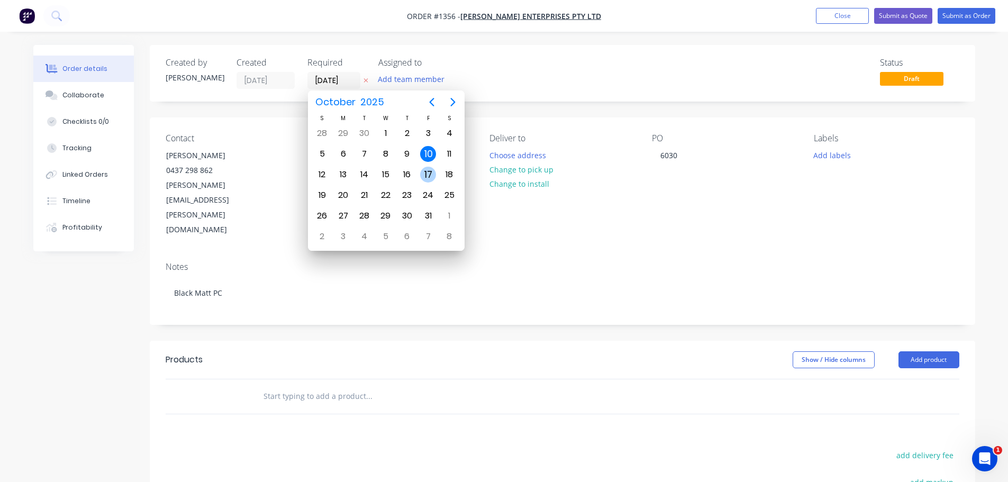
click at [425, 181] on div "17" at bounding box center [428, 175] width 16 height 16
type input "17/10/25"
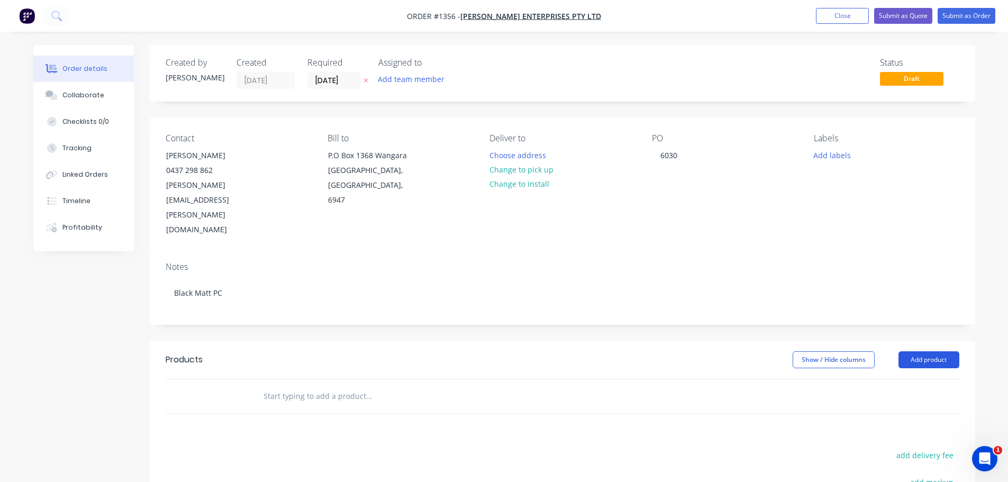
click at [923, 351] on button "Add product" at bounding box center [928, 359] width 61 height 17
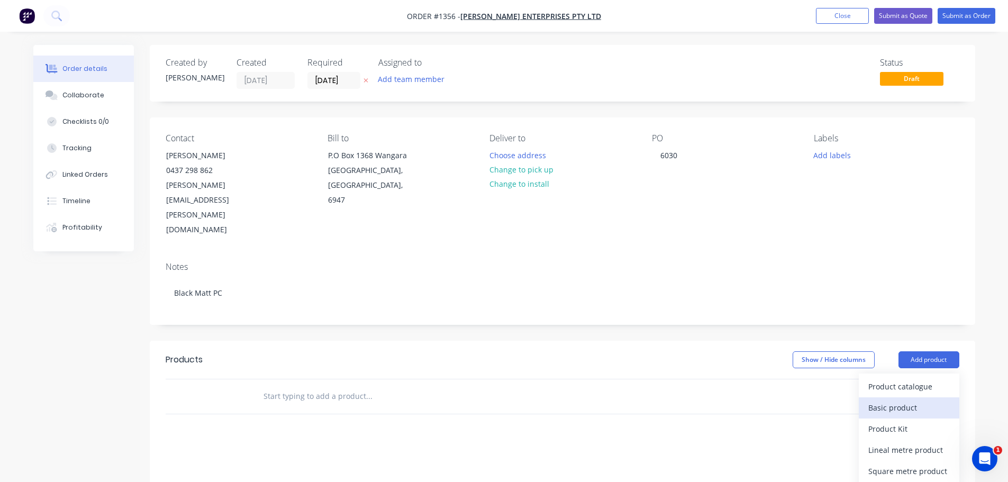
click at [915, 400] on div "Basic product" at bounding box center [908, 407] width 81 height 15
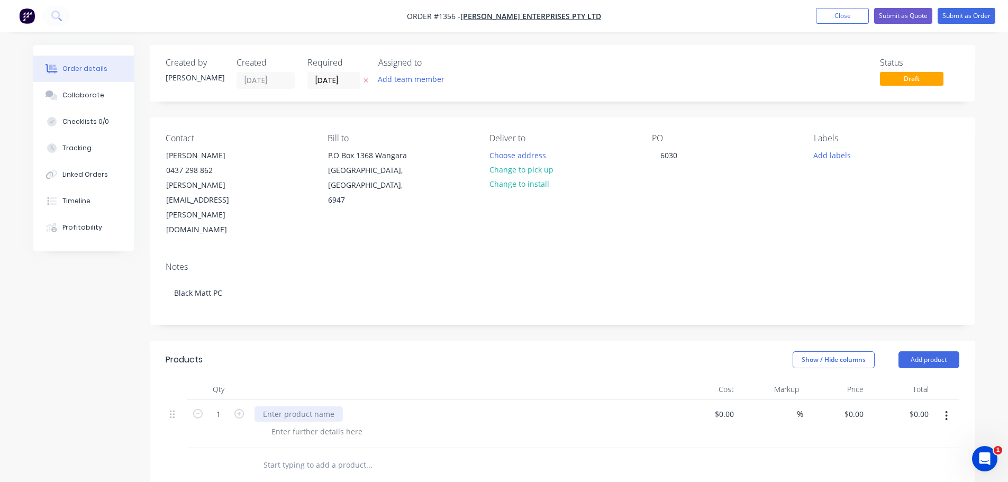
click at [276, 406] on div at bounding box center [298, 413] width 88 height 15
click at [336, 406] on div "steel frame - 800 x" at bounding box center [461, 413] width 415 height 15
click at [332, 406] on div "steel frame - 800 x" at bounding box center [295, 413] width 83 height 15
click at [316, 424] on div at bounding box center [317, 431] width 108 height 15
drag, startPoint x: 277, startPoint y: 383, endPoint x: 285, endPoint y: 381, distance: 8.1
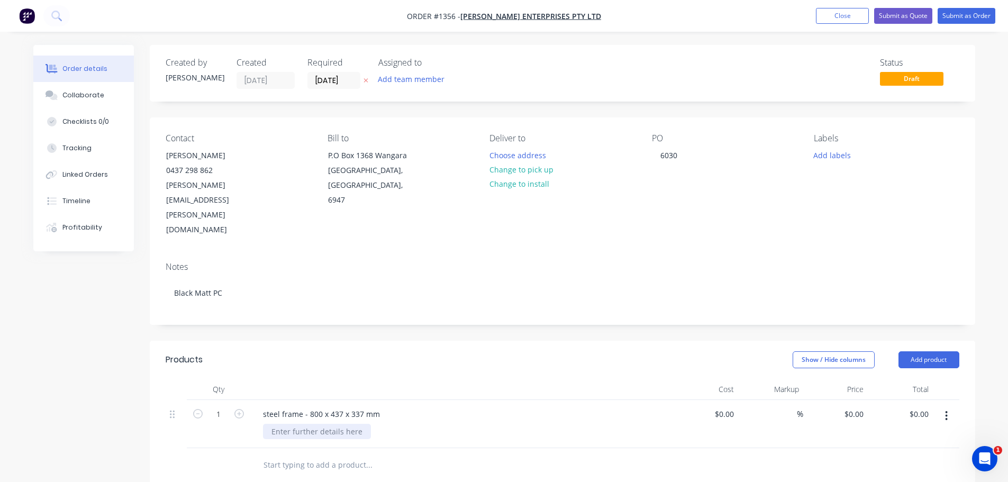
click at [278, 424] on div at bounding box center [317, 431] width 108 height 15
click at [332, 85] on input "17/10/25" at bounding box center [334, 80] width 52 height 16
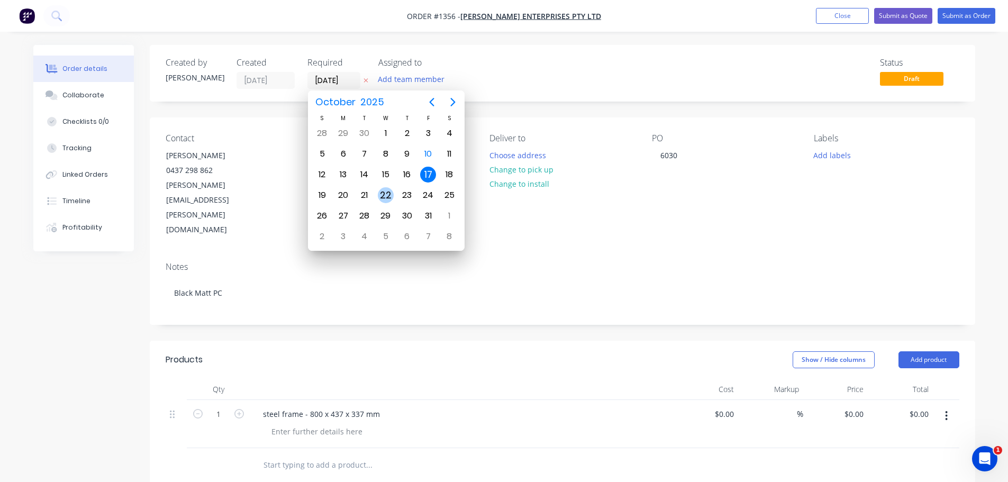
click at [394, 191] on div "22" at bounding box center [385, 195] width 21 height 20
type input "22/10/25"
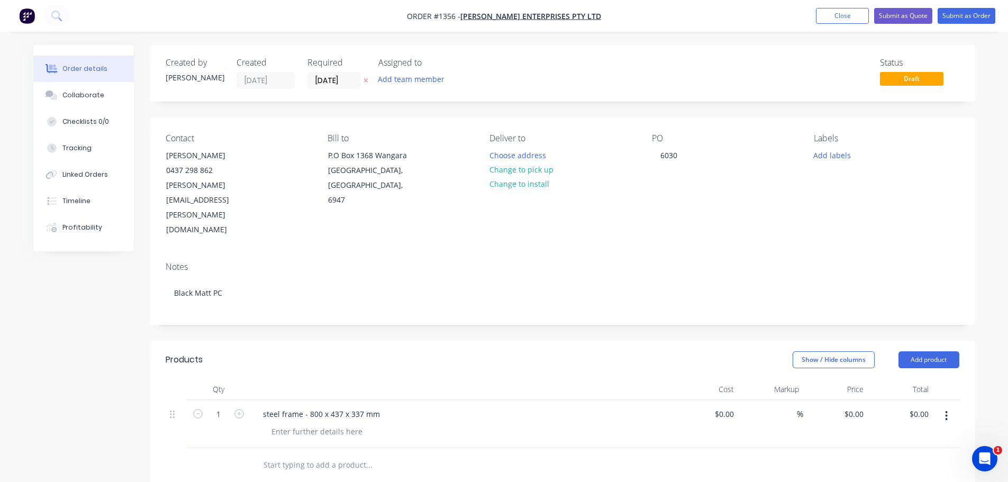
click at [477, 262] on div "Notes" at bounding box center [562, 267] width 793 height 10
click at [476, 351] on div "Show / Hide columns Add product" at bounding box center [646, 359] width 625 height 17
click at [333, 424] on div at bounding box center [317, 431] width 108 height 15
click at [965, 17] on button "Submit as Order" at bounding box center [966, 16] width 58 height 16
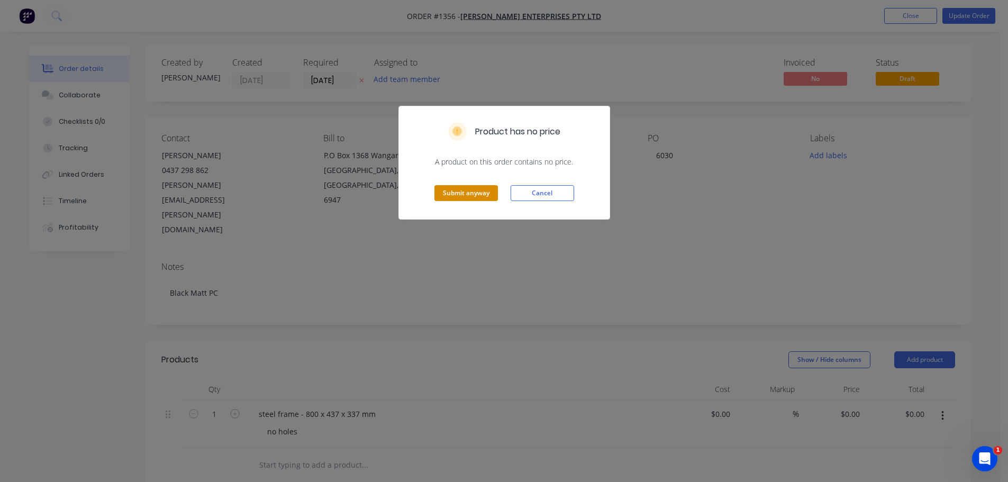
click at [469, 188] on button "Submit anyway" at bounding box center [465, 193] width 63 height 16
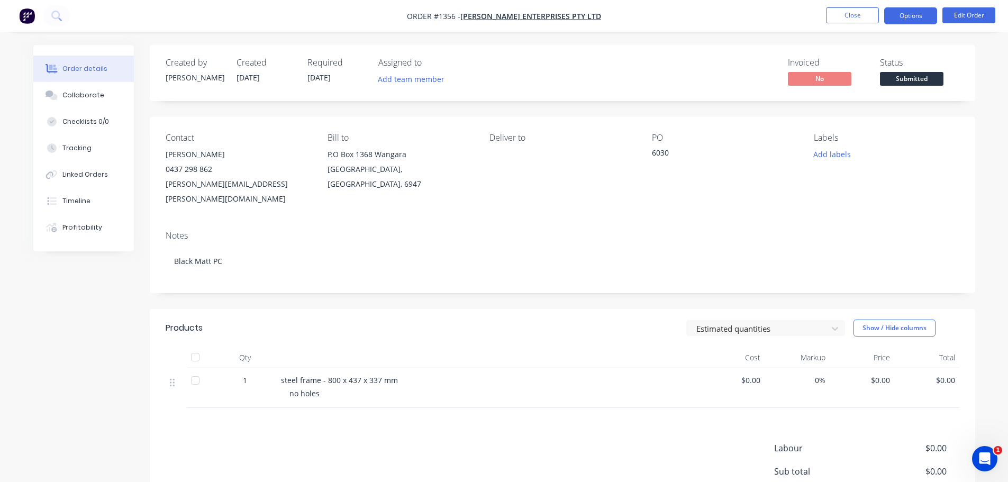
click at [901, 10] on button "Options" at bounding box center [910, 15] width 53 height 17
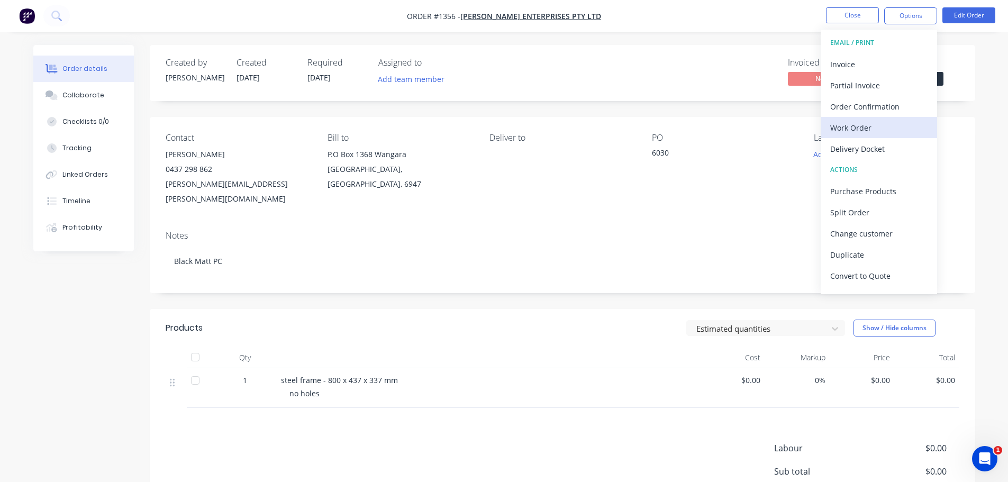
click at [854, 127] on div "Work Order" at bounding box center [878, 127] width 97 height 15
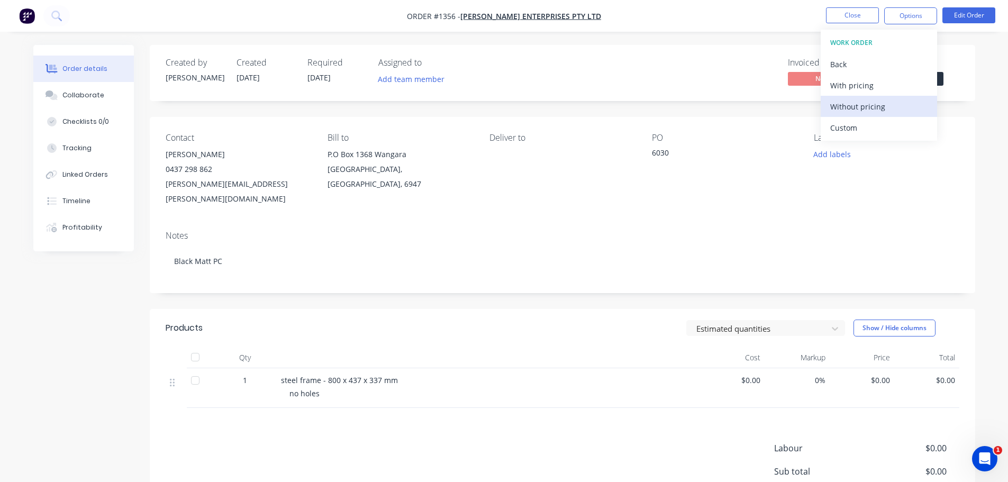
click at [859, 104] on div "Without pricing" at bounding box center [878, 106] width 97 height 15
click at [749, 85] on div "Invoiced No Status Submitted" at bounding box center [721, 73] width 475 height 31
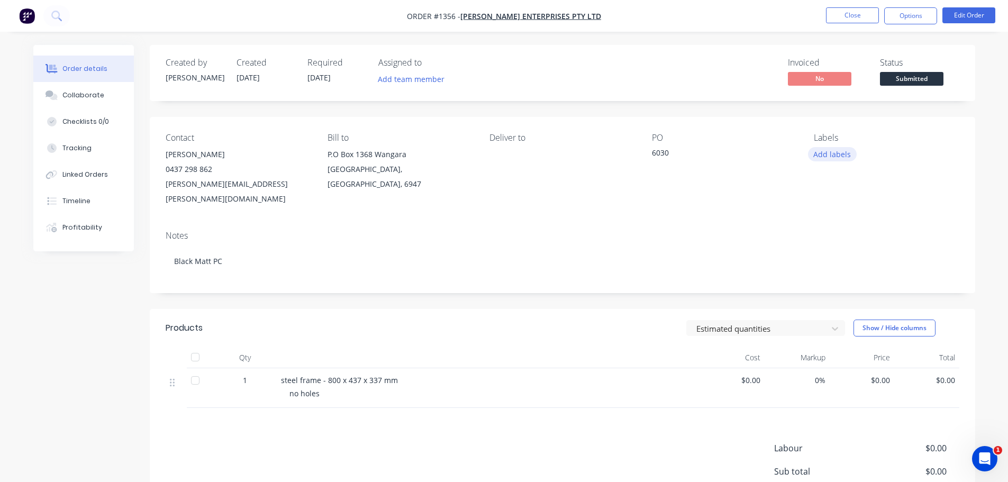
click at [817, 155] on button "Add labels" at bounding box center [832, 154] width 49 height 14
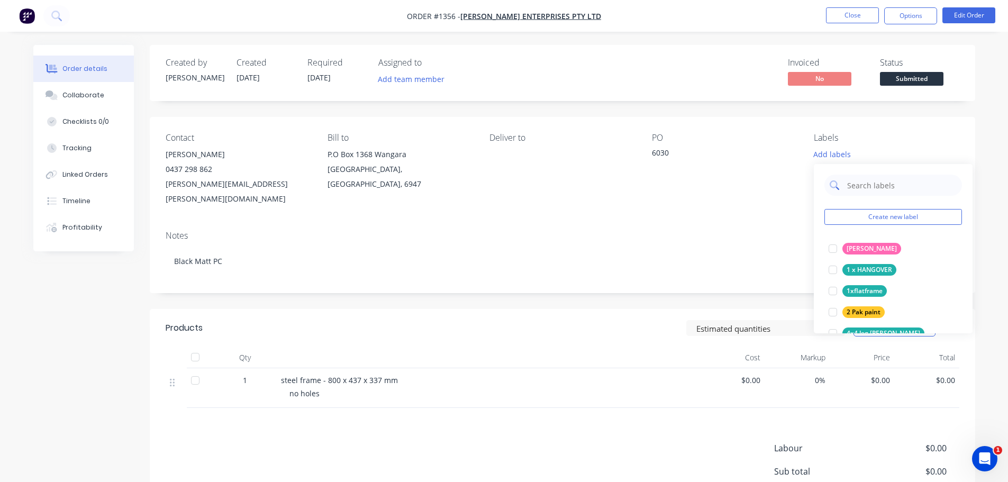
click at [878, 193] on input "text" at bounding box center [901, 185] width 111 height 21
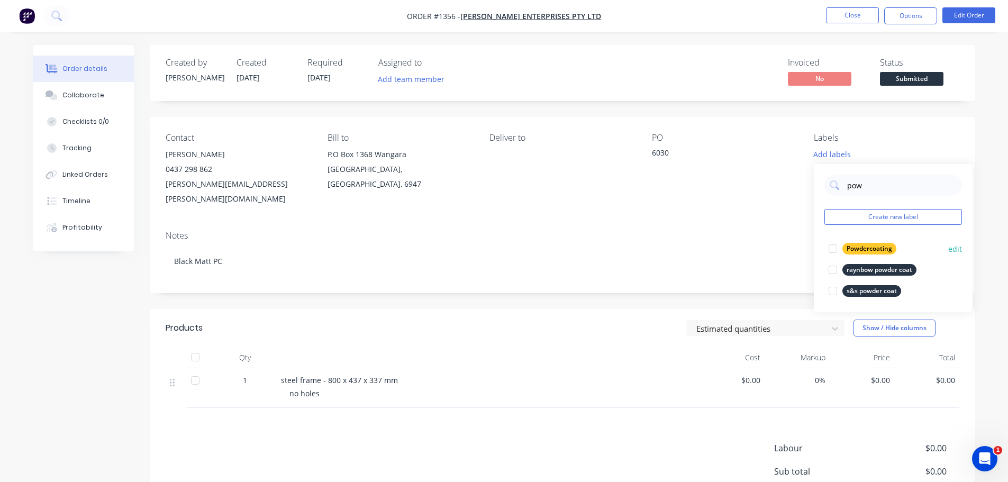
type input "pow"
click at [856, 253] on div "Powdercoating" at bounding box center [869, 249] width 54 height 12
click at [742, 231] on div "Notes" at bounding box center [562, 236] width 793 height 10
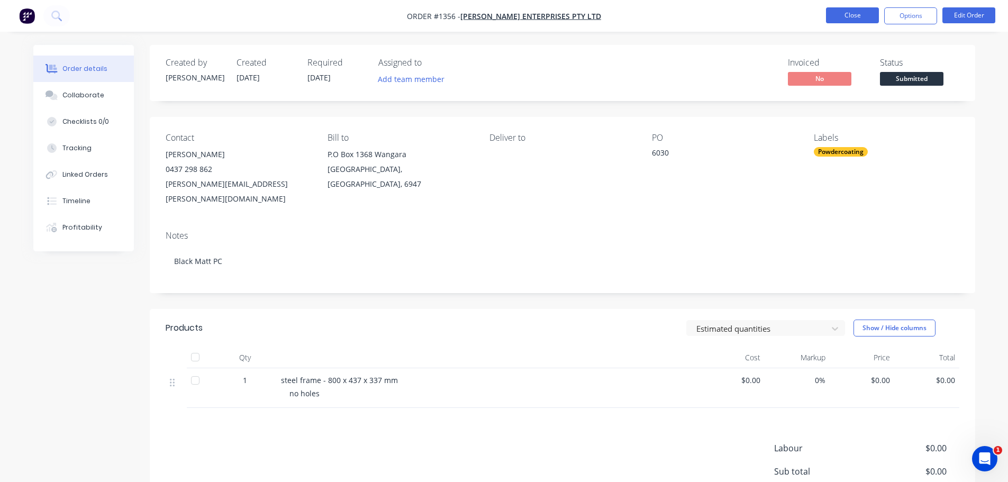
click at [853, 21] on button "Close" at bounding box center [852, 15] width 53 height 16
